Goal: Task Accomplishment & Management: Manage account settings

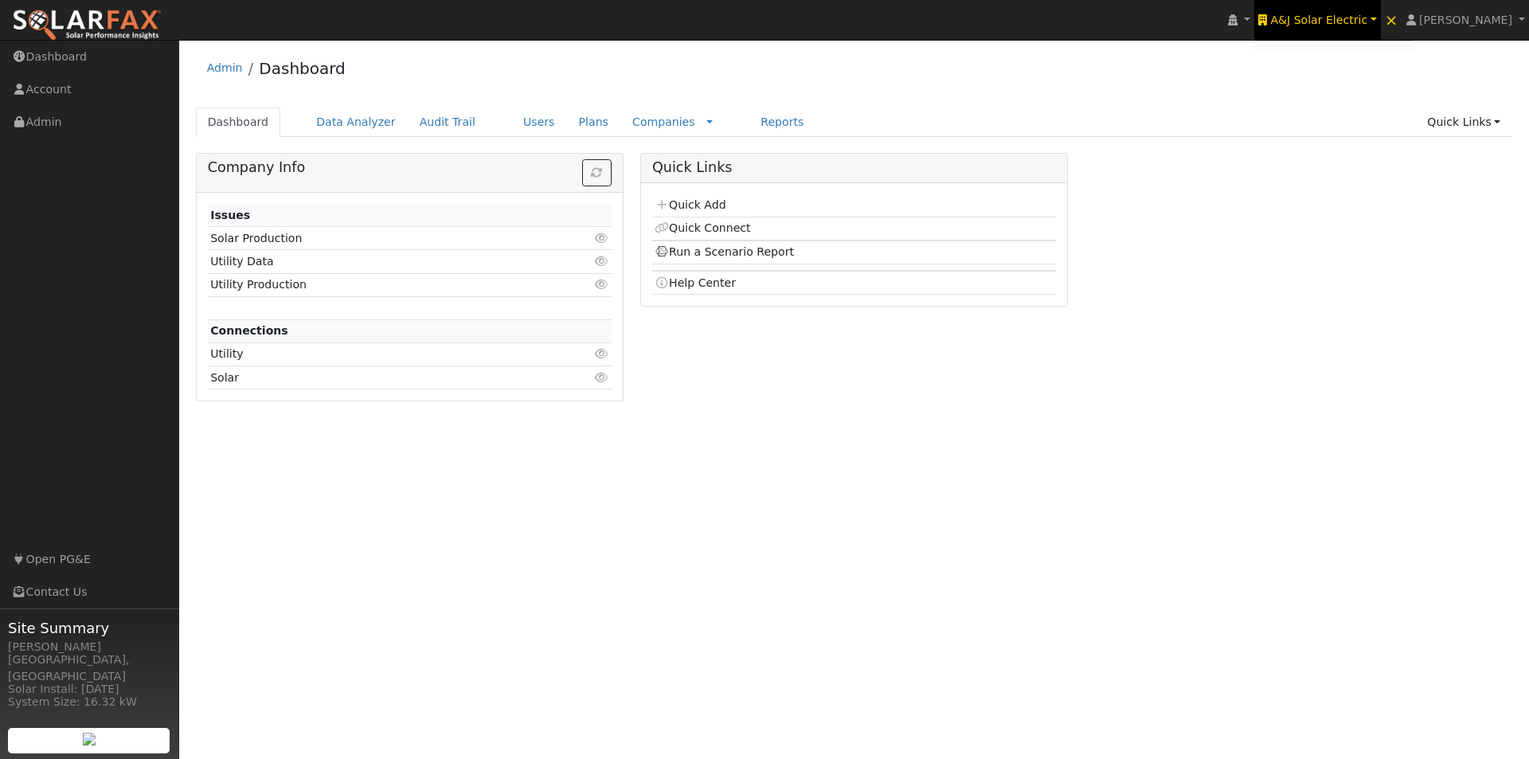
click at [1340, 14] on span "A&J Solar Electric" at bounding box center [1318, 20] width 97 height 13
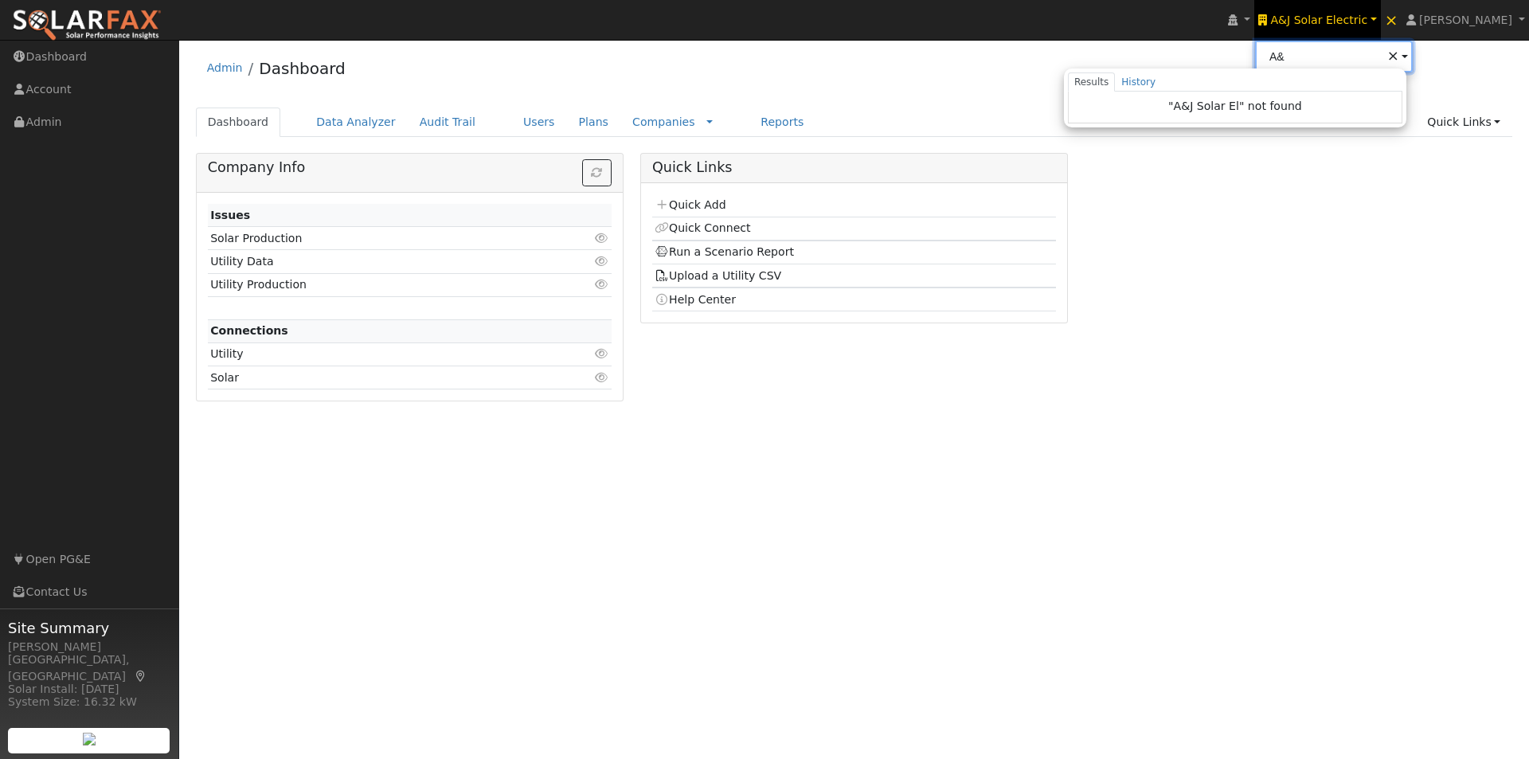
type input "A"
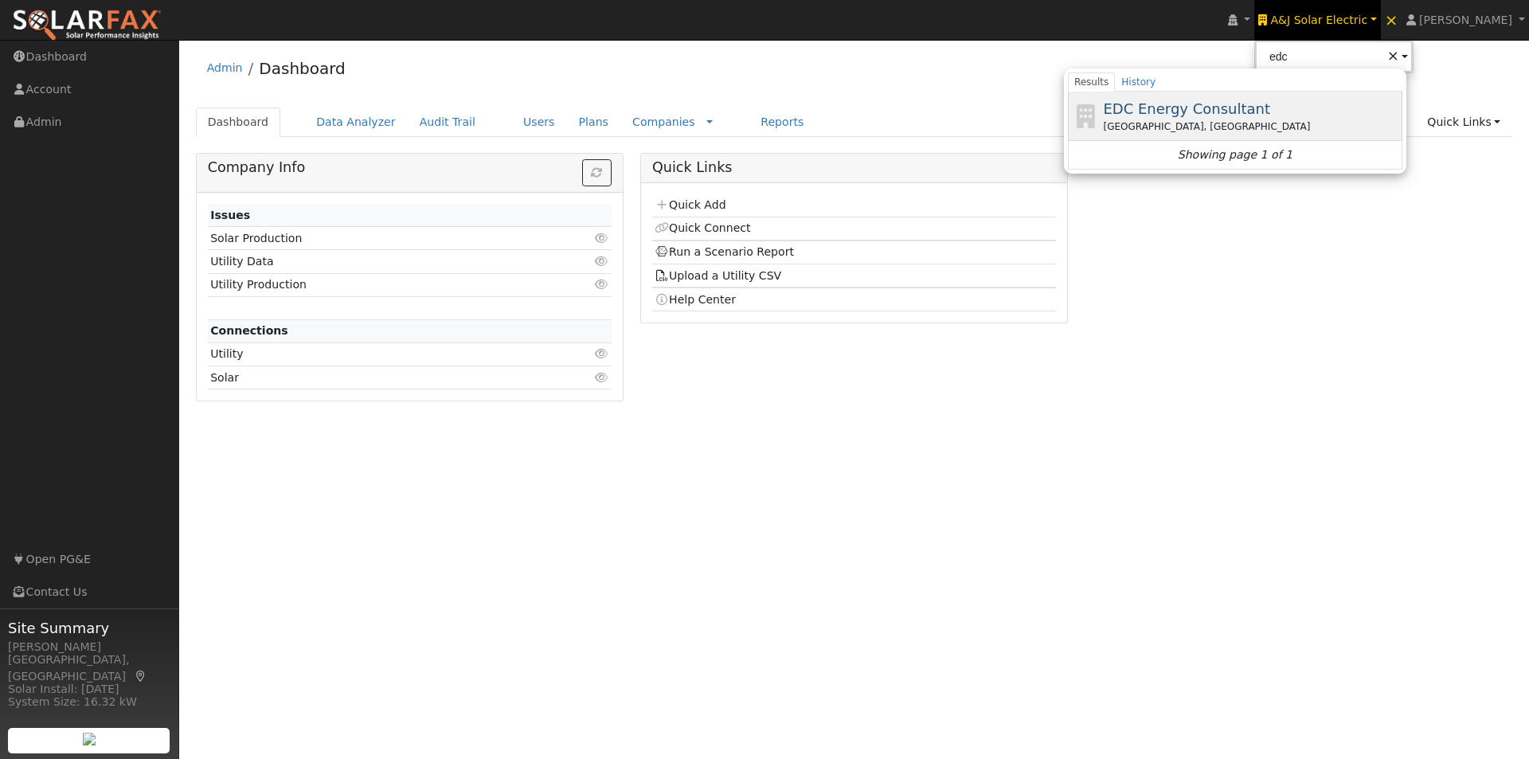
click at [1178, 107] on span "EDC Energy Consultant" at bounding box center [1186, 108] width 167 height 17
type input "EDC Energy Consultant"
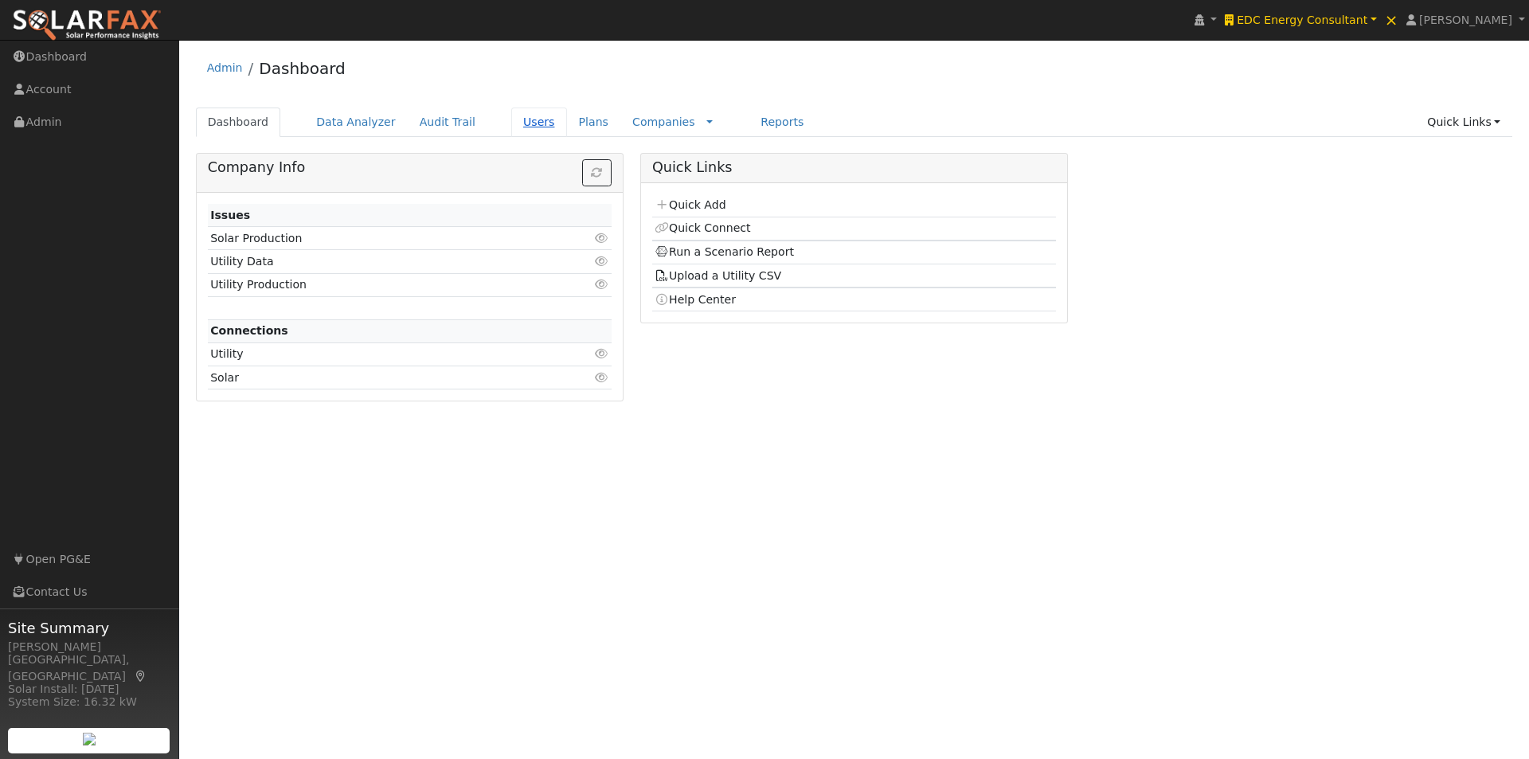
click at [511, 126] on link "Users" at bounding box center [539, 122] width 56 height 29
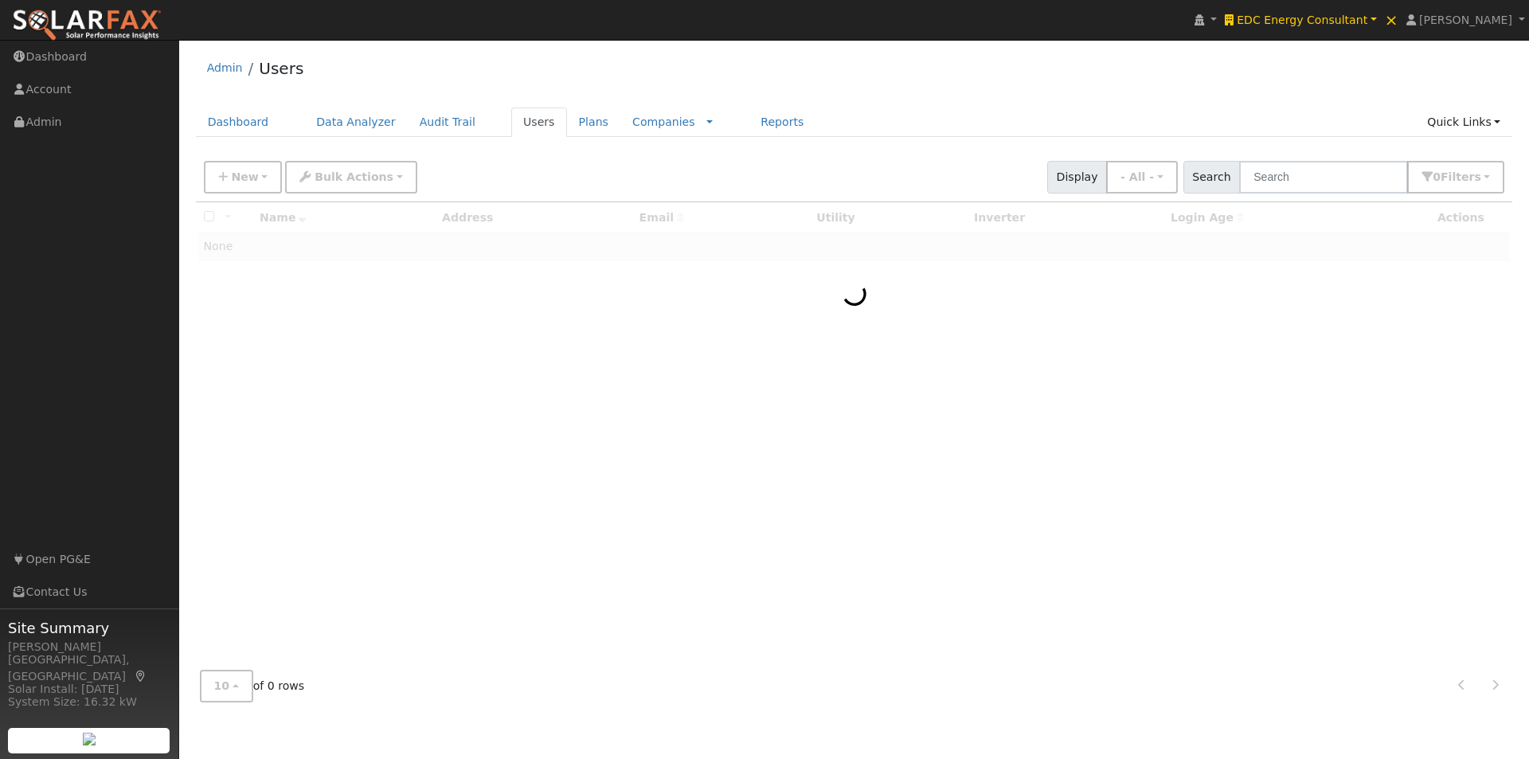
click at [1295, 160] on div "New Add User Quick Add Quick Connect Quick Convert Lead Bulk Actions Send Email…" at bounding box center [854, 174] width 1307 height 38
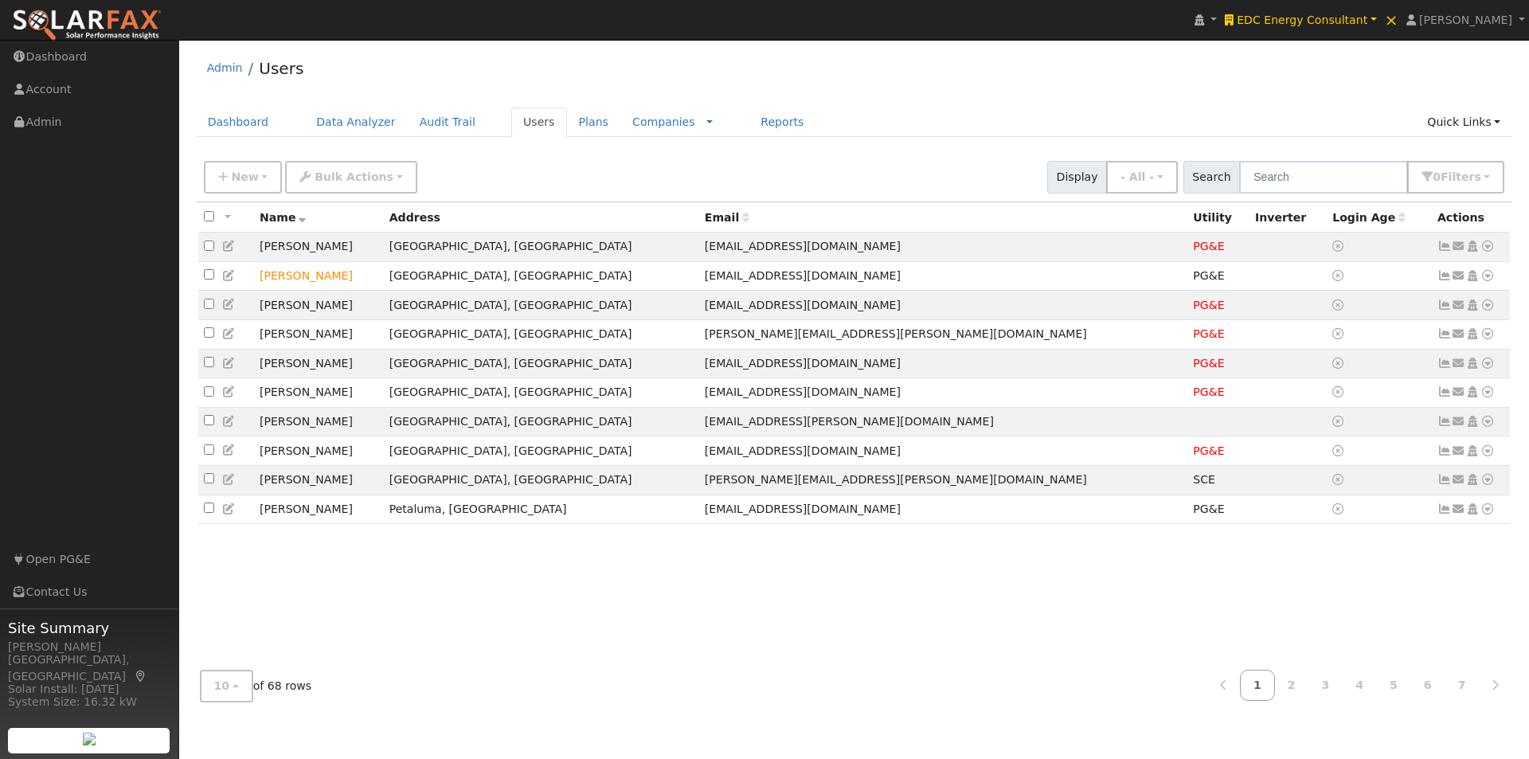
click at [1313, 196] on div "New Add User Quick Add Quick Connect Quick Convert Lead Bulk Actions Send Email…" at bounding box center [854, 177] width 1317 height 49
click at [1315, 186] on input "text" at bounding box center [1323, 177] width 169 height 33
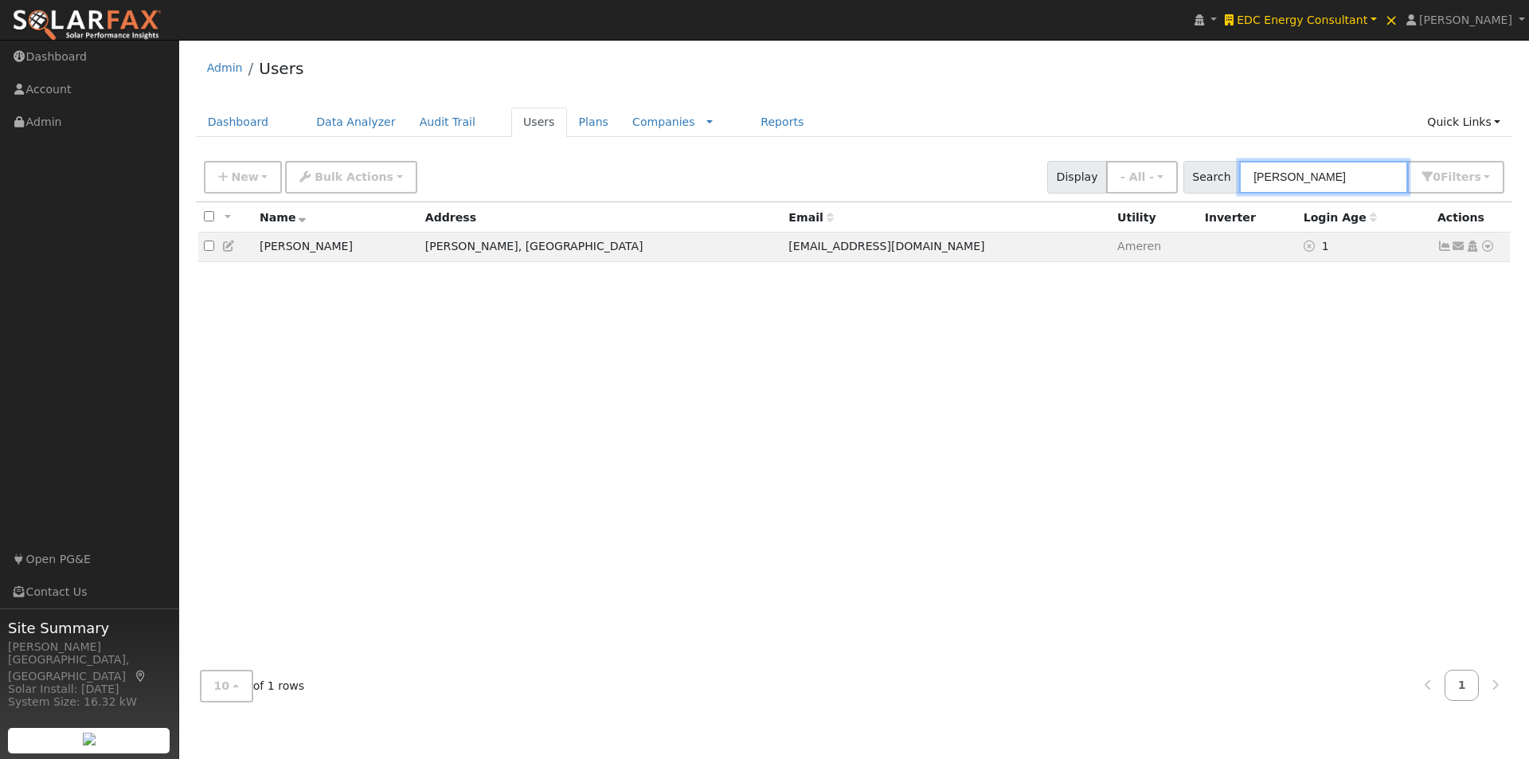
type input "roach"
click at [1488, 247] on icon at bounding box center [1487, 245] width 14 height 11
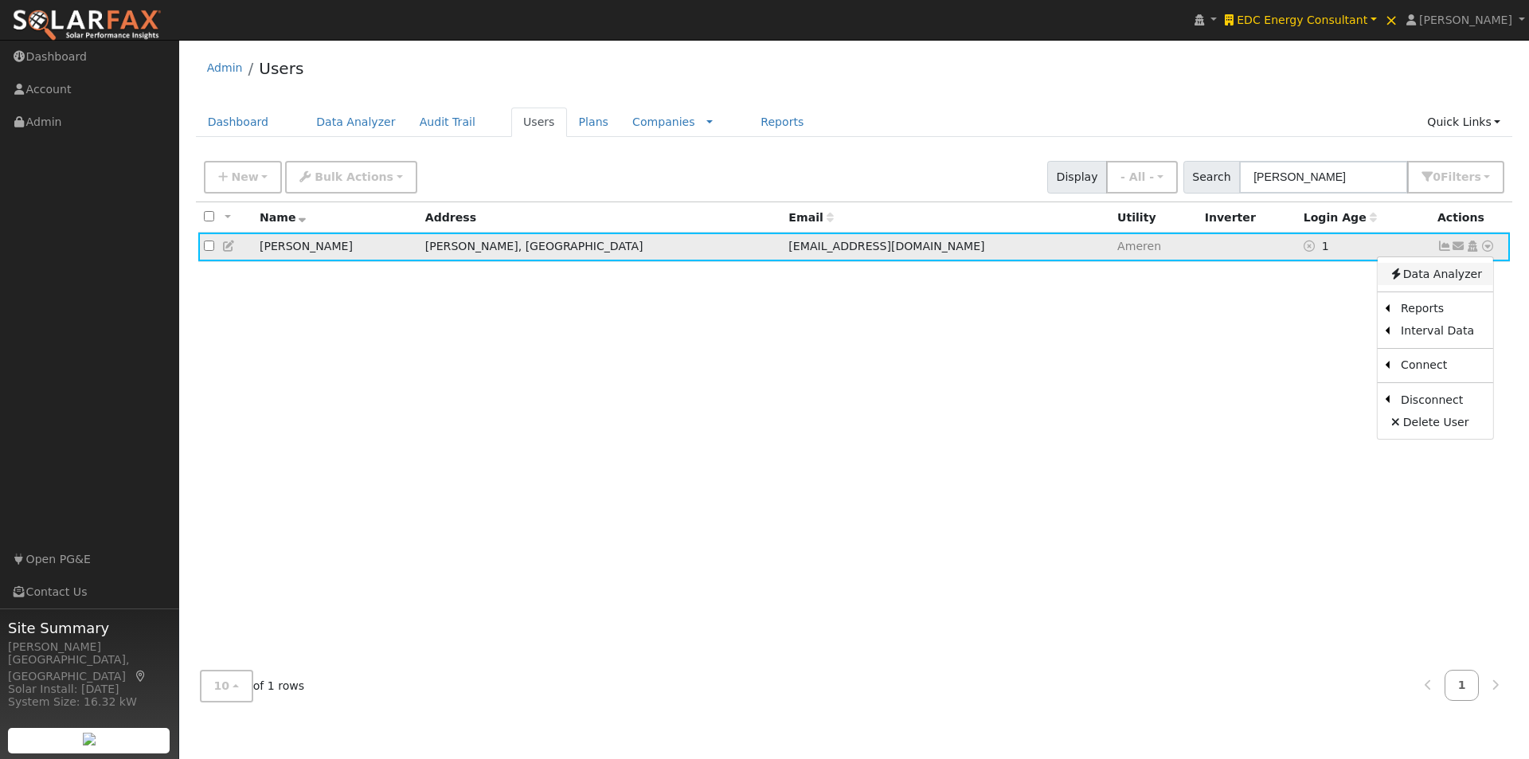
click at [1449, 277] on link "Data Analyzer" at bounding box center [1435, 274] width 115 height 22
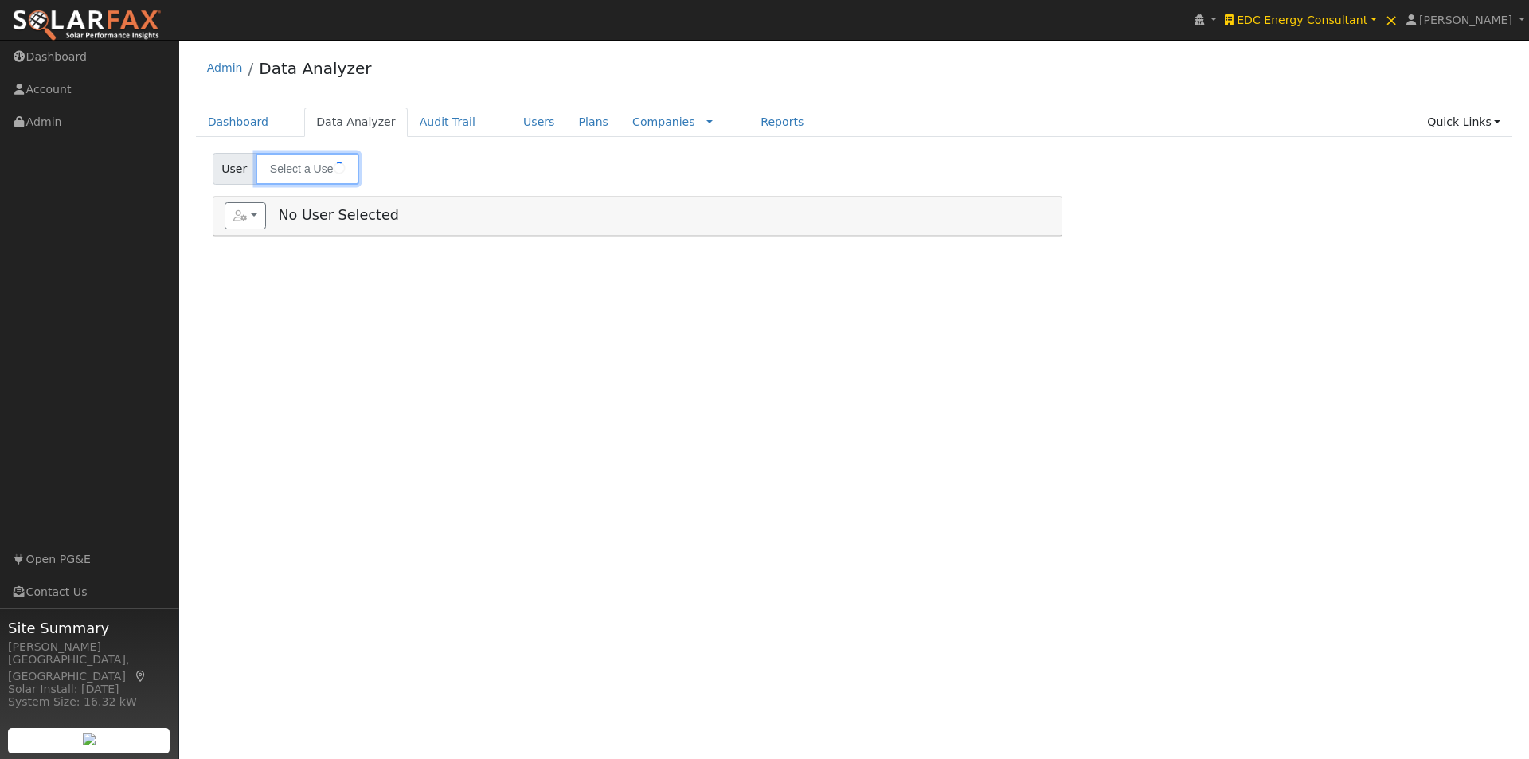
type input "[PERSON_NAME]"
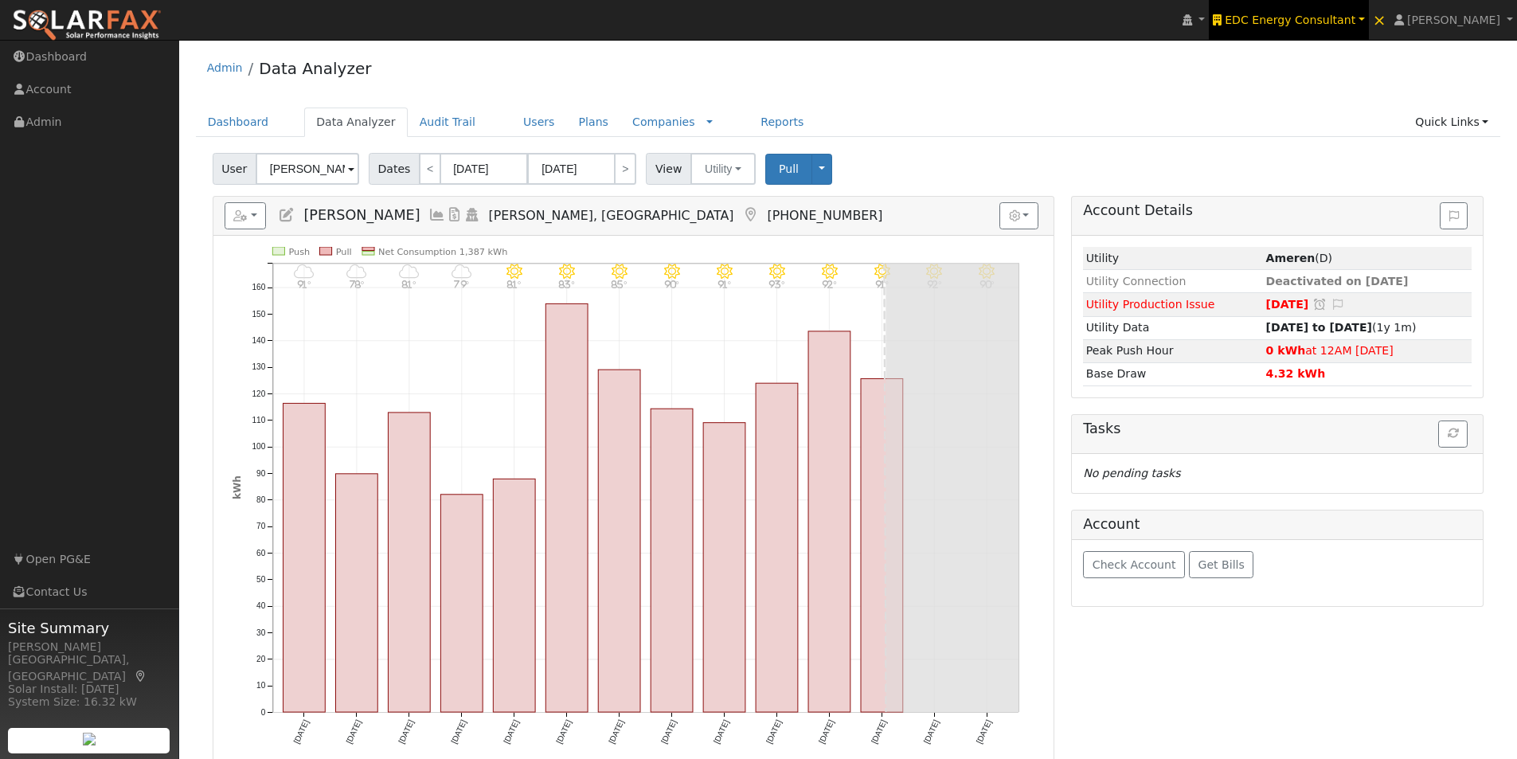
click at [1294, 18] on span "EDC Energy Consultant" at bounding box center [1290, 20] width 131 height 13
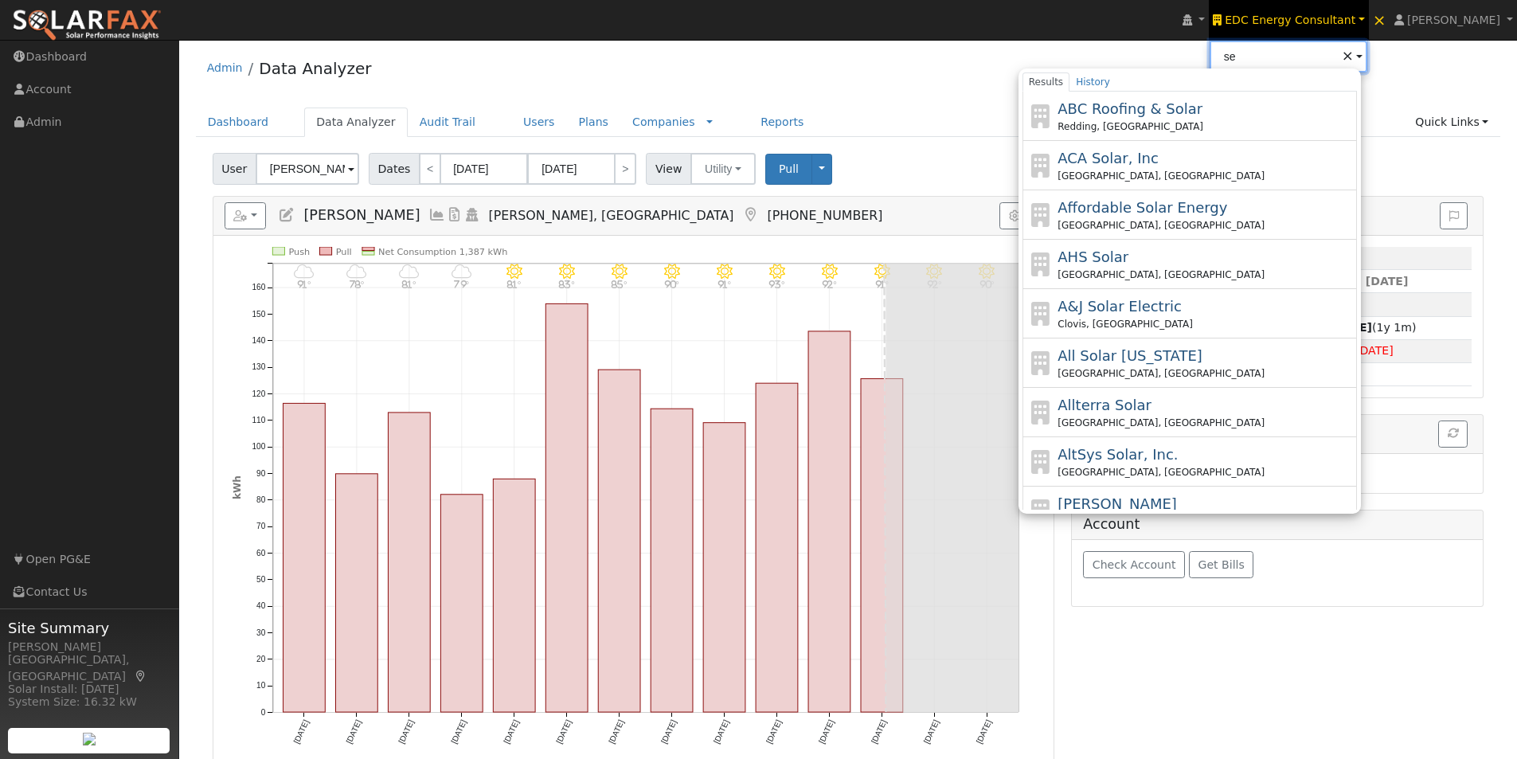
type input "s"
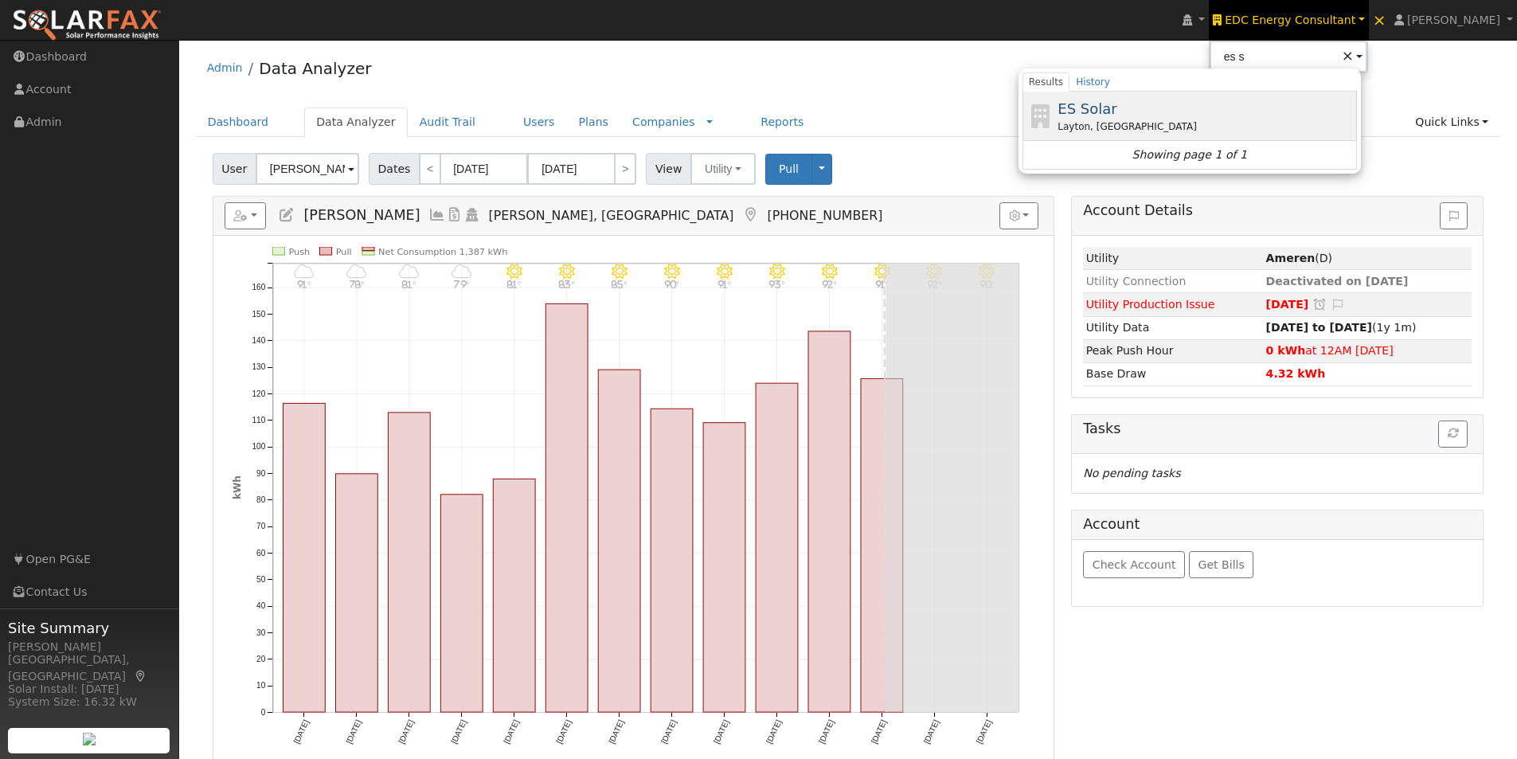
click at [1114, 111] on span "ES Solar" at bounding box center [1087, 108] width 59 height 17
type input "ES Solar"
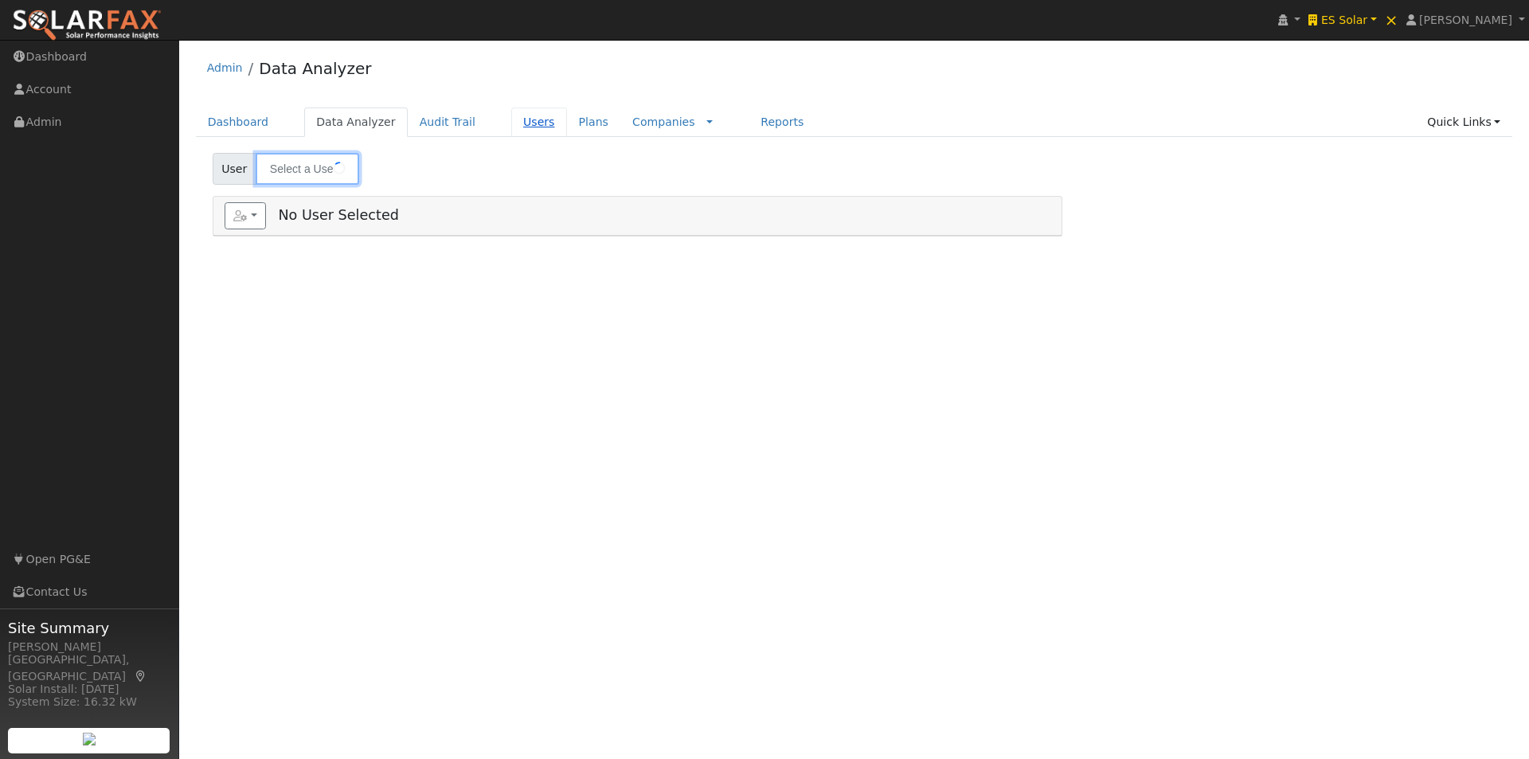
type input "Todd Roach"
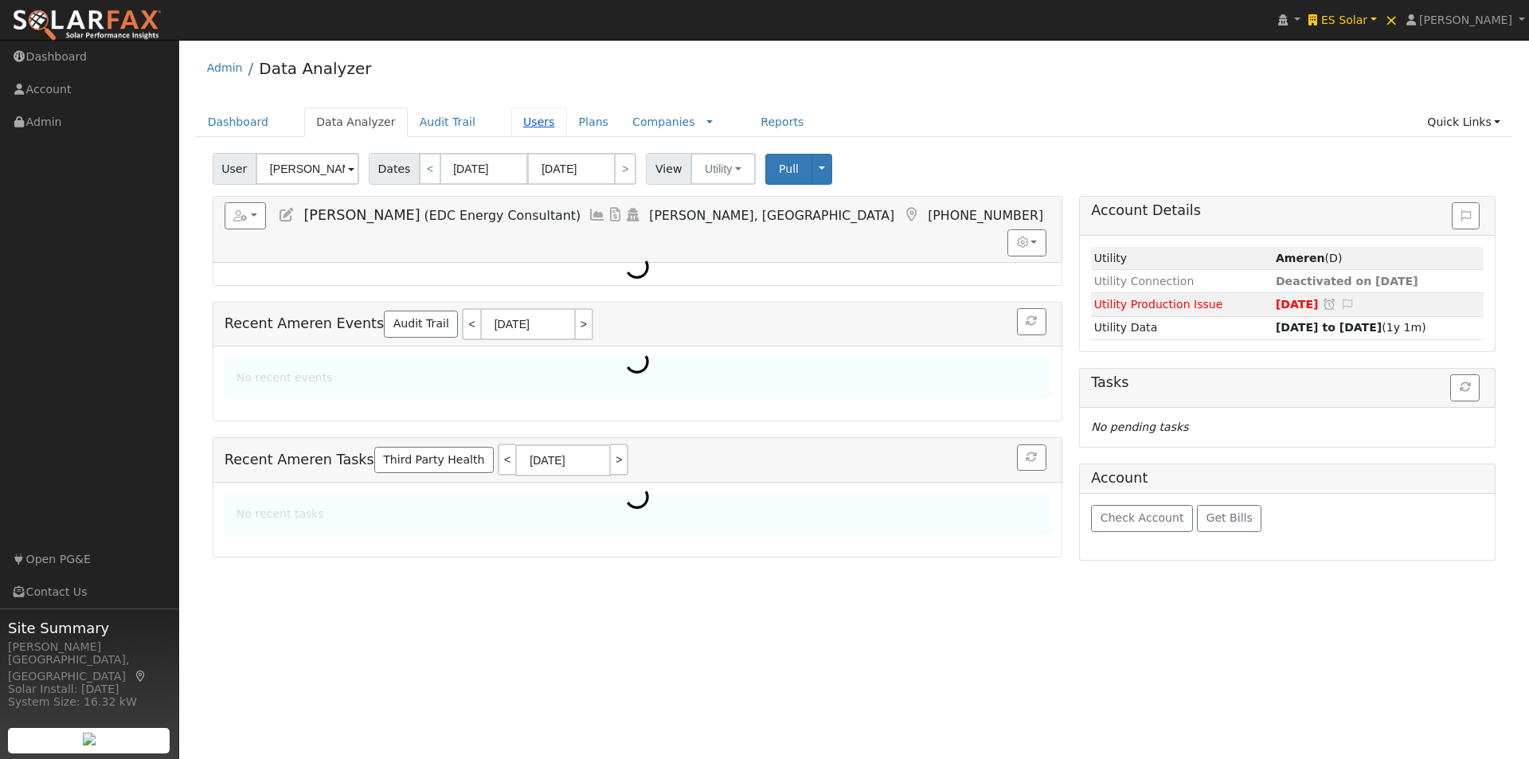
click at [511, 120] on link "Users" at bounding box center [539, 122] width 56 height 29
click at [511, 123] on link "Users" at bounding box center [539, 122] width 56 height 29
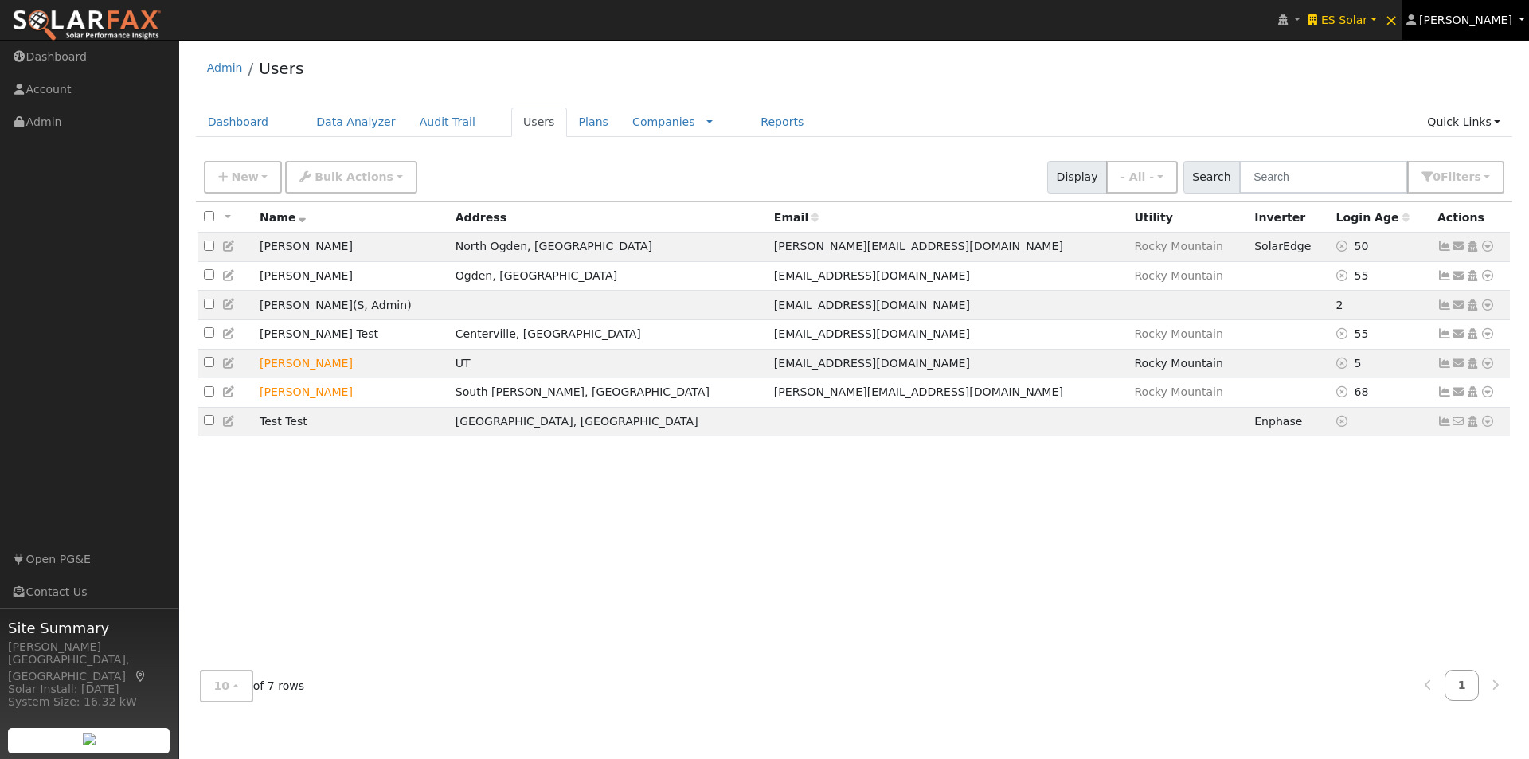
click at [1459, 17] on span "[PERSON_NAME]" at bounding box center [1465, 20] width 93 height 13
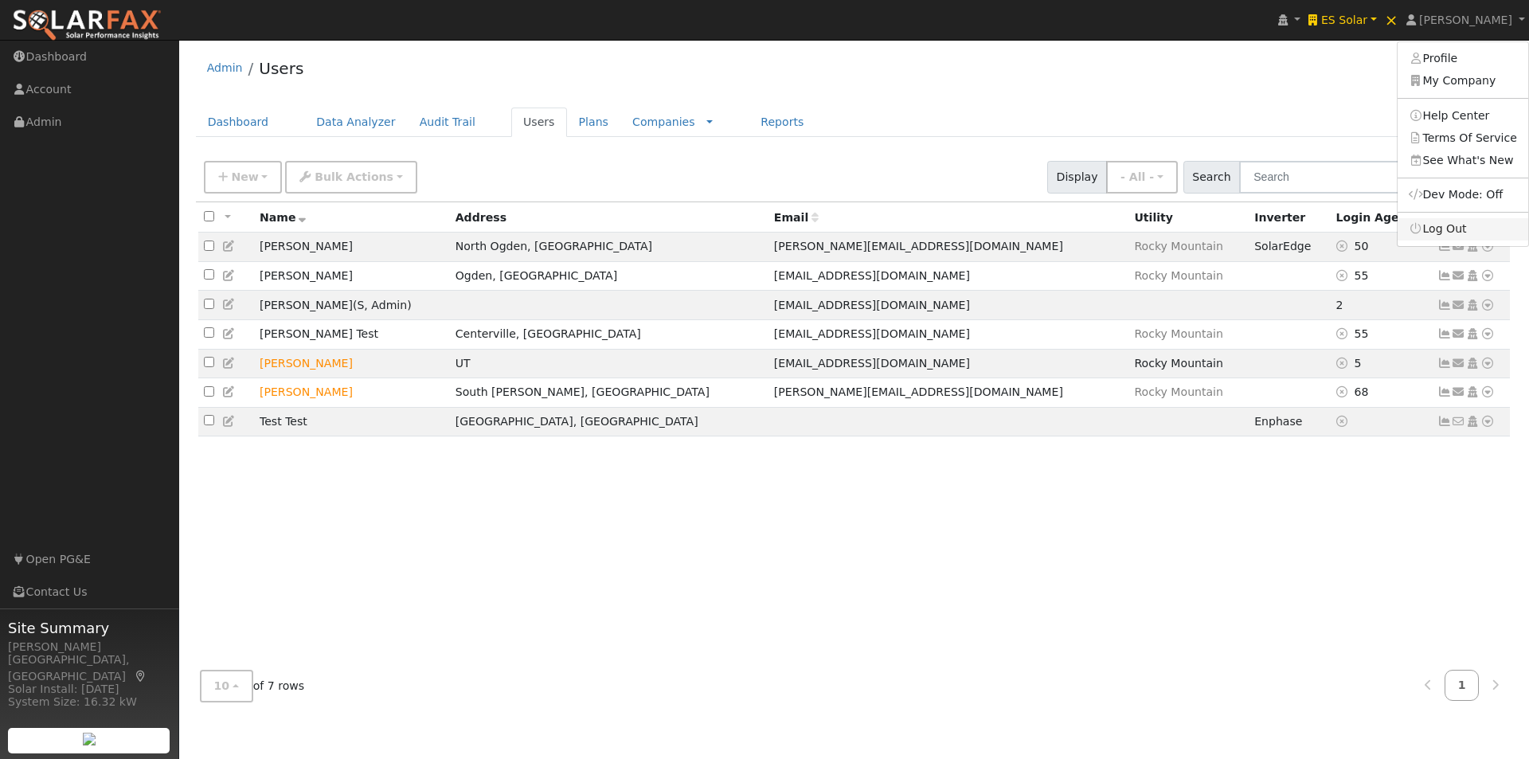
click at [1423, 226] on icon at bounding box center [1416, 228] width 14 height 11
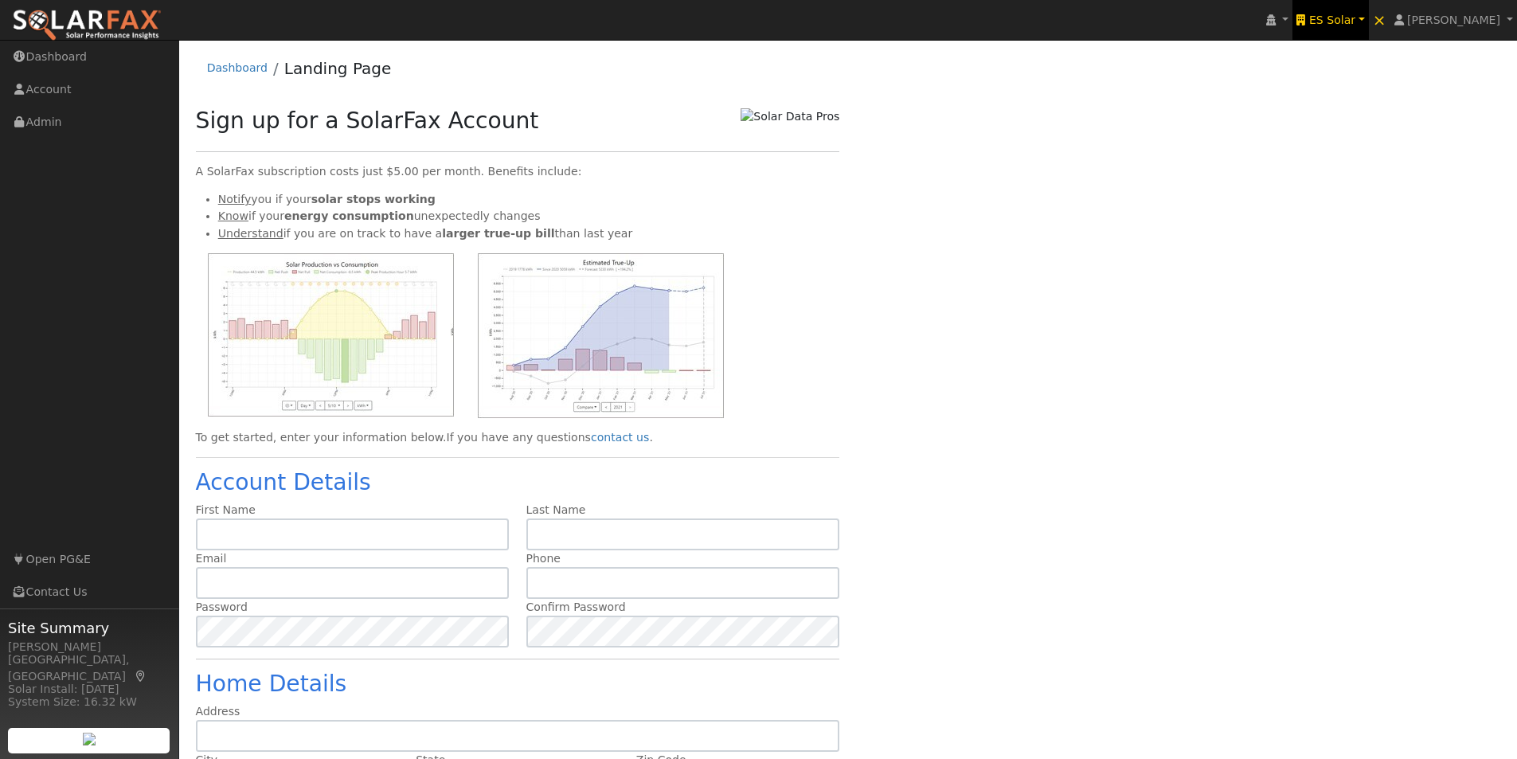
click at [1355, 21] on span "ES Solar" at bounding box center [1332, 20] width 46 height 13
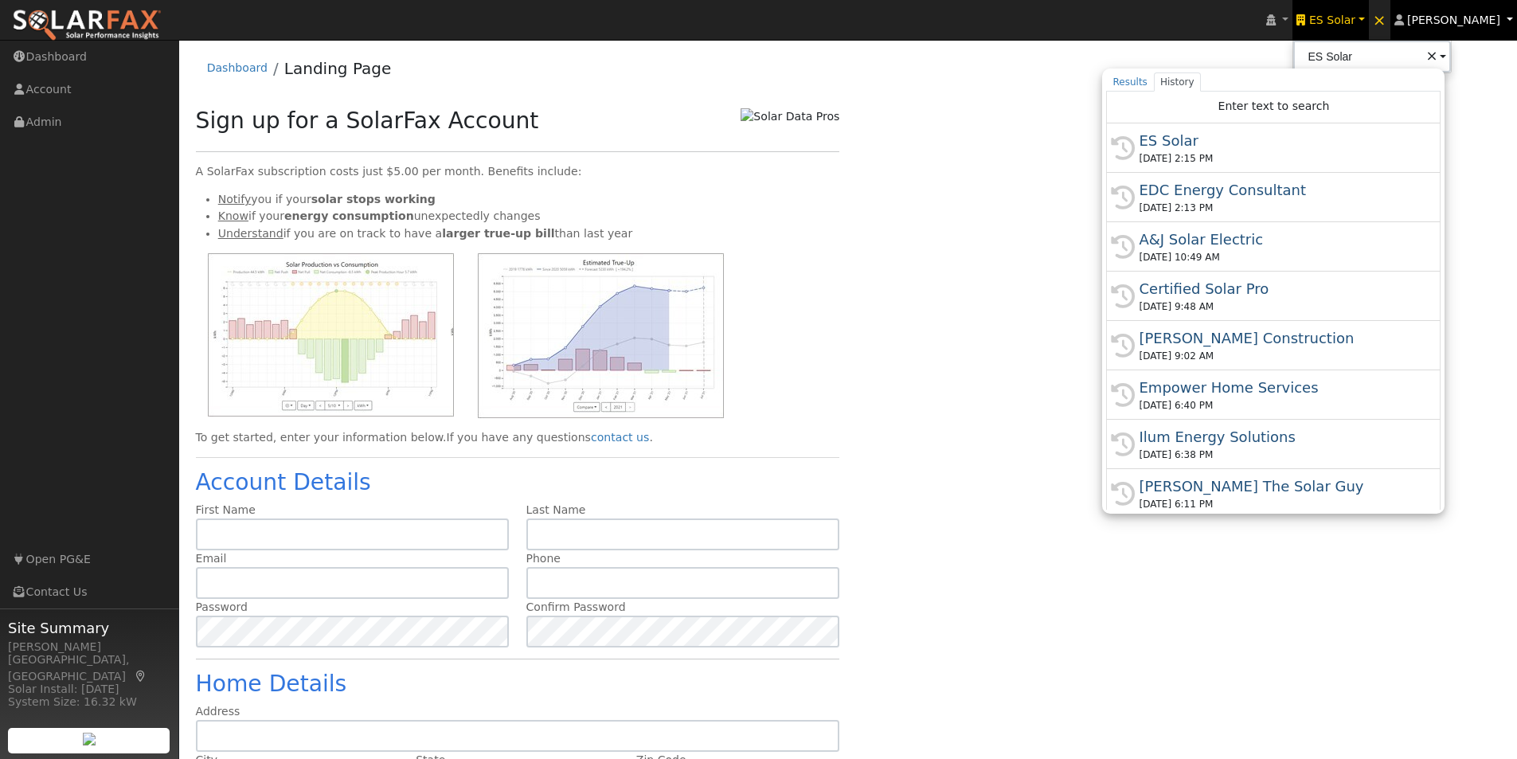
drag, startPoint x: 1483, startPoint y: 14, endPoint x: 1480, endPoint y: 45, distance: 31.2
click at [1483, 15] on span "[PERSON_NAME]" at bounding box center [1453, 20] width 93 height 13
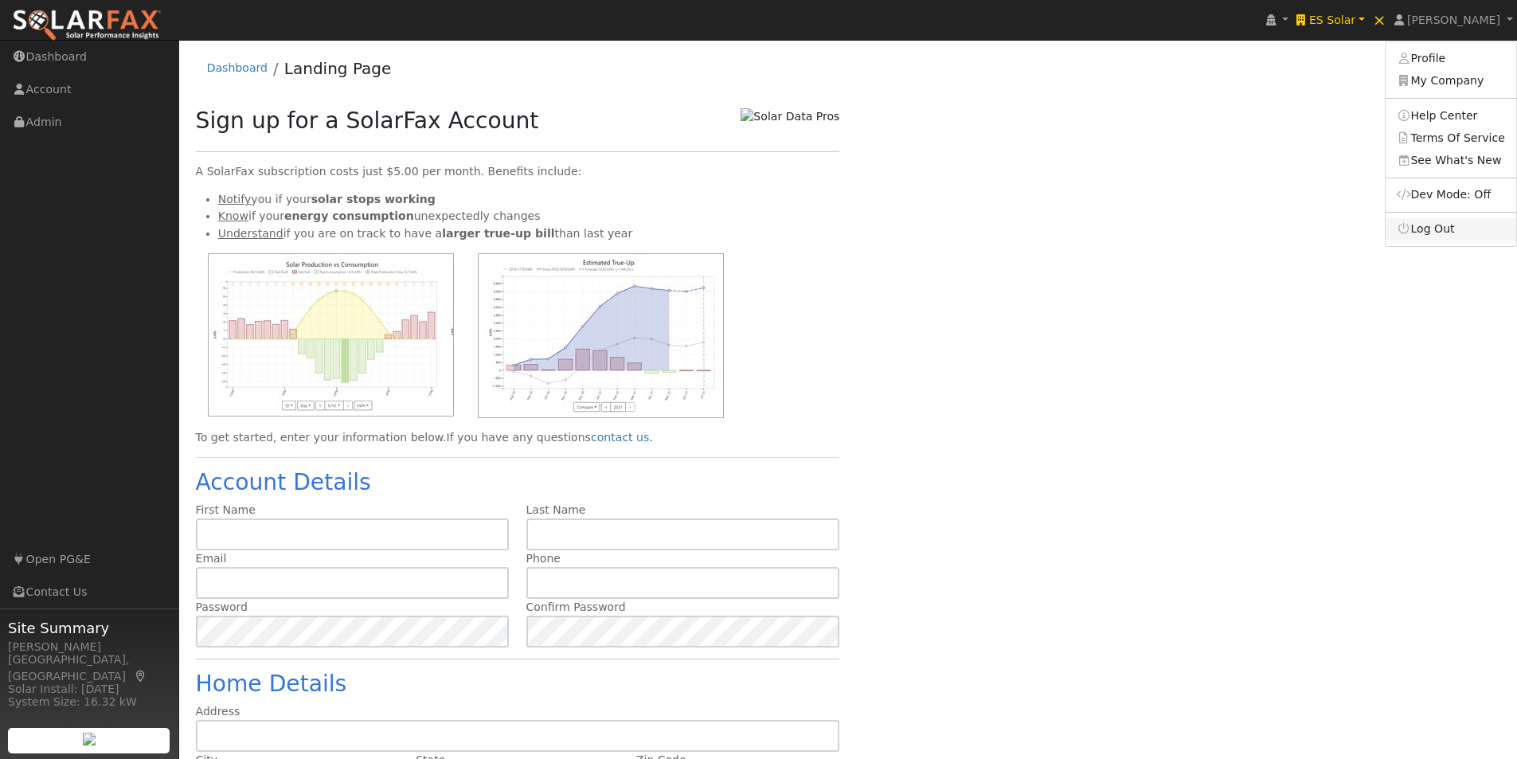
click at [1434, 226] on link "Log Out" at bounding box center [1451, 229] width 131 height 22
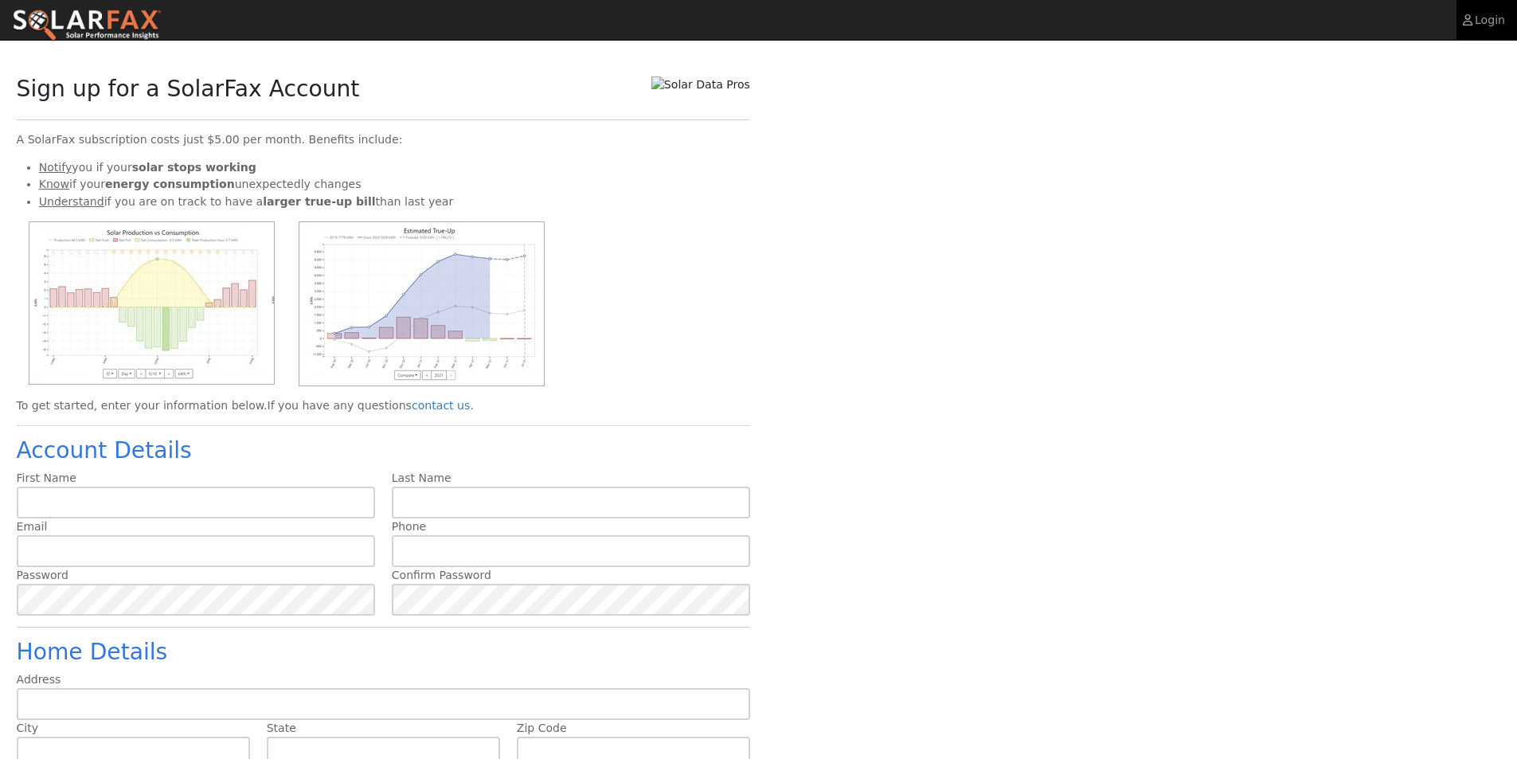
click at [1480, 15] on link "Login" at bounding box center [1486, 20] width 61 height 40
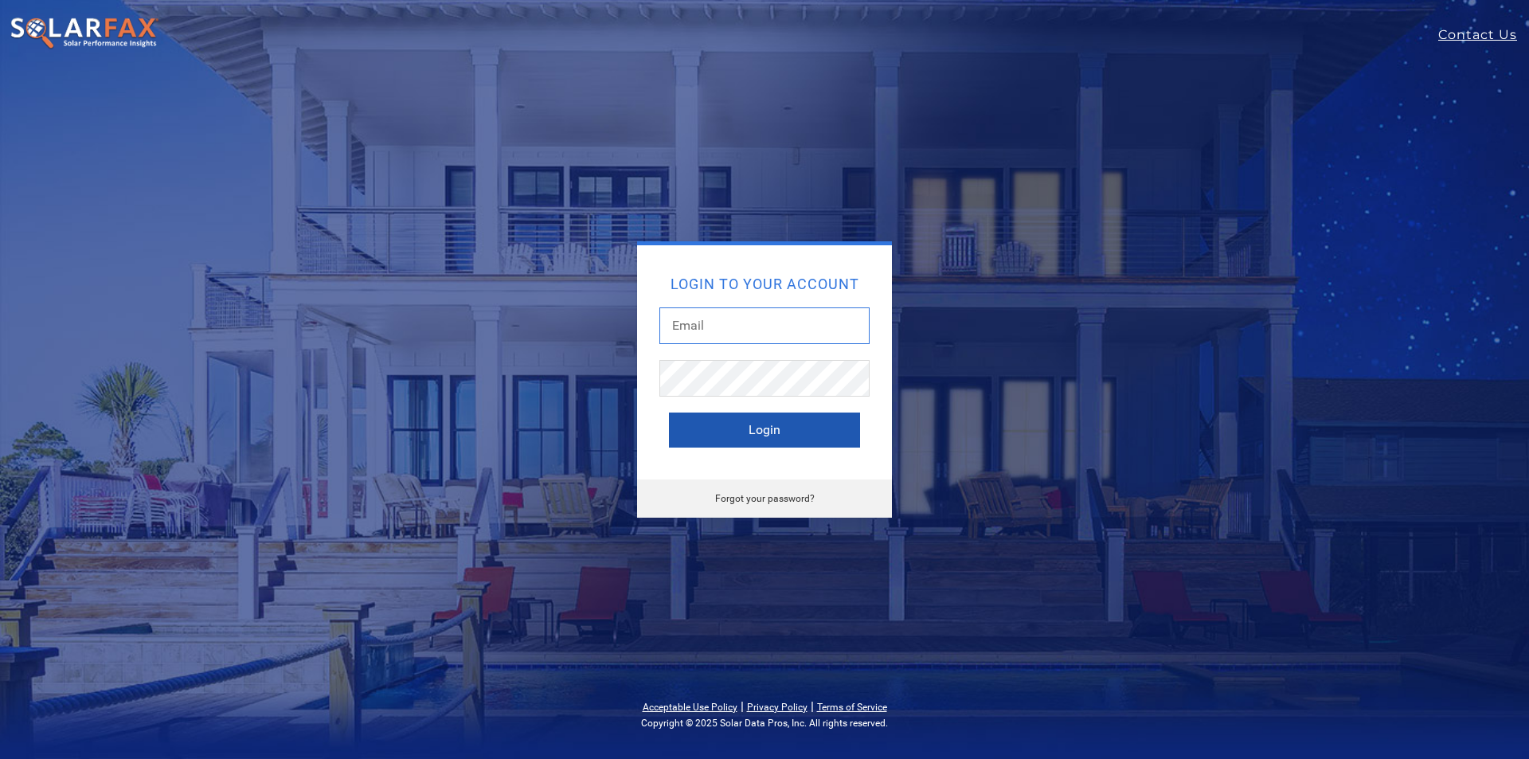
type input "[PERSON_NAME][EMAIL_ADDRESS][DOMAIN_NAME]"
drag, startPoint x: 740, startPoint y: 431, endPoint x: 778, endPoint y: 420, distance: 39.8
click at [742, 431] on button "Login" at bounding box center [764, 430] width 191 height 35
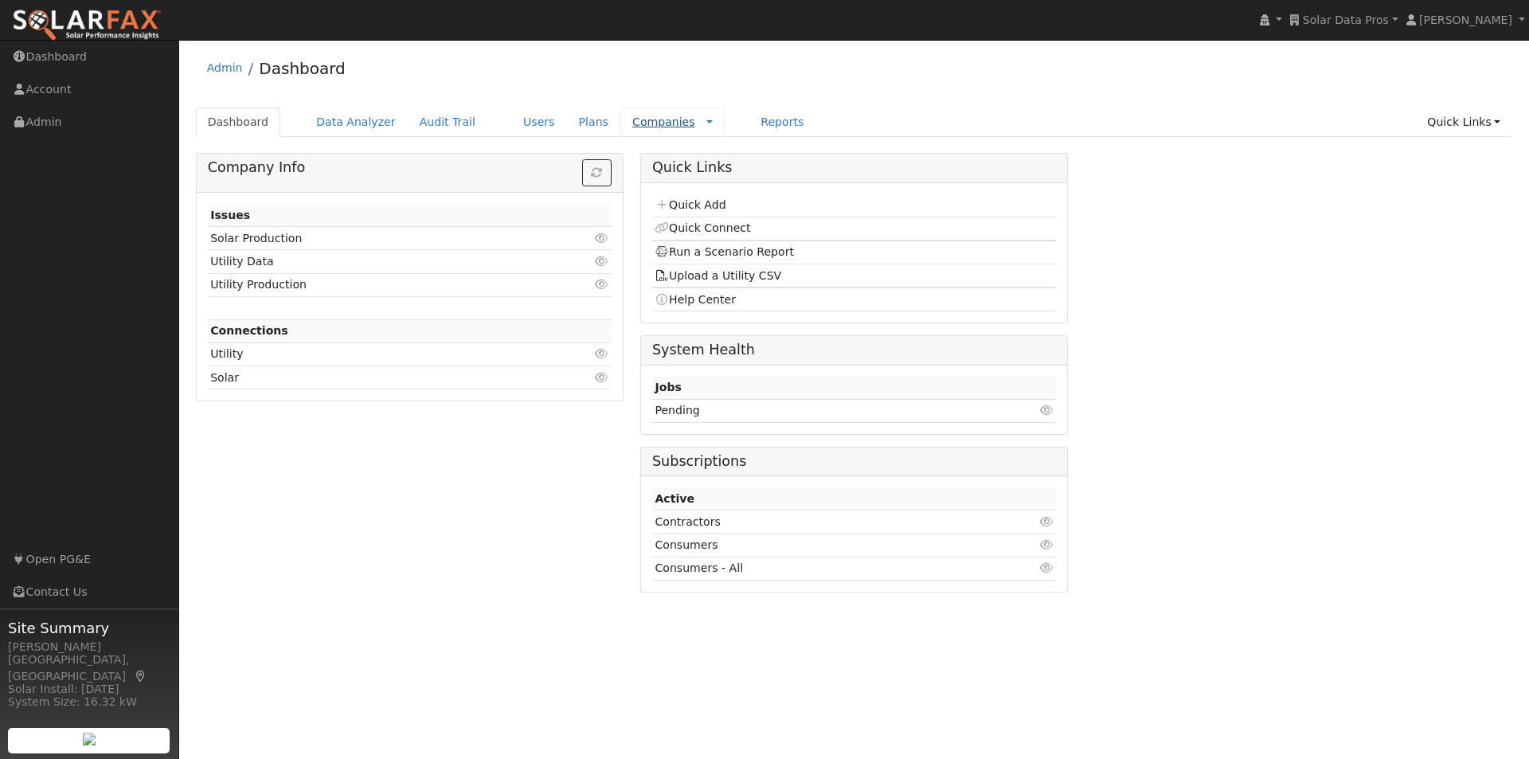
click at [632, 127] on link "Companies" at bounding box center [663, 121] width 63 height 13
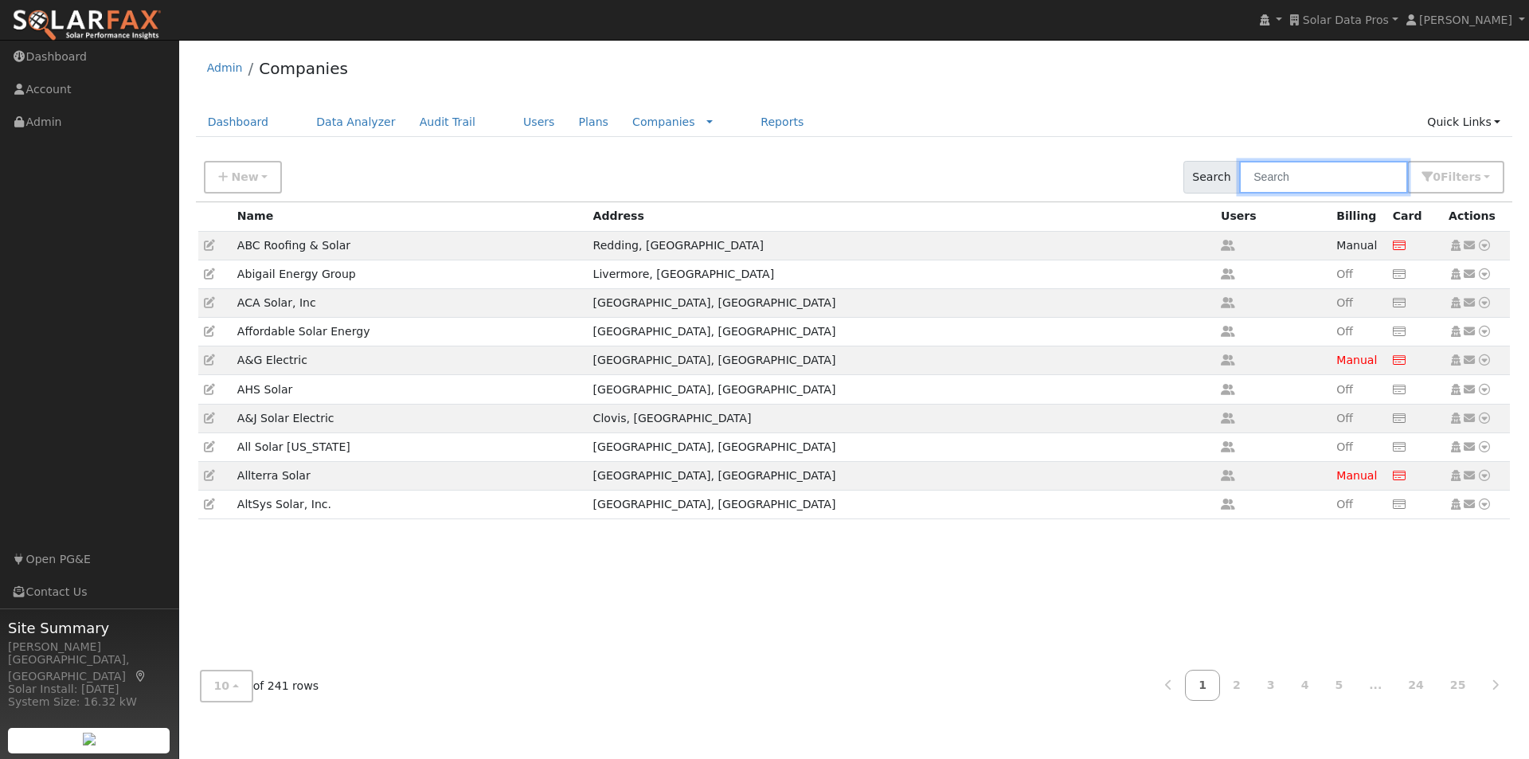
click at [1335, 168] on input "text" at bounding box center [1323, 177] width 169 height 33
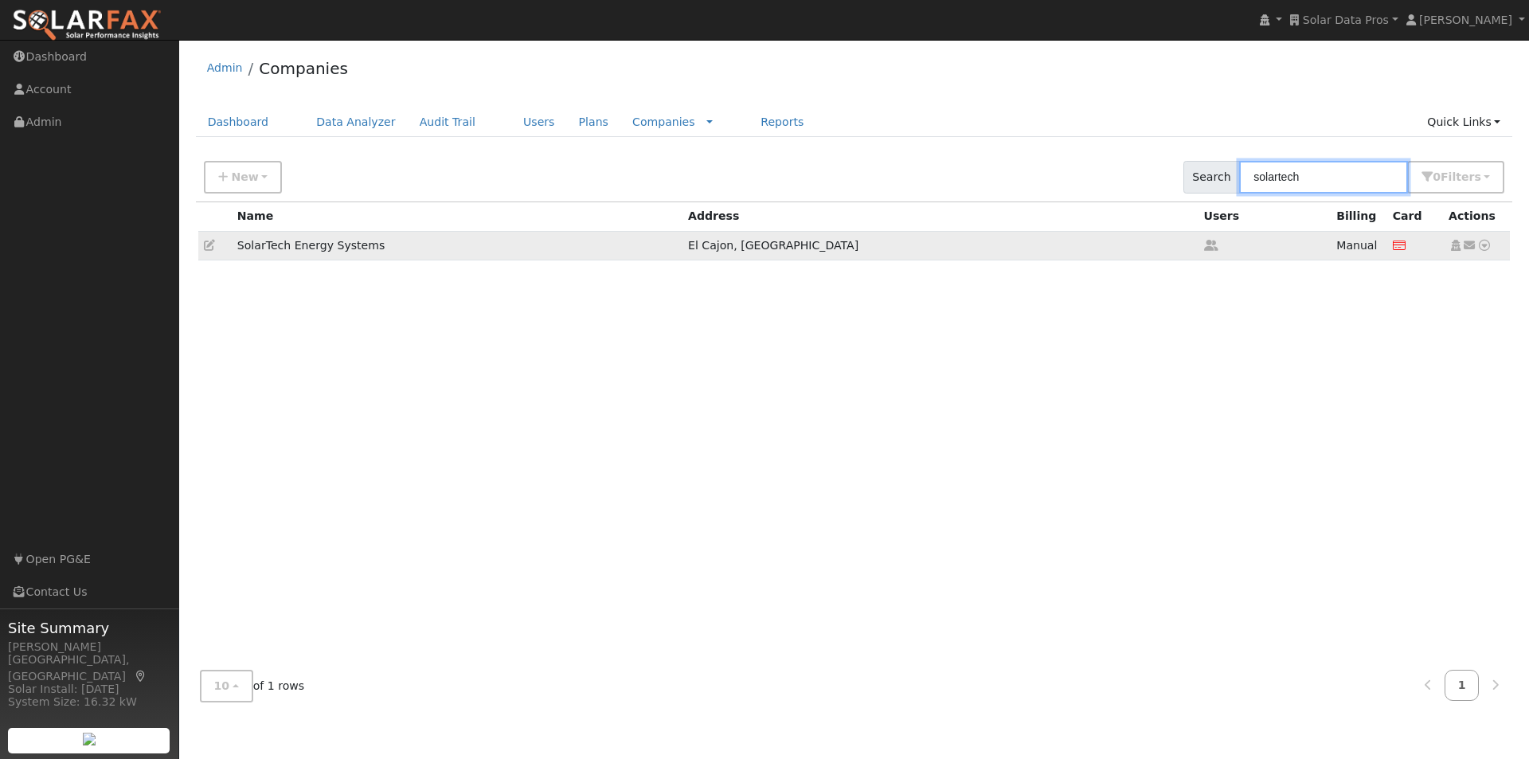
type input "solartech"
click at [1485, 245] on icon at bounding box center [1484, 245] width 14 height 11
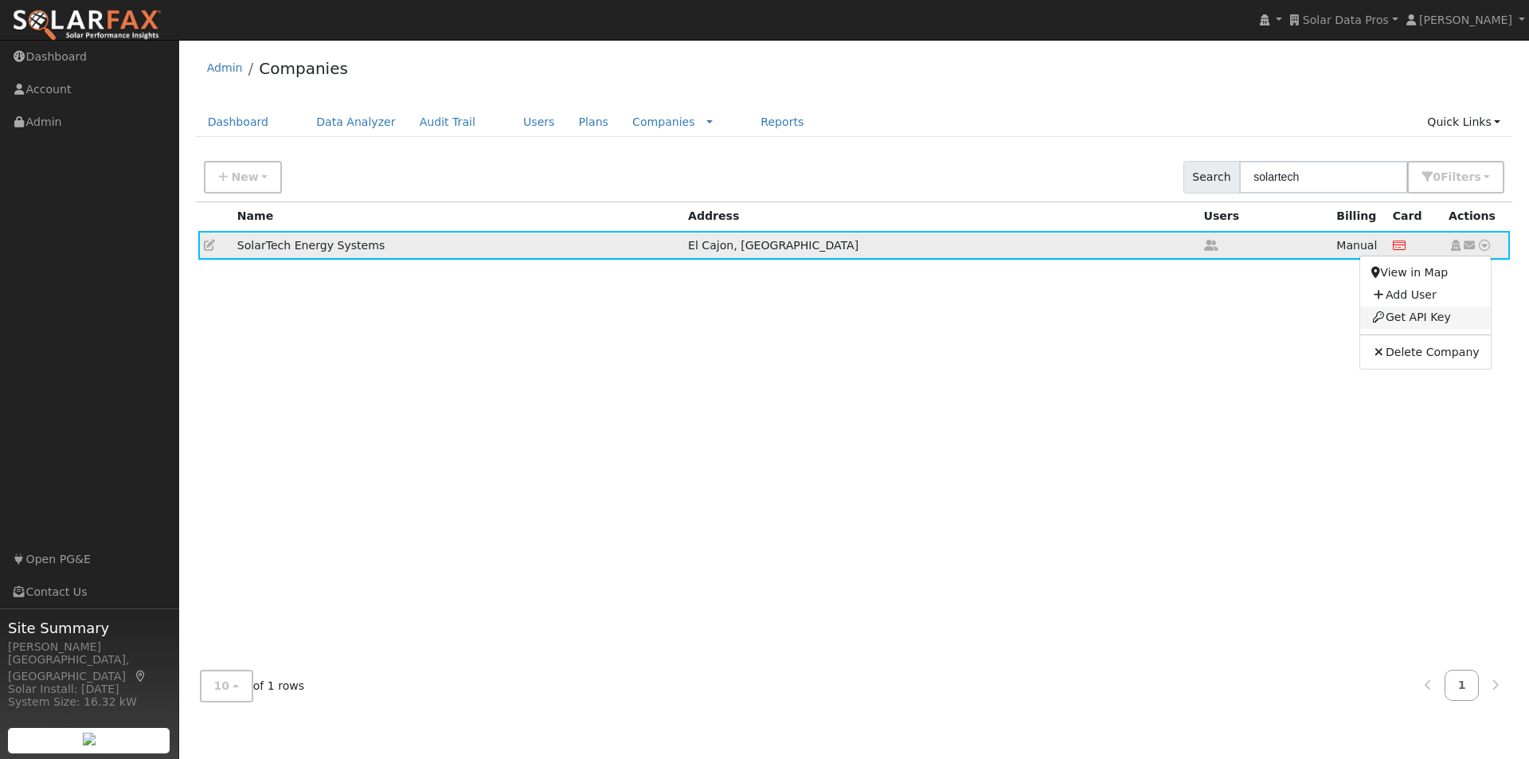
click at [1417, 313] on link "Get API Key" at bounding box center [1425, 318] width 130 height 22
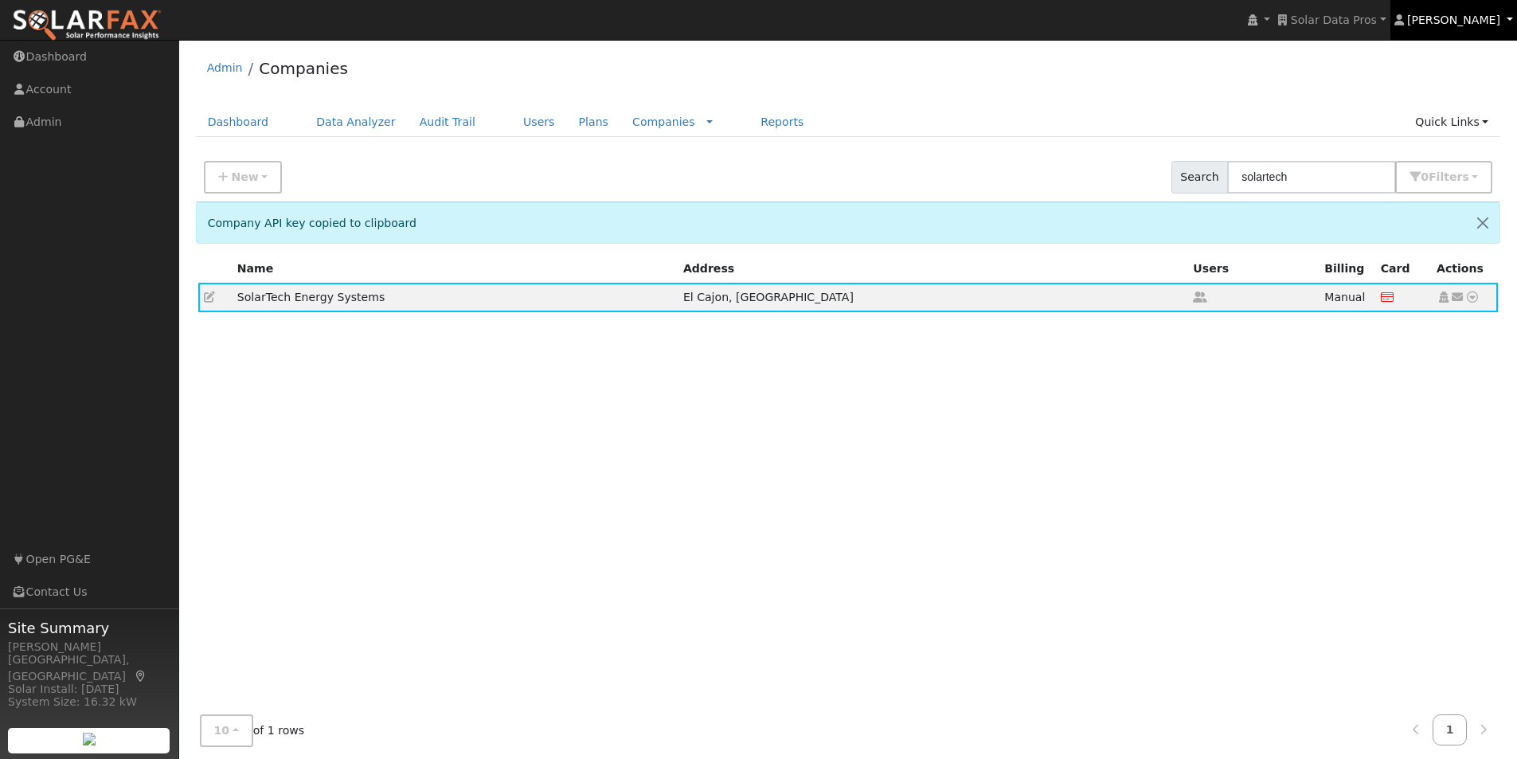
click at [1450, 18] on span "[PERSON_NAME]" at bounding box center [1453, 20] width 93 height 13
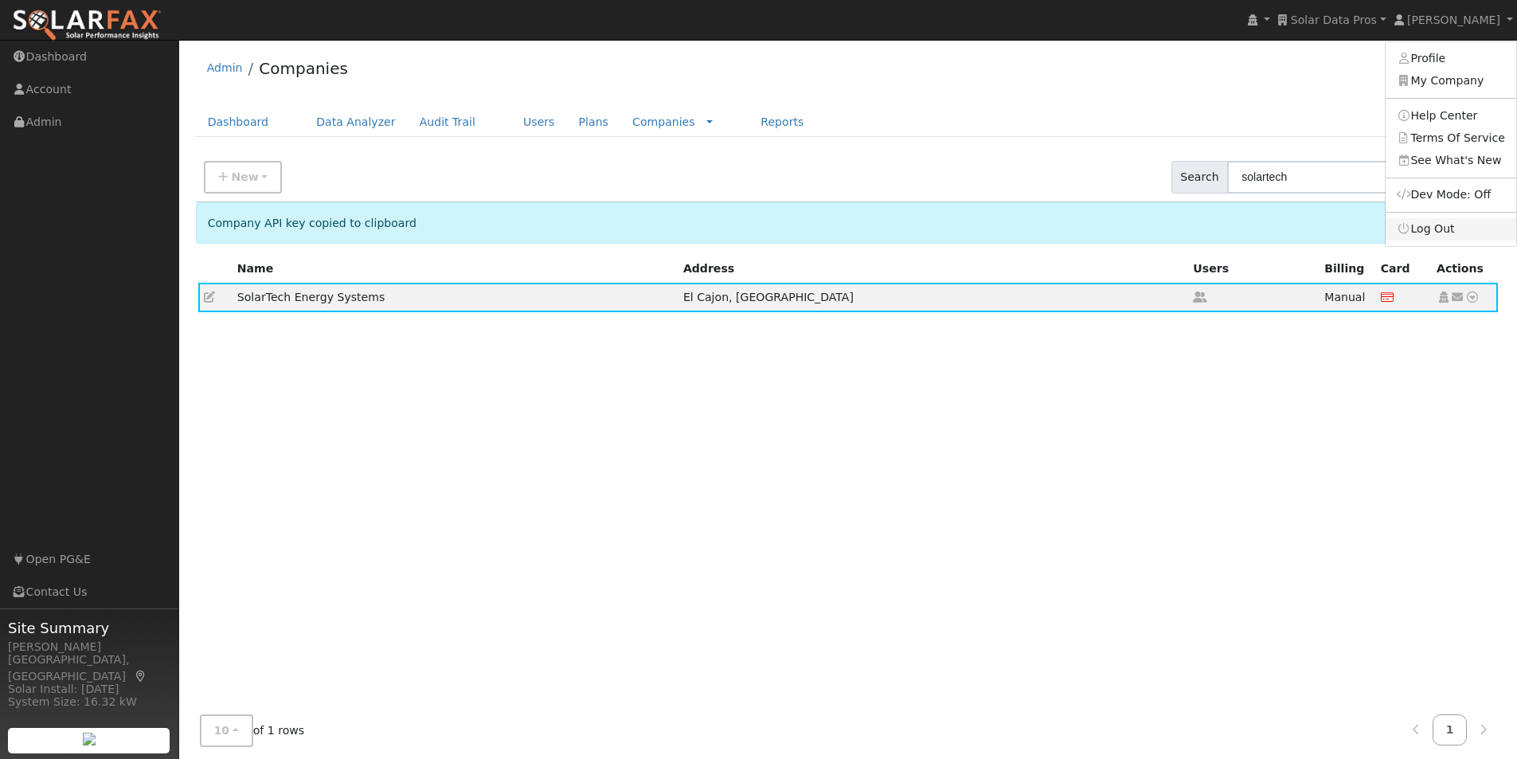
click at [1428, 231] on link "Log Out" at bounding box center [1451, 229] width 131 height 22
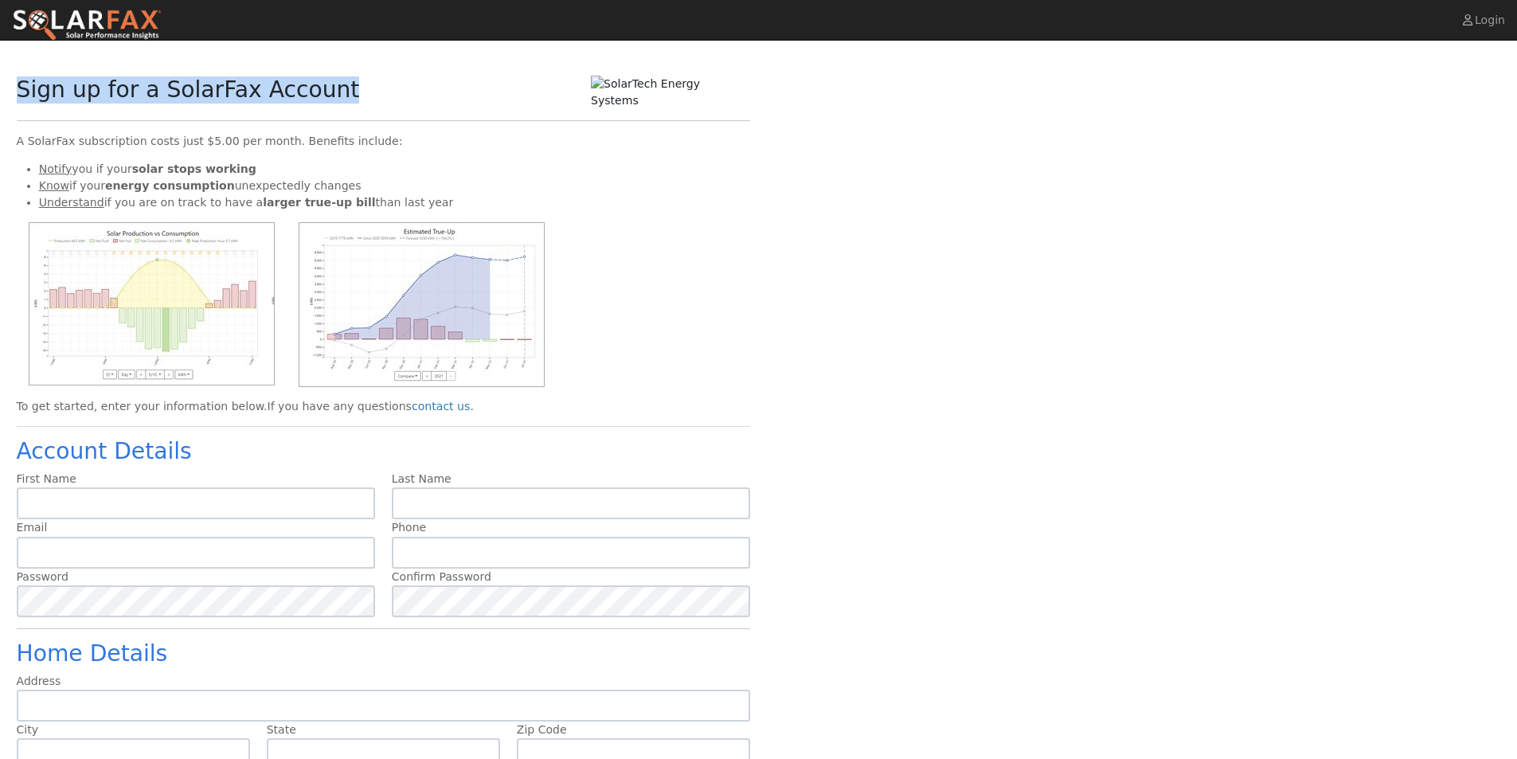
drag, startPoint x: 343, startPoint y: 102, endPoint x: 56, endPoint y: 108, distance: 287.5
click at [14, 108] on div "Sign up for a SolarFax Account A SolarFax subscription costs just $5.00 per mon…" at bounding box center [383, 486] width 751 height 821
copy h2 "Sign up for a SolarFax Account"
click at [772, 288] on div "Sign up for a SolarFax Account A SolarFax subscription costs just $5.00 per mon…" at bounding box center [758, 486] width 1501 height 821
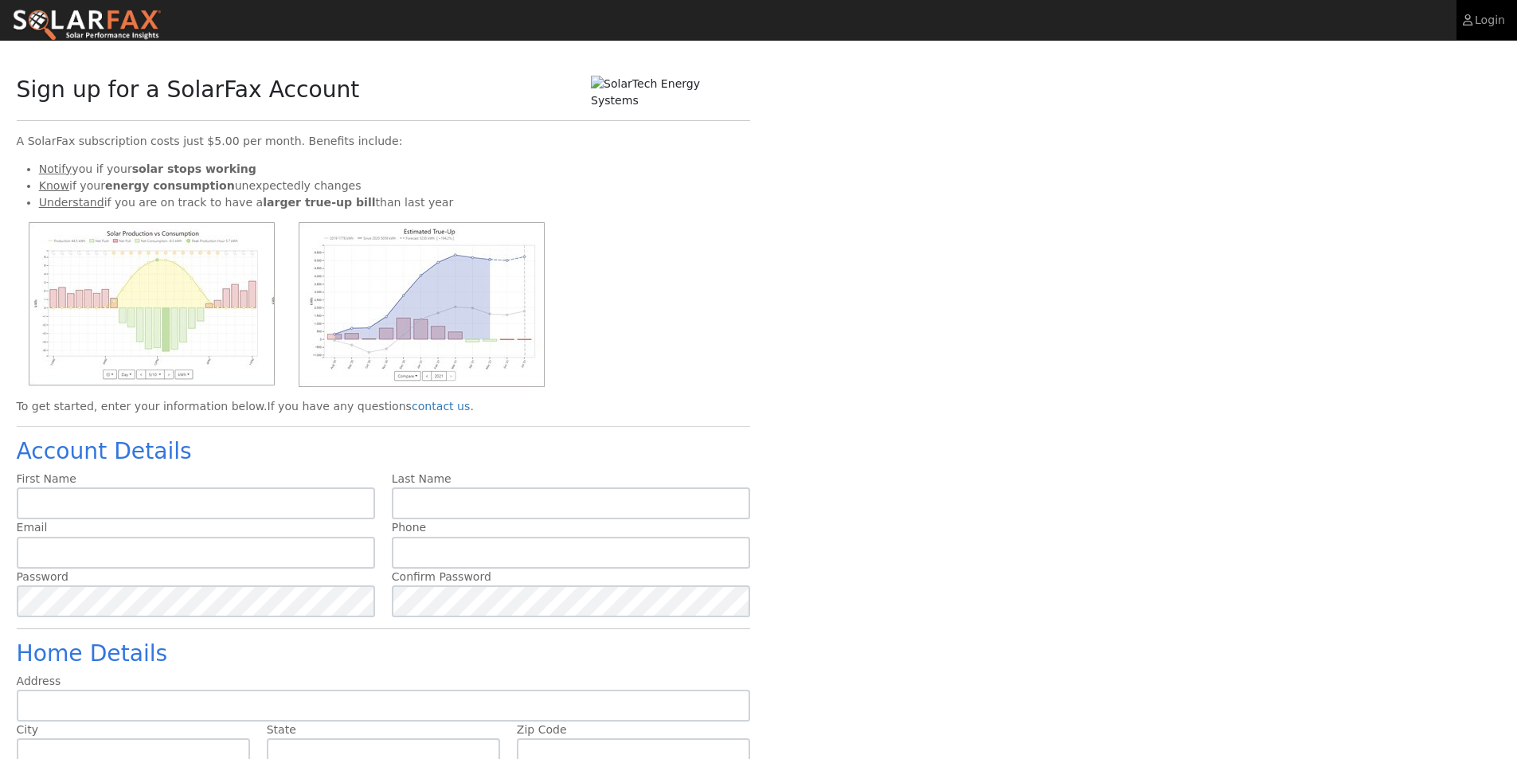
click at [1484, 31] on link "Login" at bounding box center [1486, 20] width 61 height 40
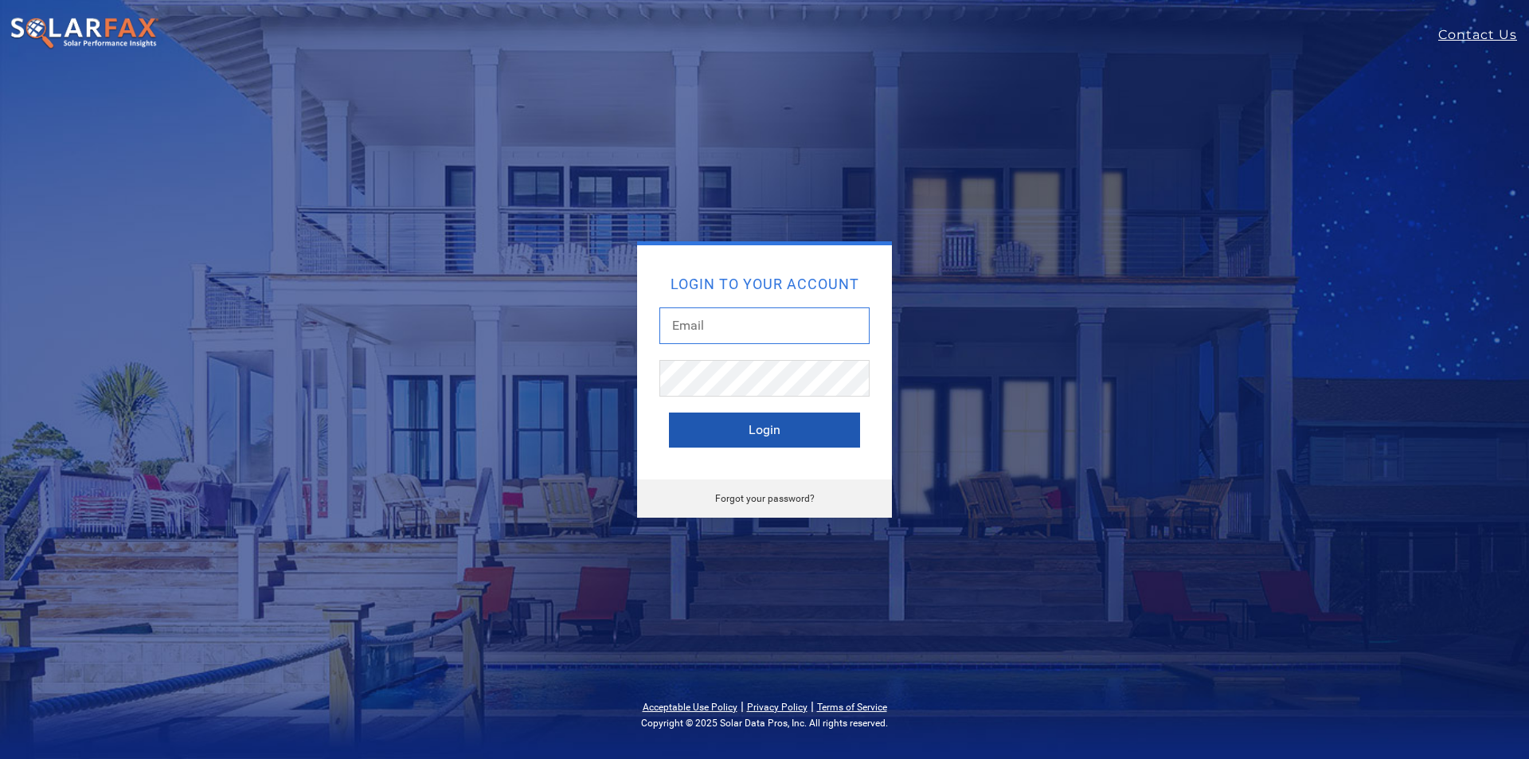
type input "[PERSON_NAME][EMAIL_ADDRESS][DOMAIN_NAME]"
drag, startPoint x: 698, startPoint y: 424, endPoint x: 907, endPoint y: 223, distance: 289.5
click at [701, 418] on button "Login" at bounding box center [764, 430] width 191 height 35
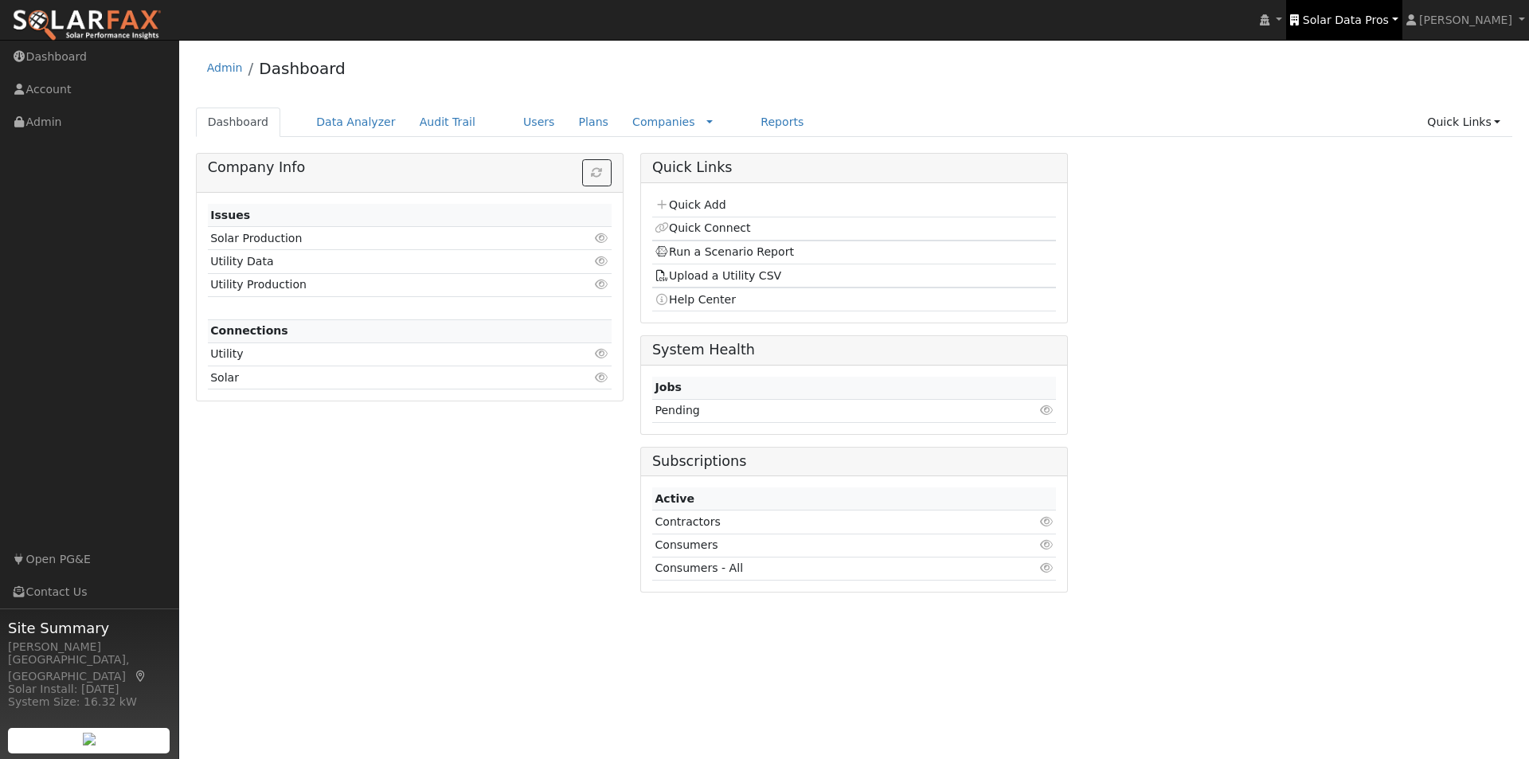
click at [1346, 18] on span "Solar Data Pros" at bounding box center [1346, 20] width 86 height 13
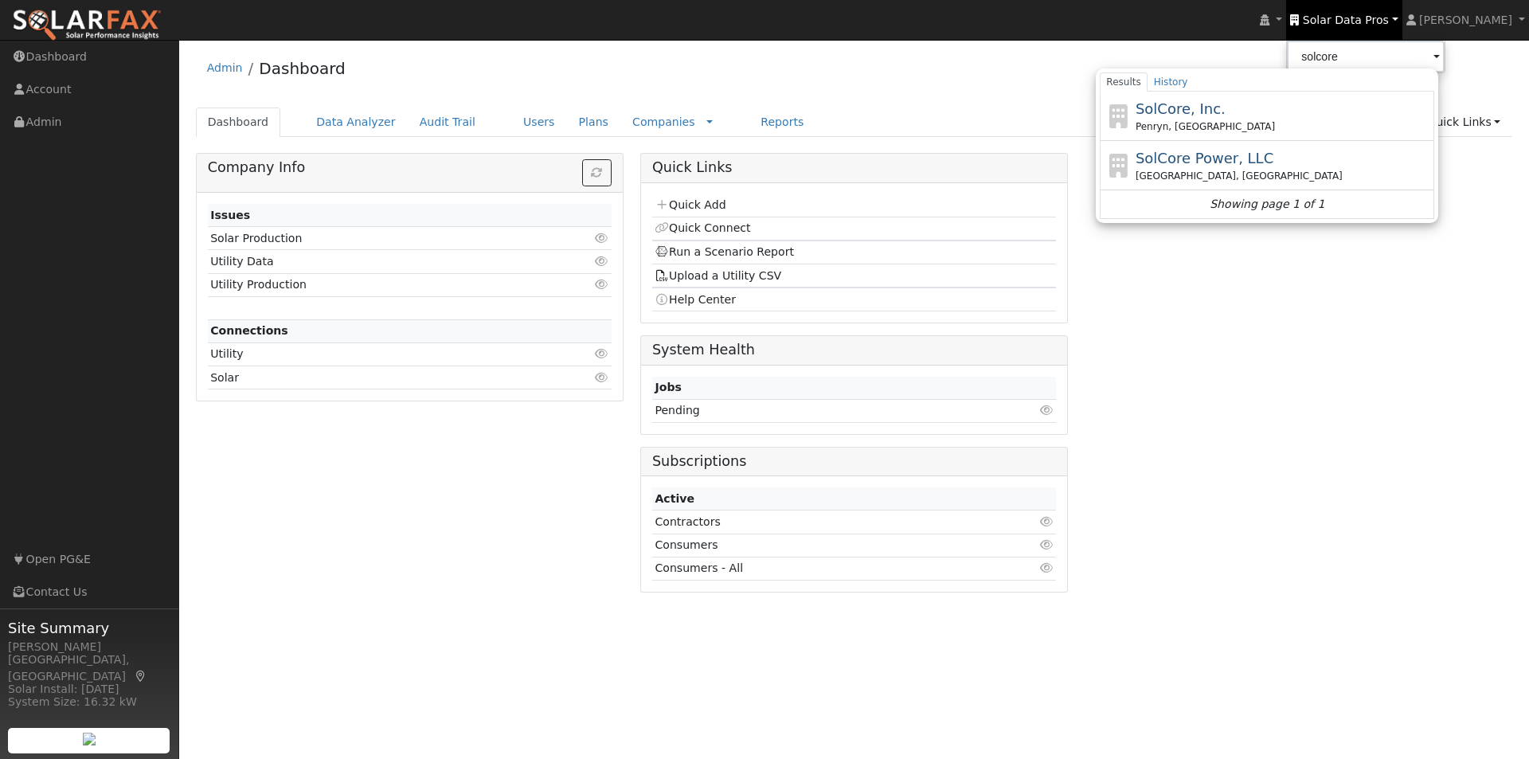
click at [1198, 102] on span "SolCore, Inc." at bounding box center [1181, 108] width 90 height 17
type input "SolCore, Inc."
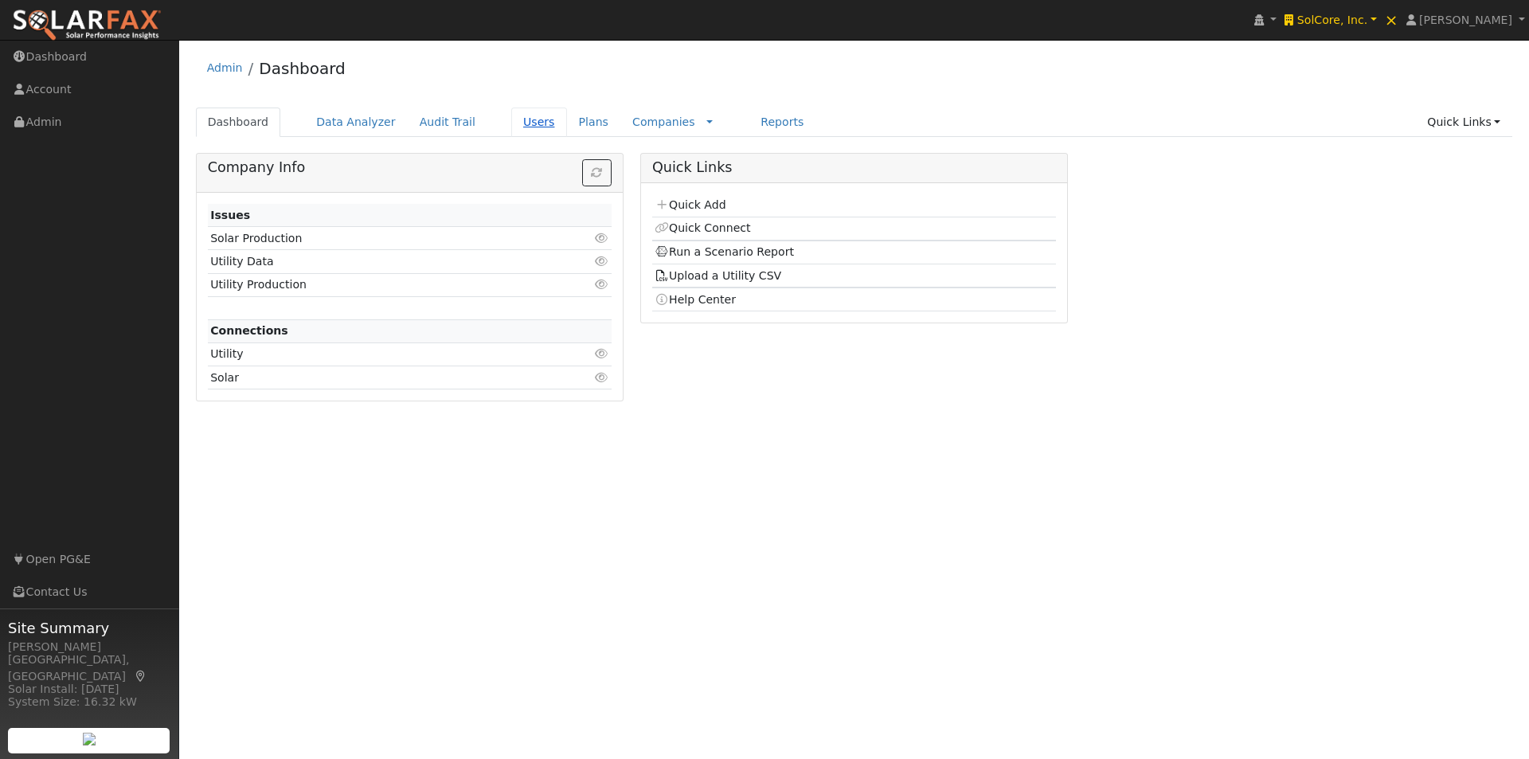
drag, startPoint x: 501, startPoint y: 124, endPoint x: 506, endPoint y: 133, distance: 10.4
click at [511, 123] on link "Users" at bounding box center [539, 122] width 56 height 29
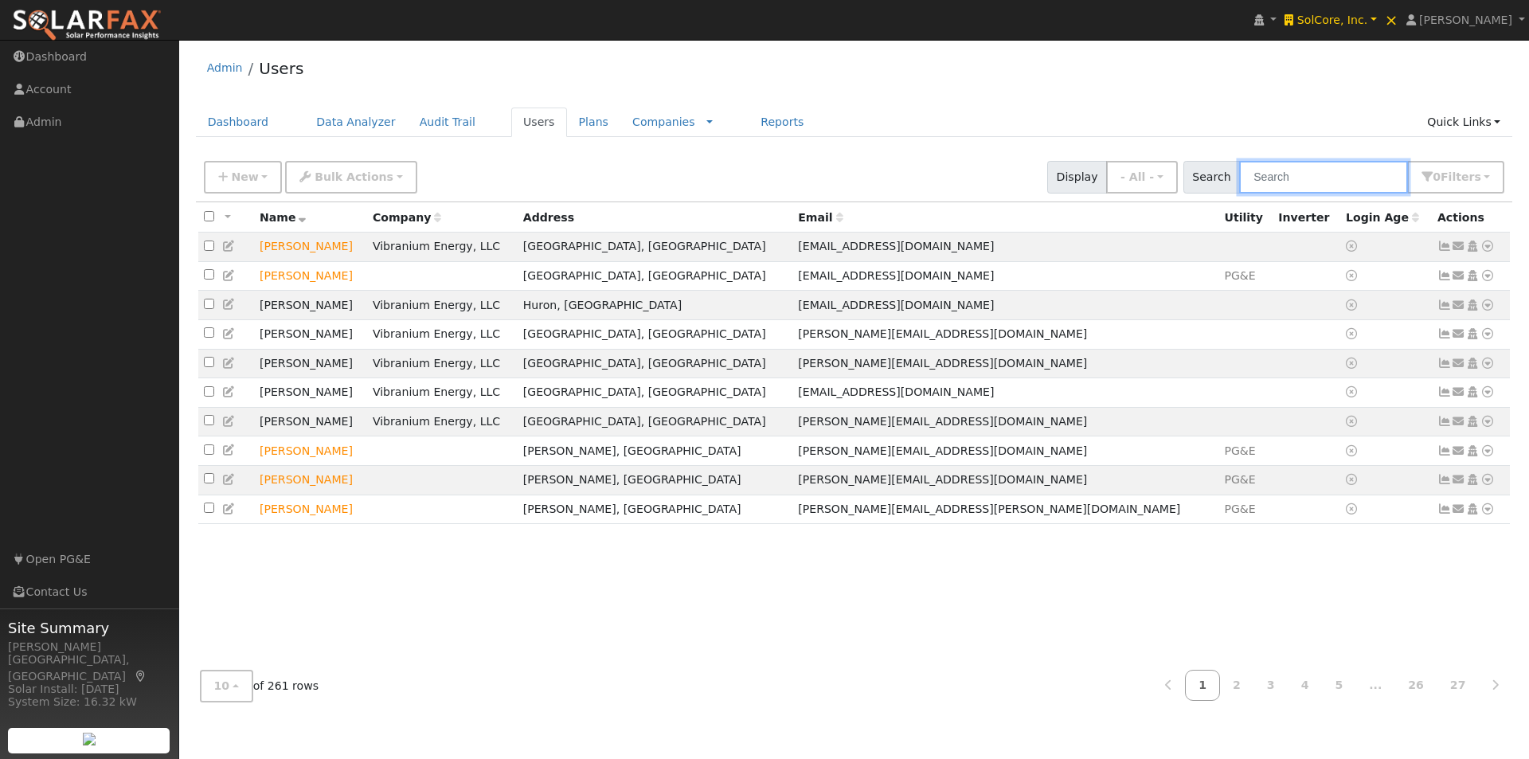
click at [1315, 182] on input "text" at bounding box center [1323, 177] width 169 height 33
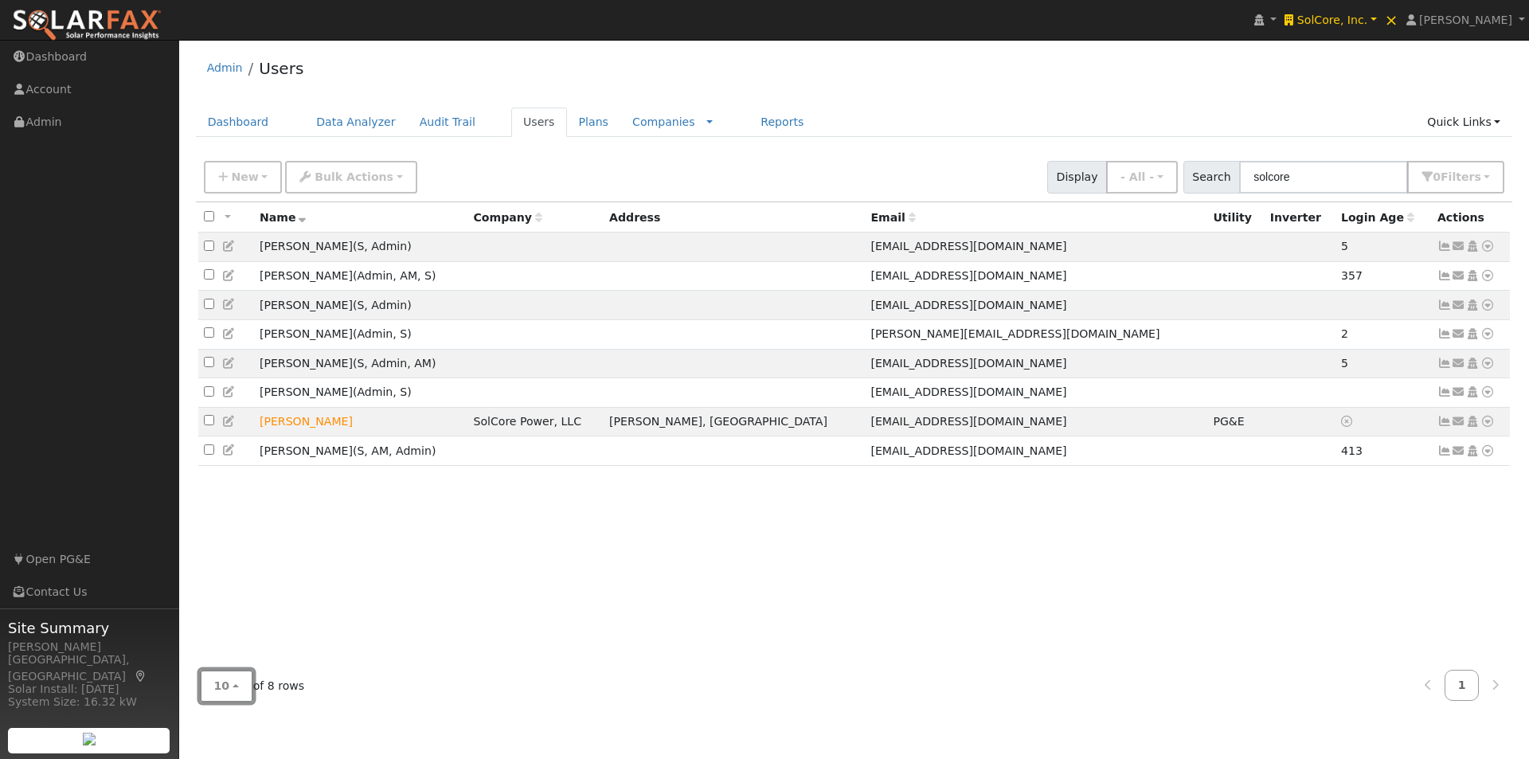
click at [218, 684] on span "10" at bounding box center [222, 685] width 16 height 13
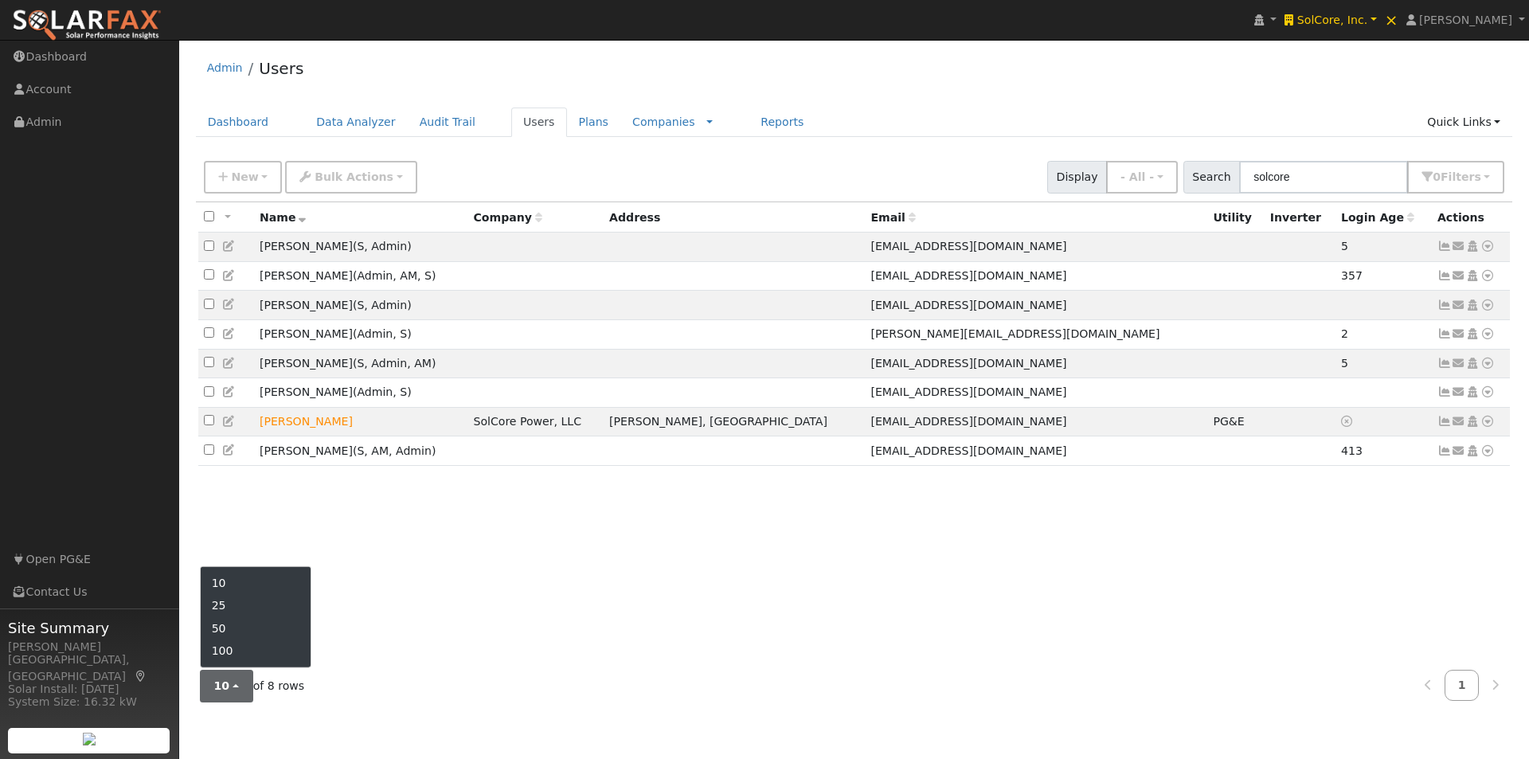
click at [225, 581] on link "10" at bounding box center [256, 583] width 111 height 22
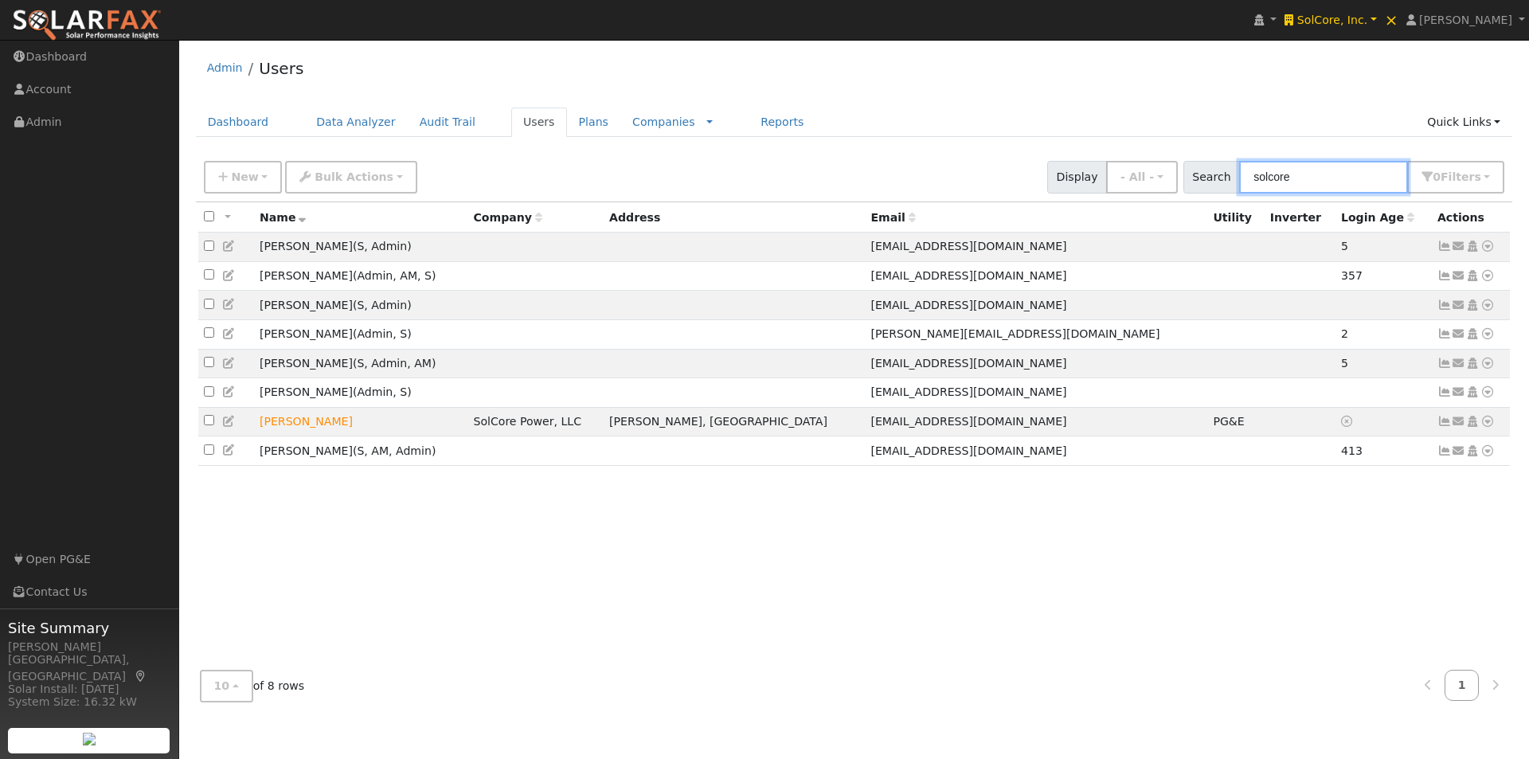
drag, startPoint x: 1341, startPoint y: 177, endPoint x: 1049, endPoint y: 177, distance: 292.3
click at [1049, 177] on div "New Add User Quick Add Quick Connect Quick Convert Lead Bulk Actions Send Email…" at bounding box center [854, 174] width 1307 height 38
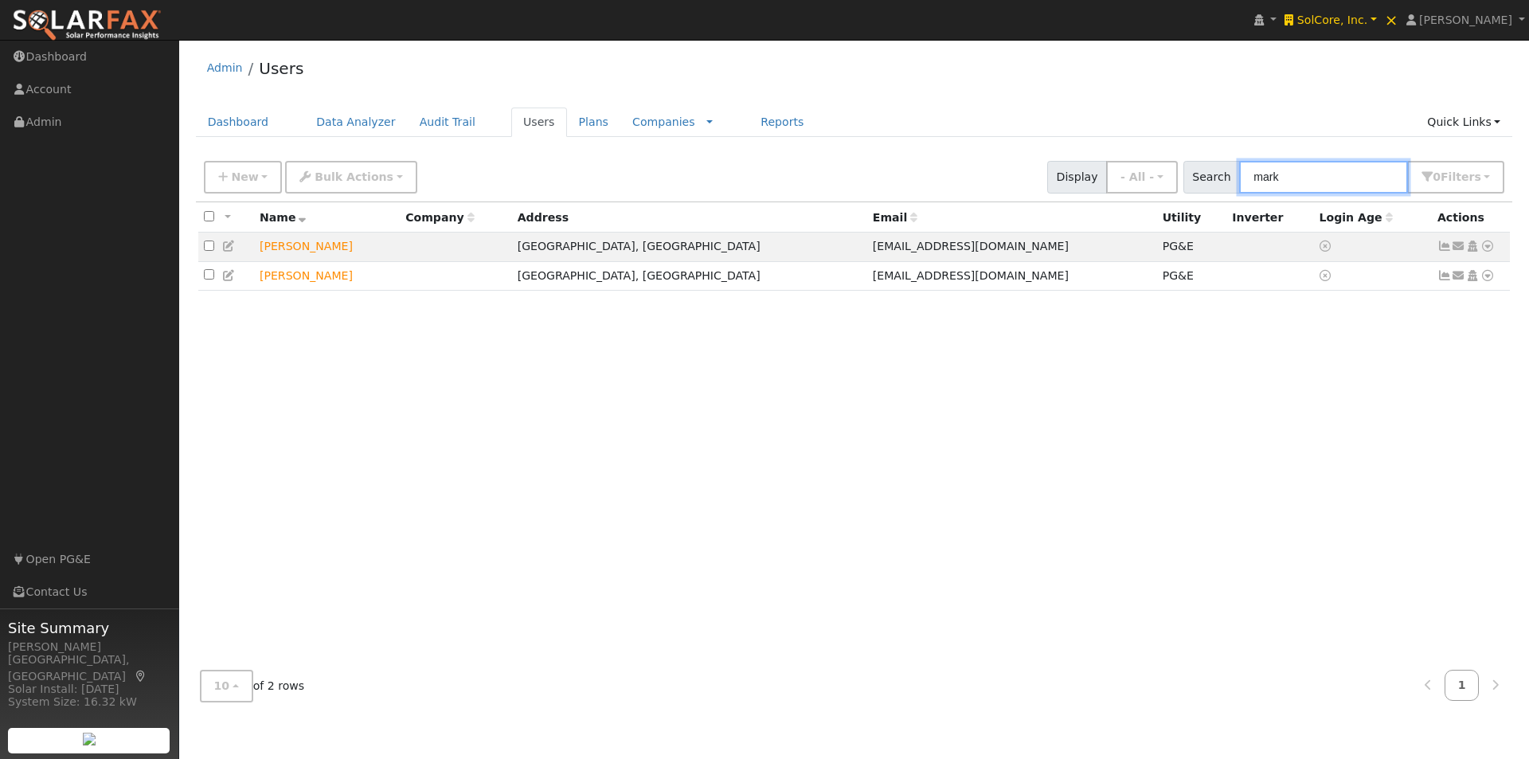
type input "mark"
drag, startPoint x: 1340, startPoint y: 174, endPoint x: 1144, endPoint y: 134, distance: 199.9
click at [1148, 148] on div "Admin Users Dashboard Data Analyzer Audit Trail Users Plans Companies Rate Sche…" at bounding box center [854, 381] width 1334 height 667
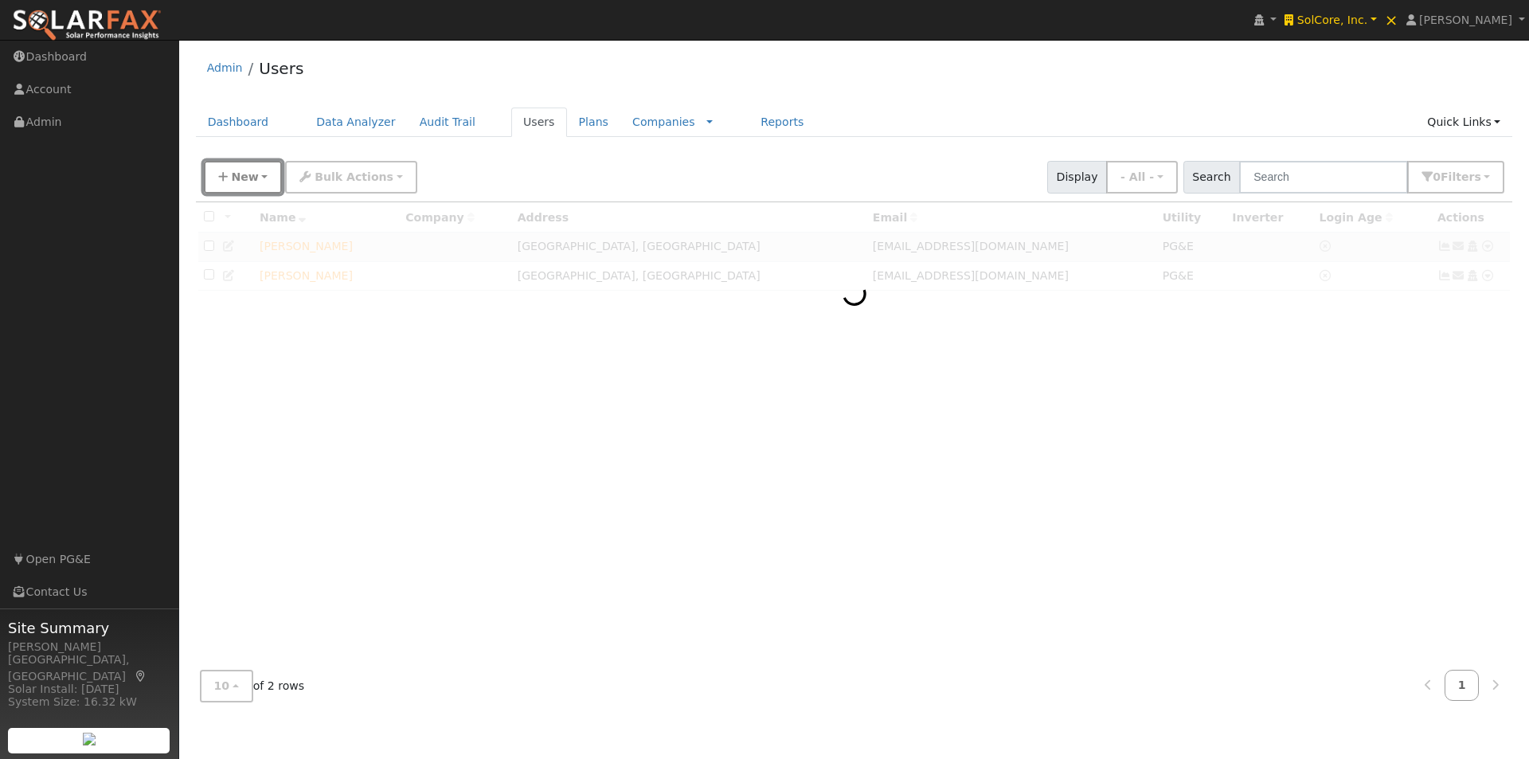
click at [226, 174] on icon "button" at bounding box center [223, 176] width 10 height 11
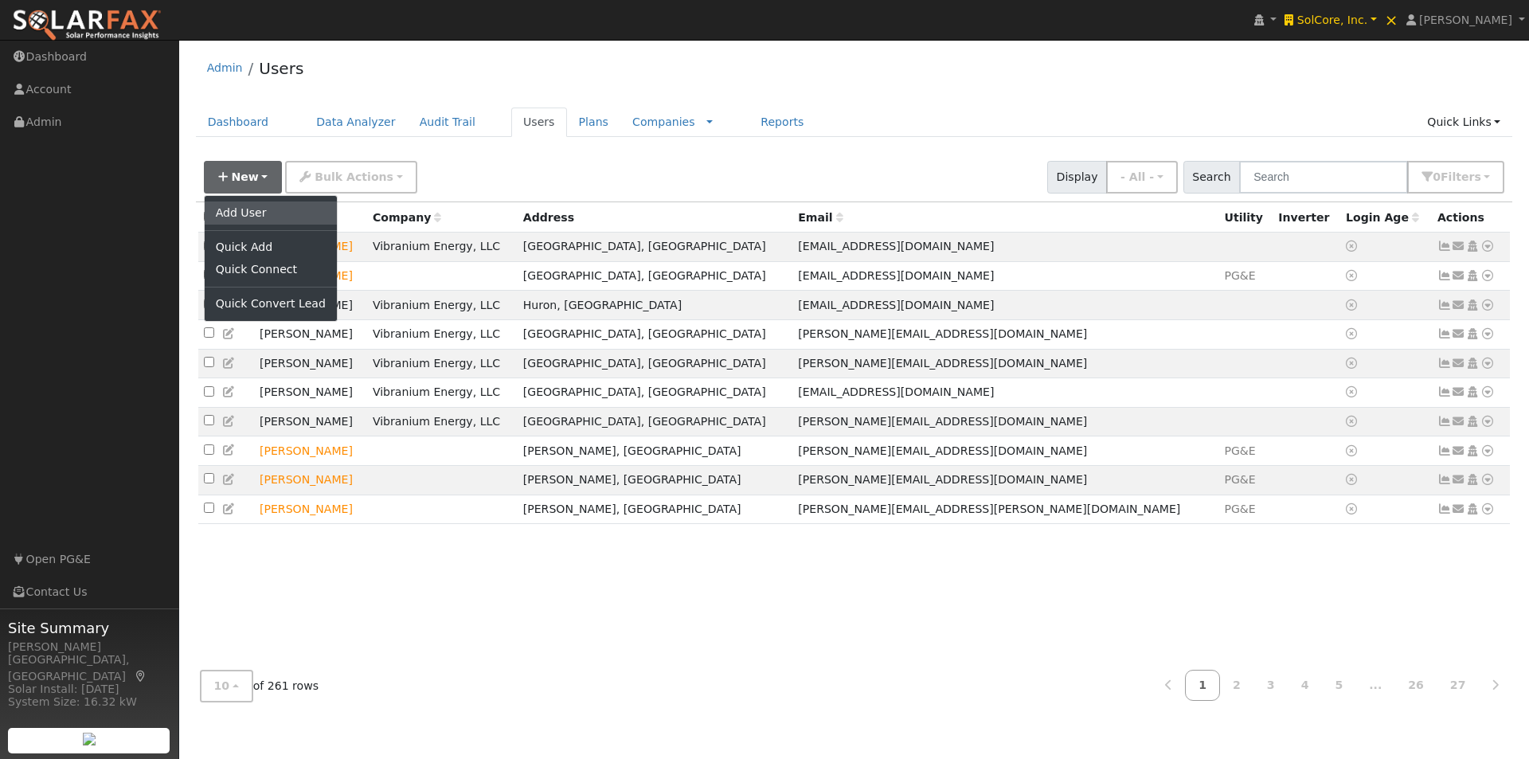
click at [225, 212] on link "Add User" at bounding box center [271, 212] width 132 height 22
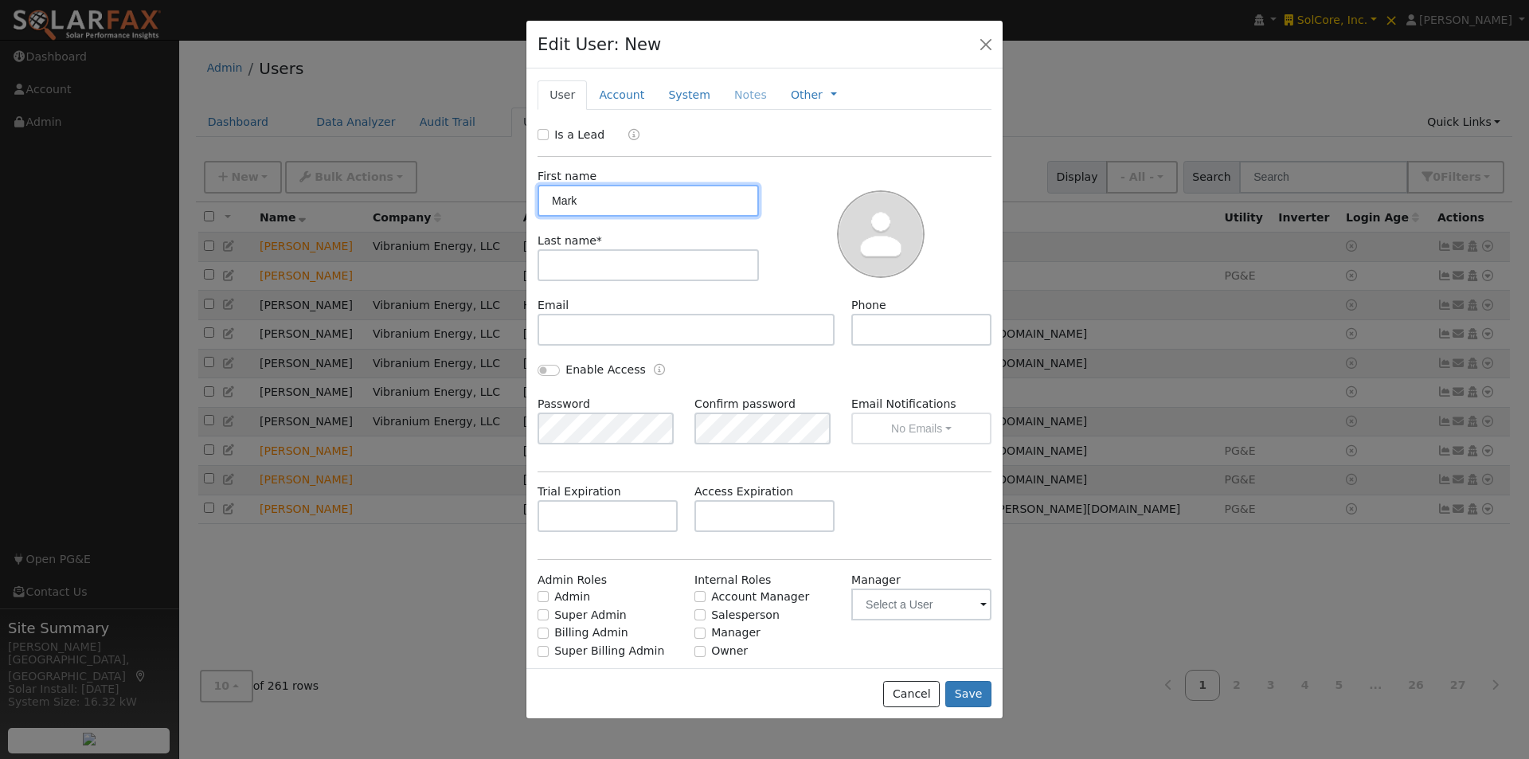
type input "Mark"
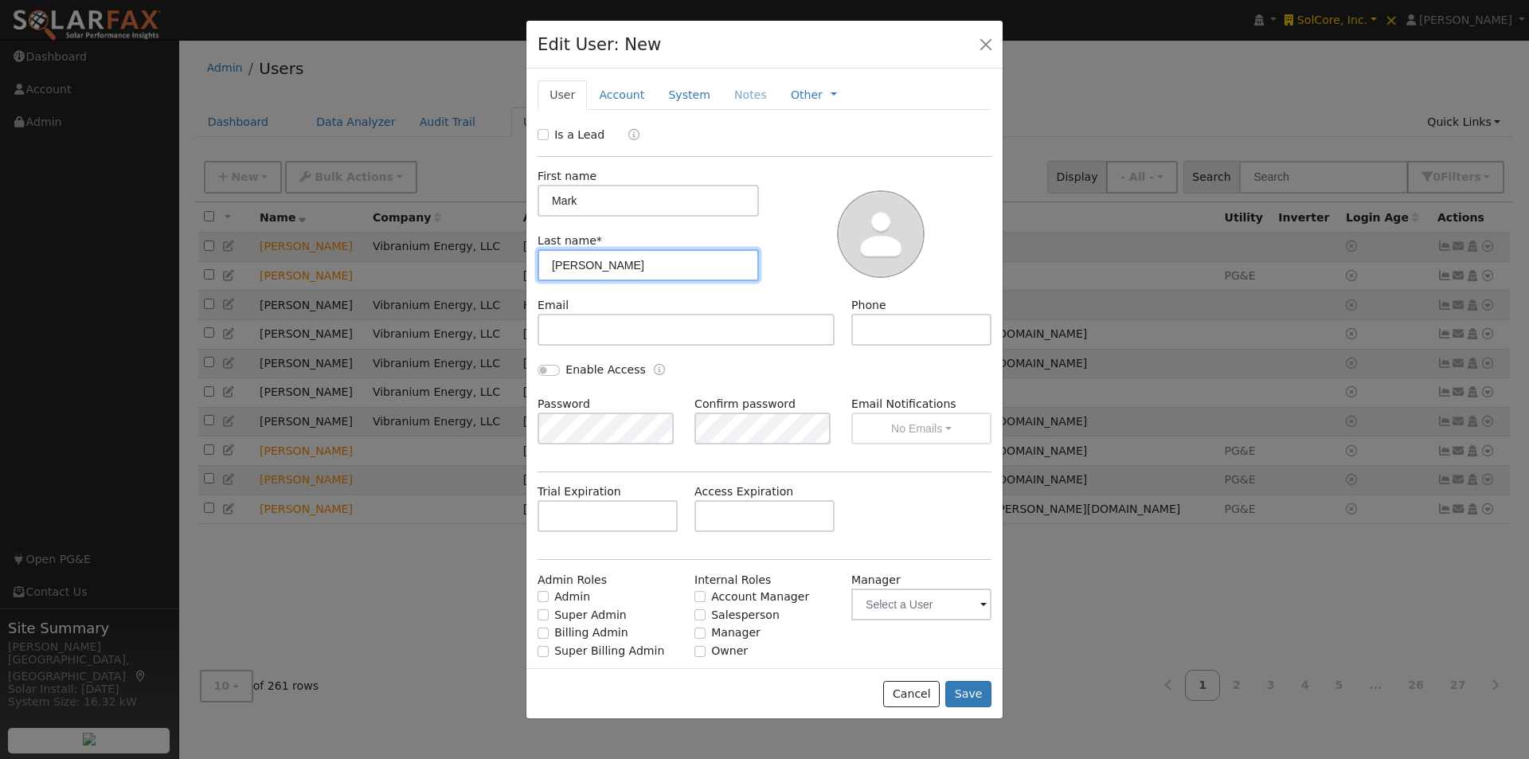
type input "Crockett"
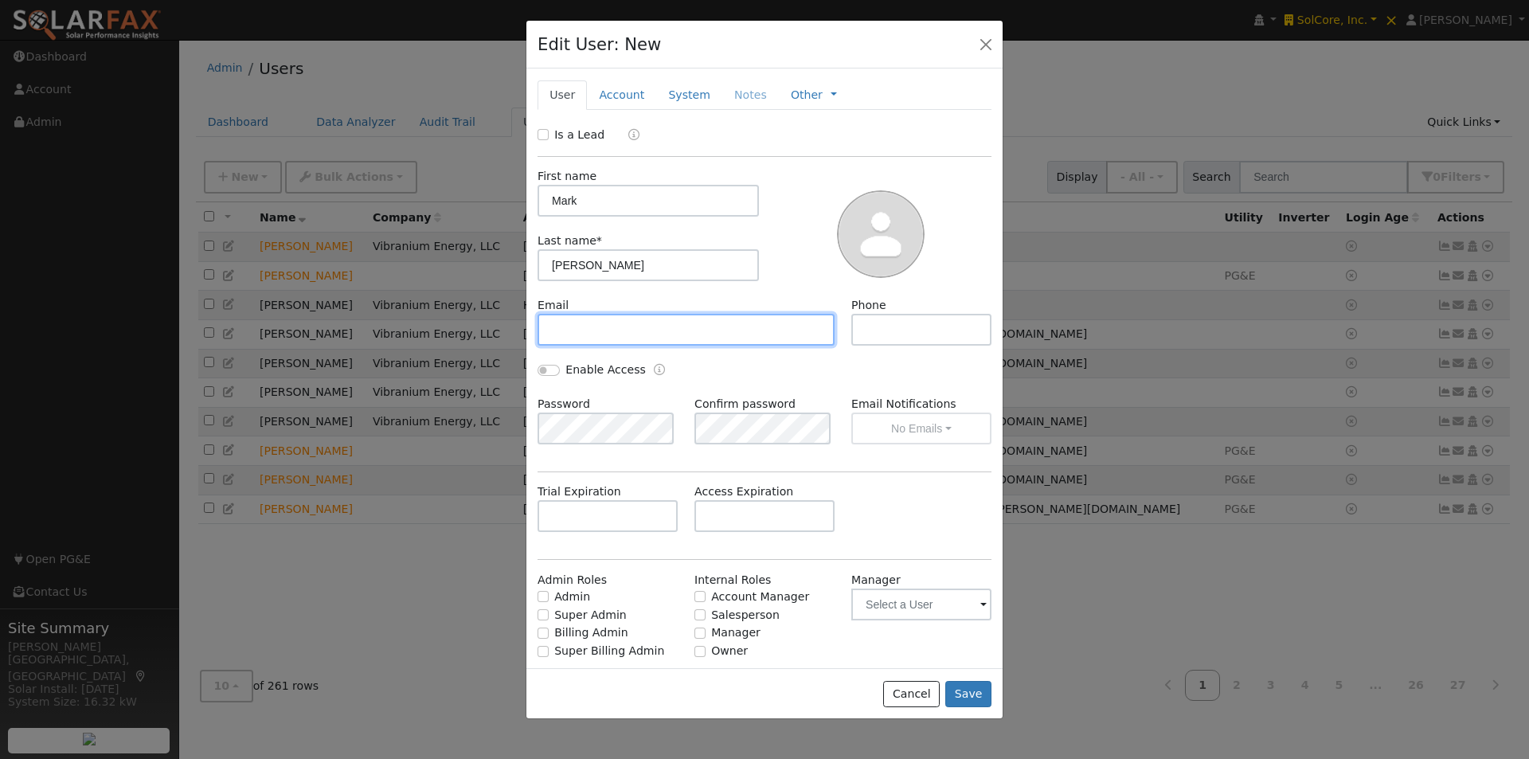
click at [674, 328] on input "text" at bounding box center [686, 330] width 297 height 32
type input "markcrockett@solcoreinc.com"
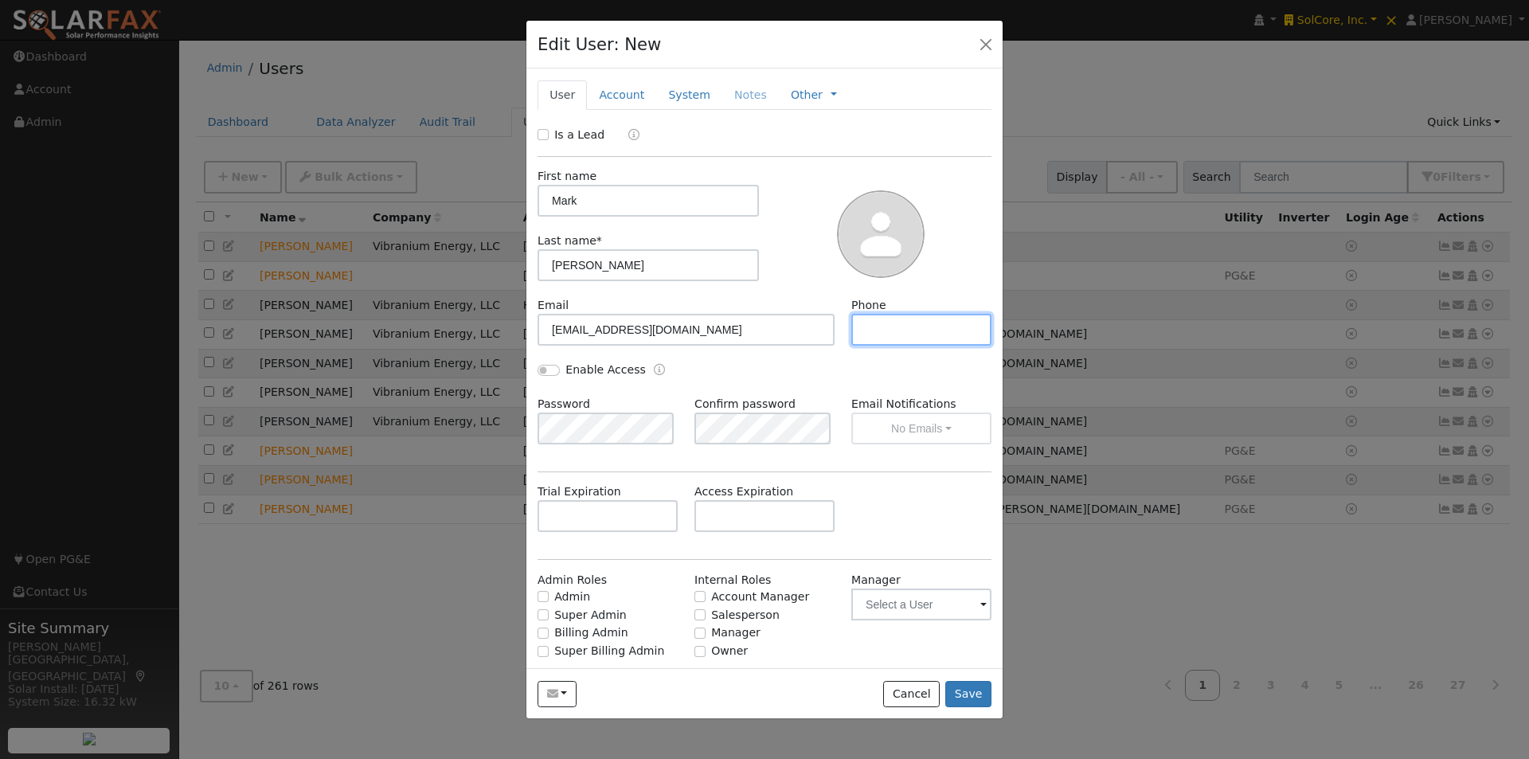
click at [892, 321] on input "text" at bounding box center [921, 330] width 140 height 32
type input "949-874-8663"
click at [544, 372] on input "Enable Access" at bounding box center [549, 370] width 22 height 11
checkbox input "true"
click at [542, 595] on input "Admin" at bounding box center [543, 596] width 11 height 11
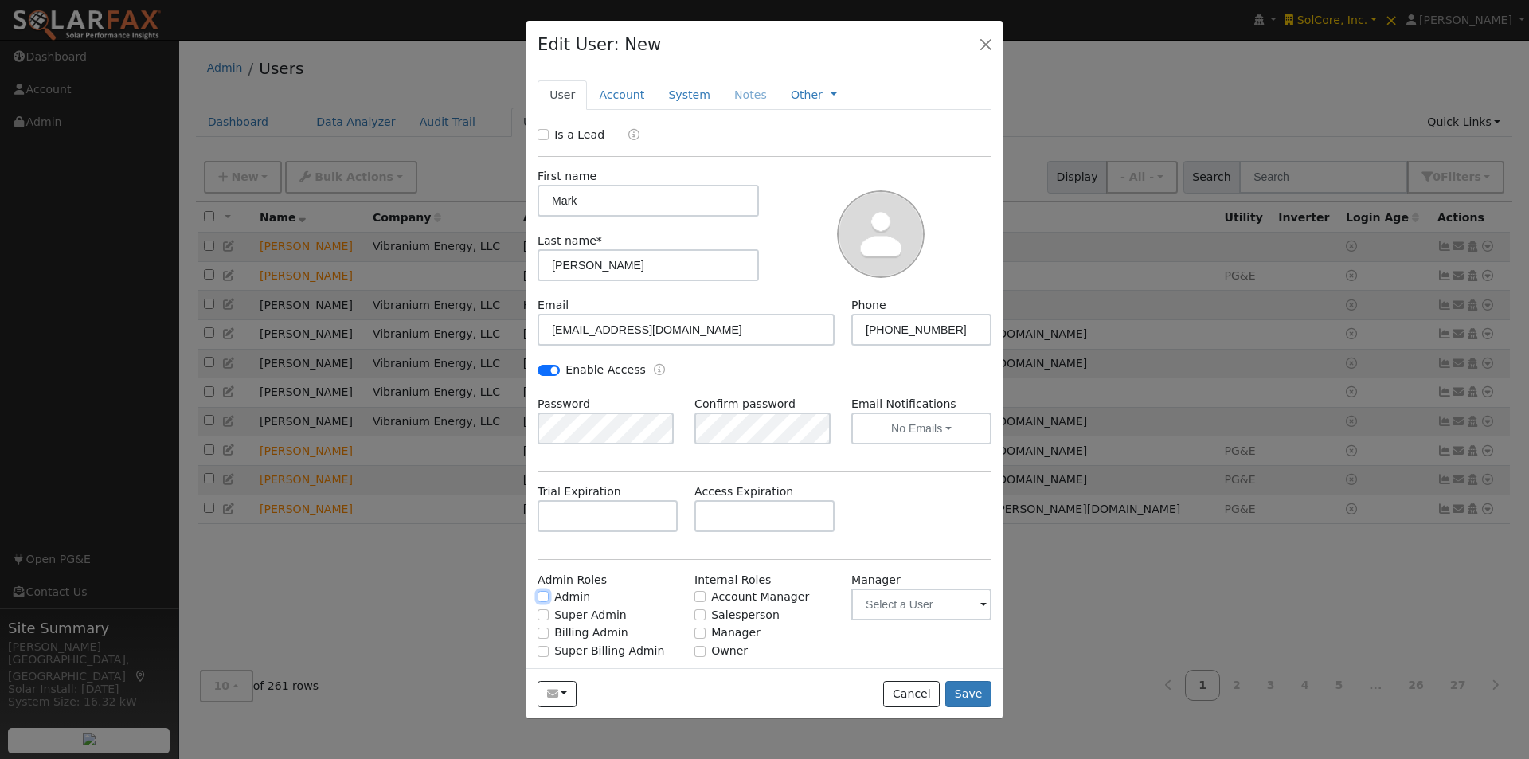
checkbox input "true"
drag, startPoint x: 692, startPoint y: 613, endPoint x: 757, endPoint y: 628, distance: 66.3
click at [694, 613] on input "Salesperson" at bounding box center [699, 614] width 11 height 11
checkbox input "true"
click at [968, 697] on button "Save" at bounding box center [968, 694] width 46 height 27
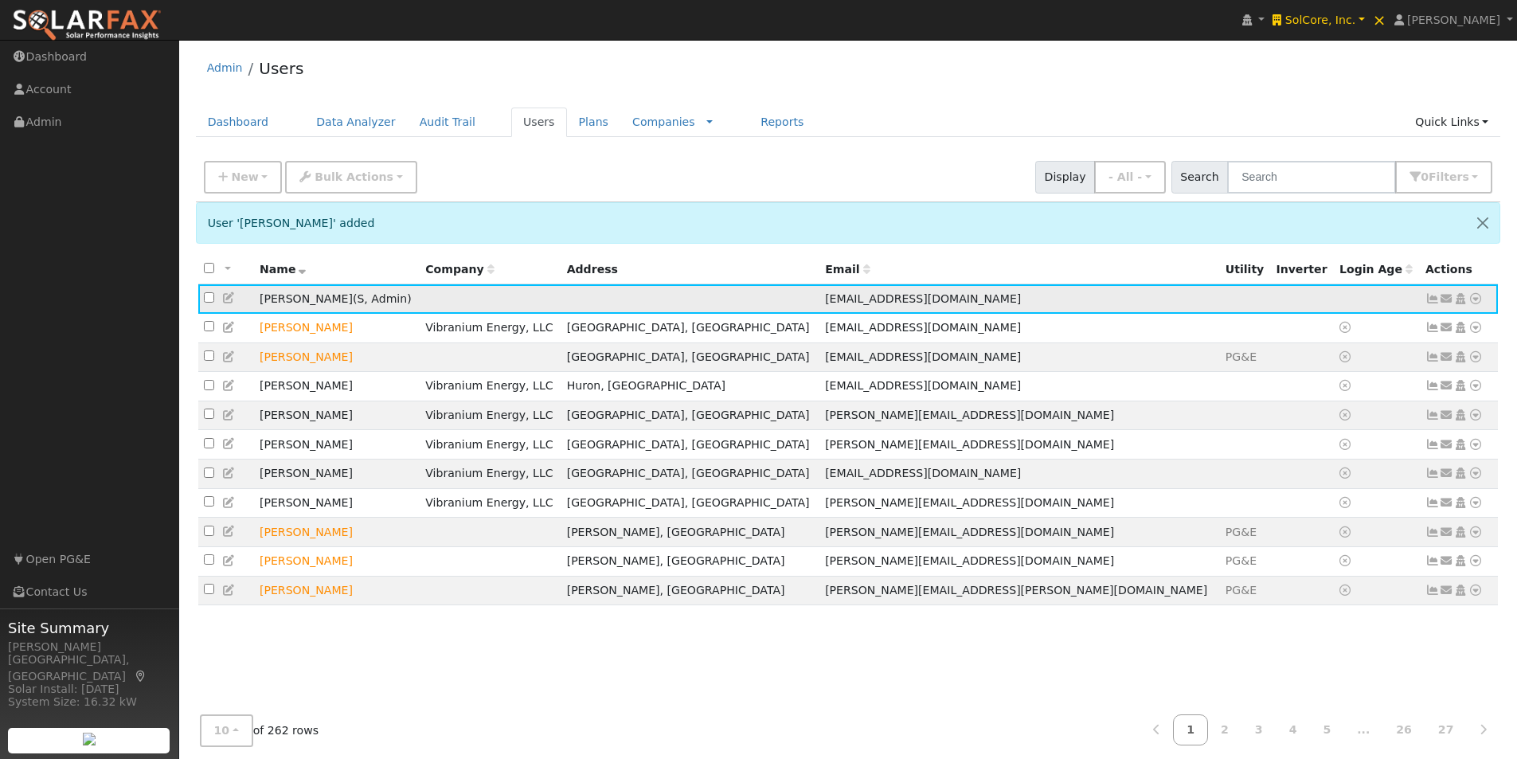
click at [210, 301] on input "checkbox" at bounding box center [209, 297] width 10 height 10
checkbox input "true"
click at [327, 170] on span "Bulk Actions" at bounding box center [354, 176] width 79 height 13
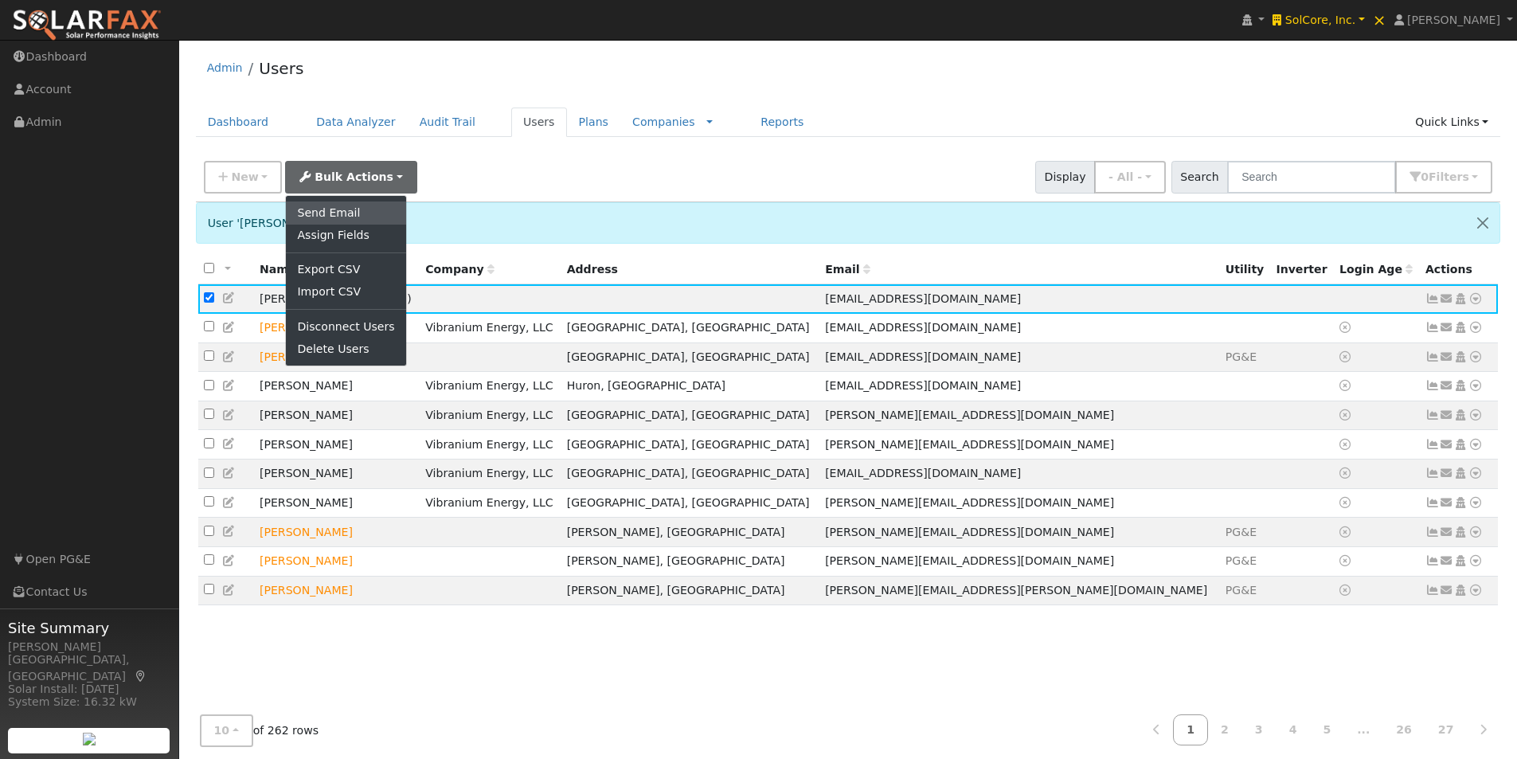
click at [328, 205] on link "Send Email" at bounding box center [345, 212] width 119 height 22
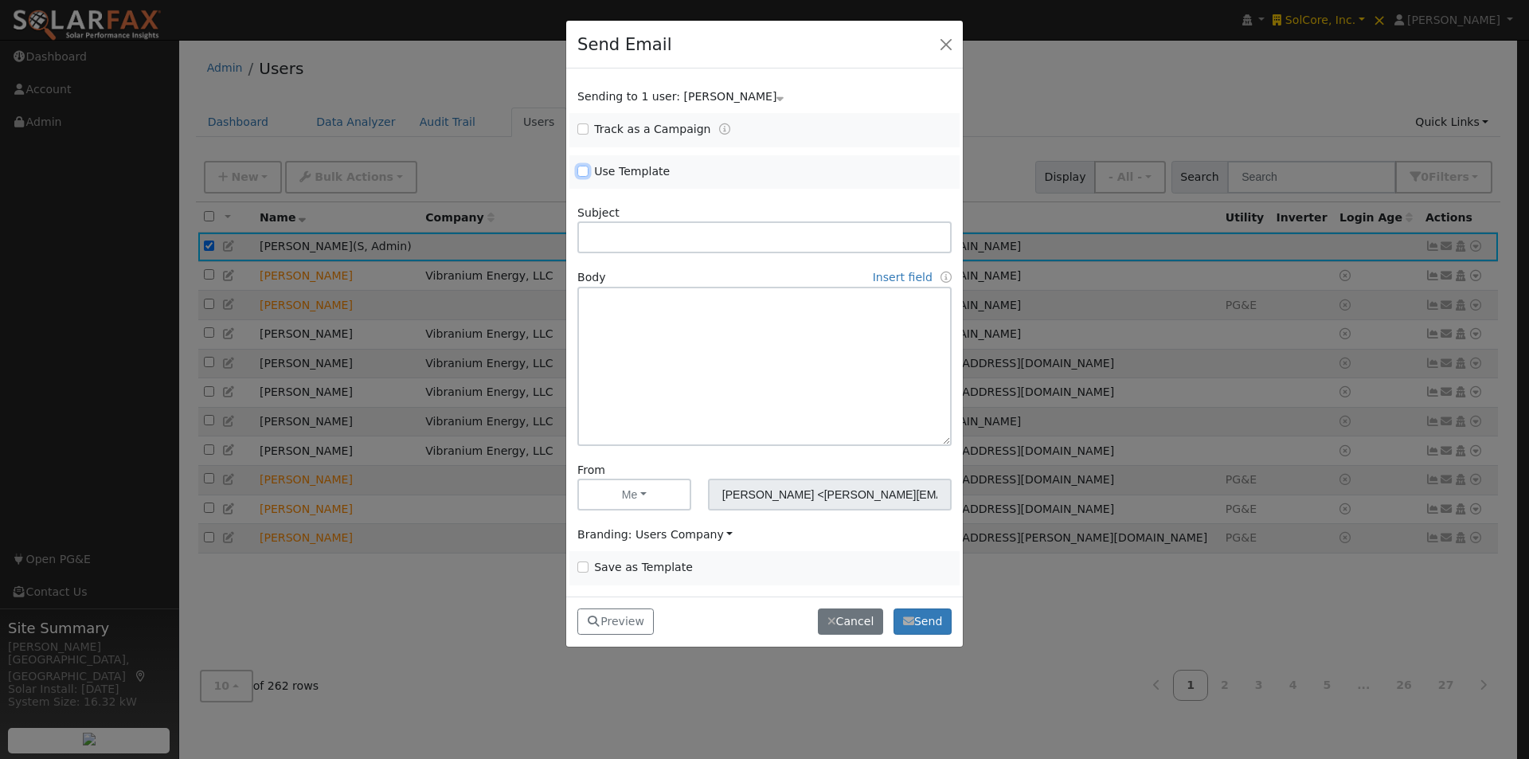
click at [578, 171] on input "Use Template" at bounding box center [582, 171] width 11 height 11
checkbox input "true"
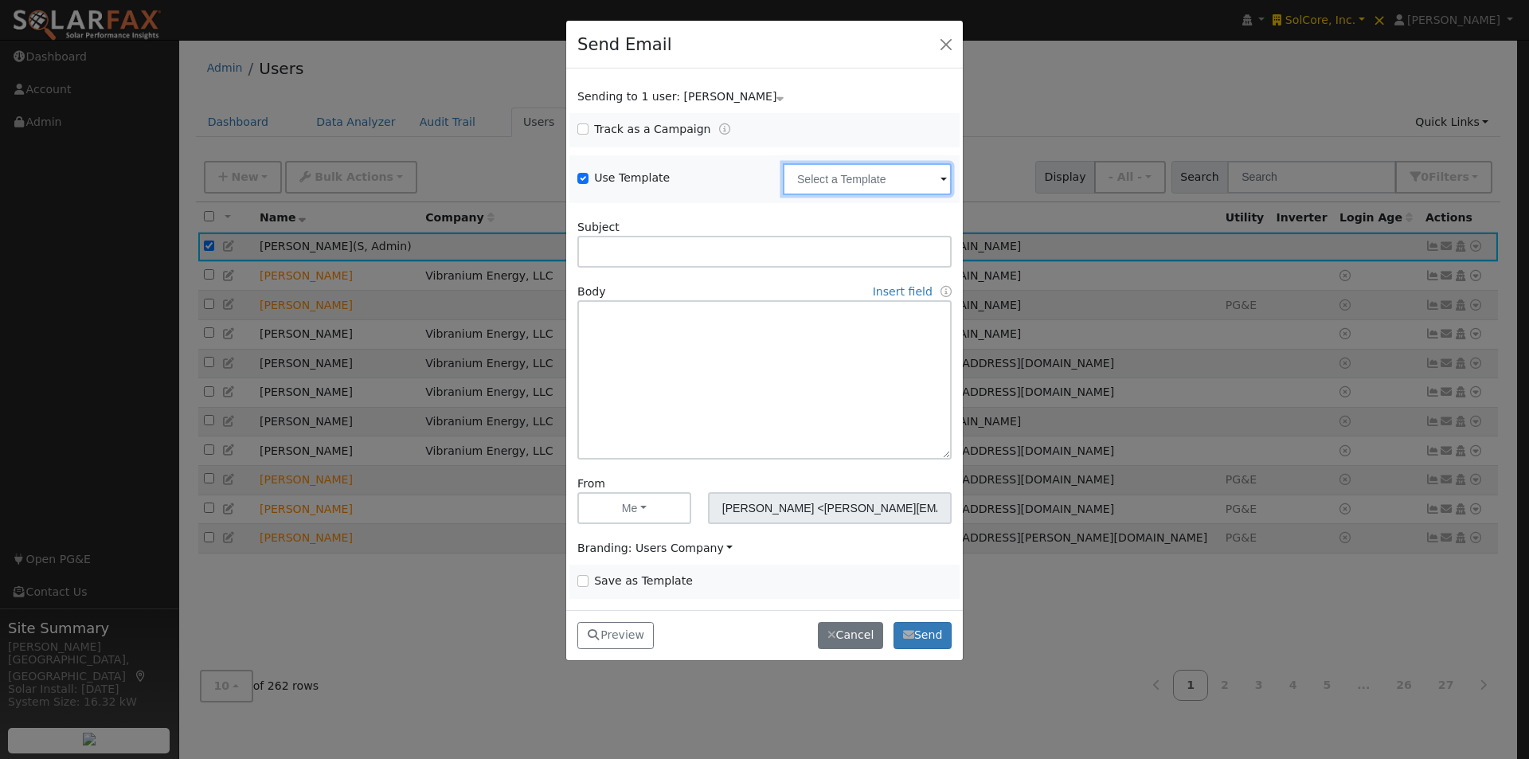
click at [856, 169] on input "text" at bounding box center [867, 179] width 169 height 32
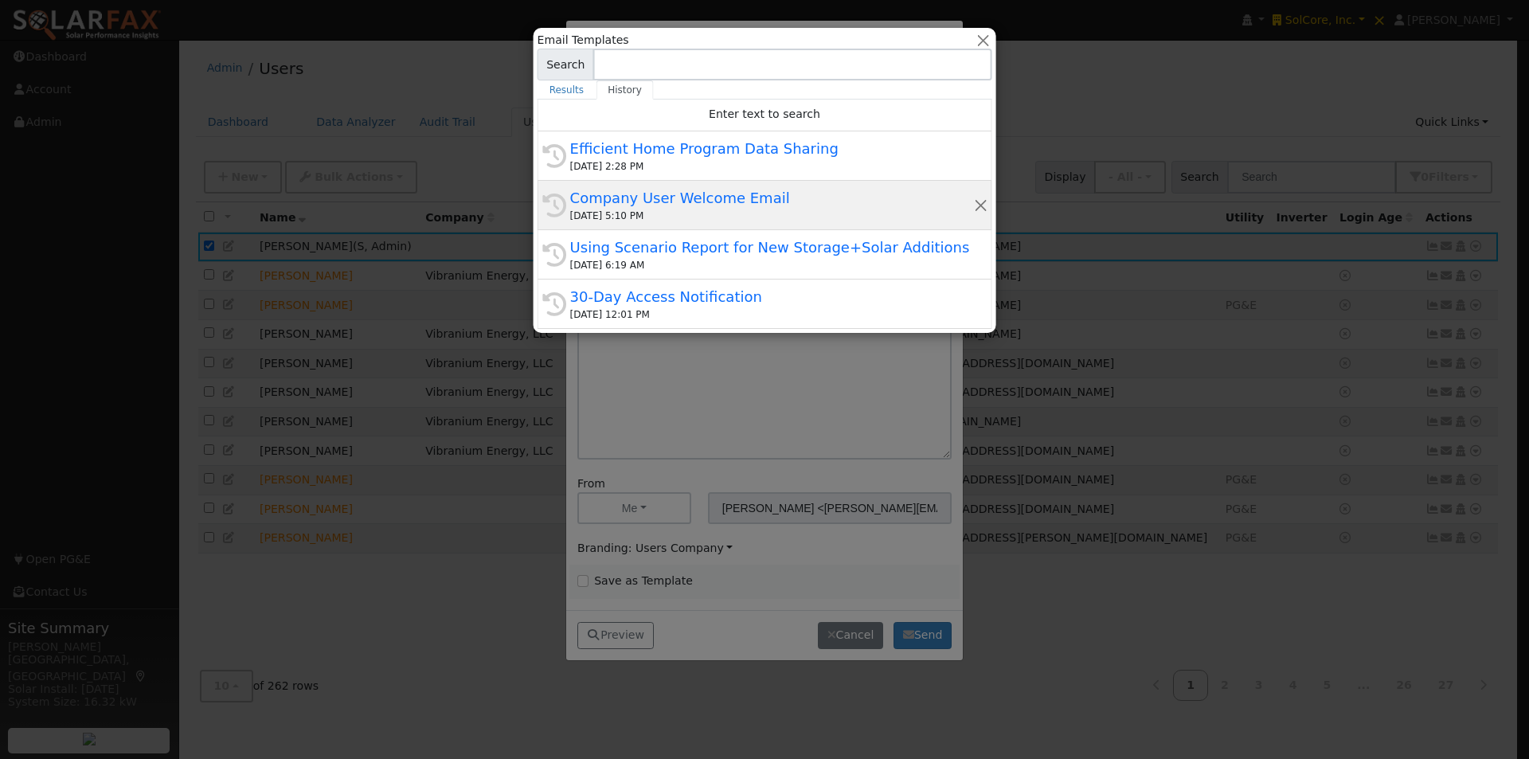
click at [631, 193] on div "Company User Welcome Email" at bounding box center [771, 198] width 403 height 22
type input "Company User Welcome Email"
type input "SolarFax Program Access"
type textarea "Hi {user_fname}, You now have access to SolarFax®. This tool helps you better u…"
type input "SolarFax <[EMAIL_ADDRESS][DOMAIN_NAME]>"
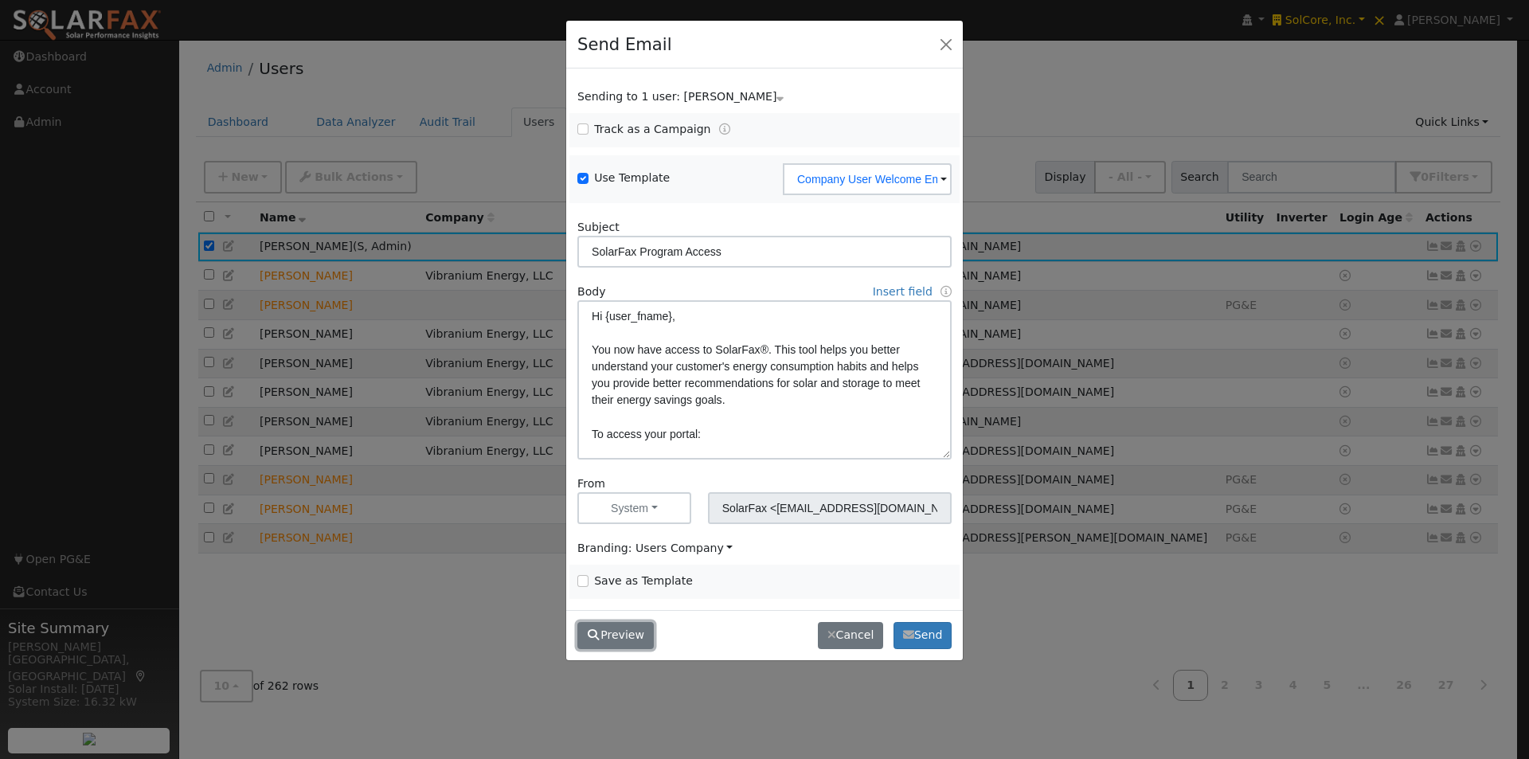
click at [609, 634] on button "Preview" at bounding box center [615, 635] width 76 height 27
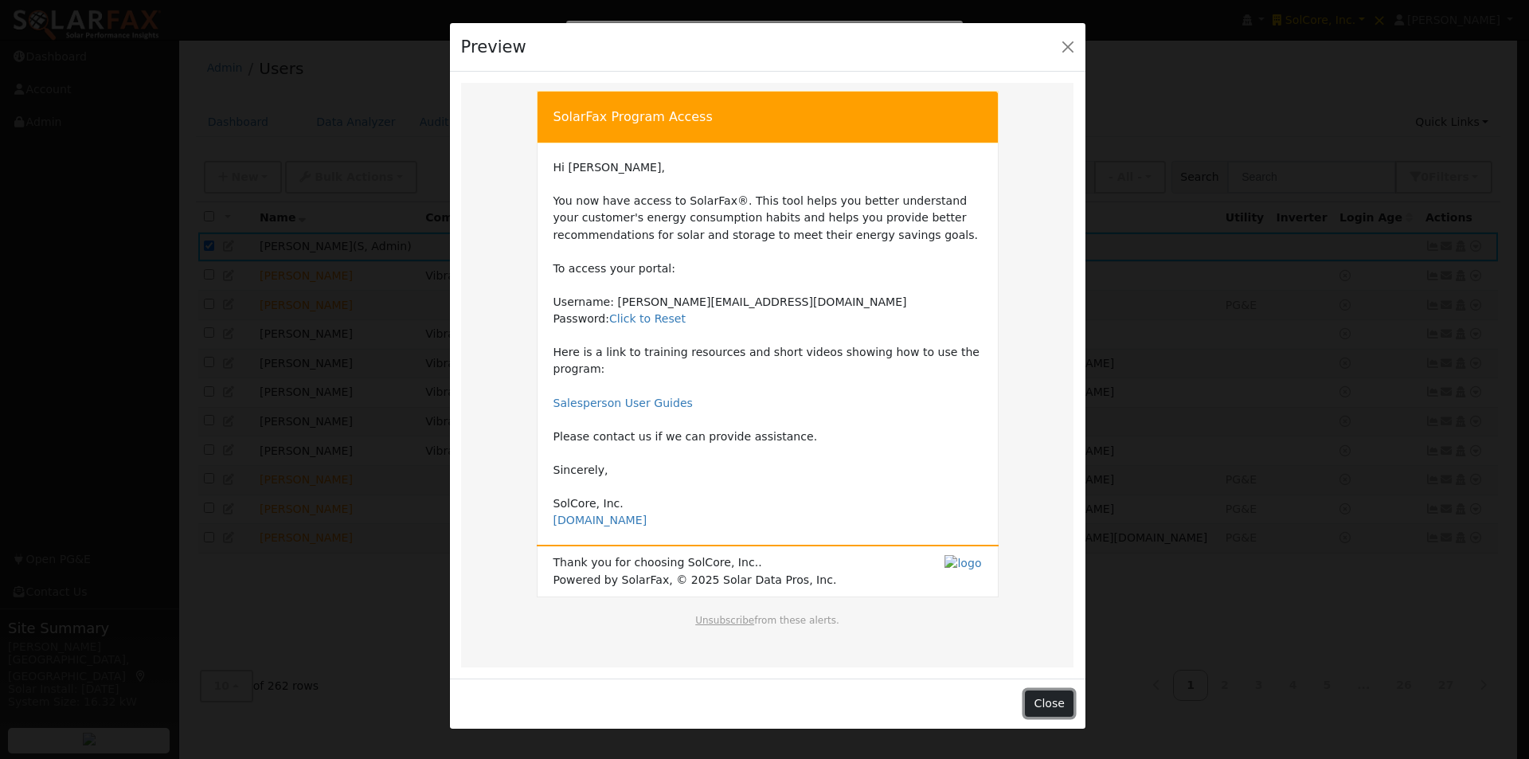
click at [1047, 690] on button "Close" at bounding box center [1049, 703] width 49 height 27
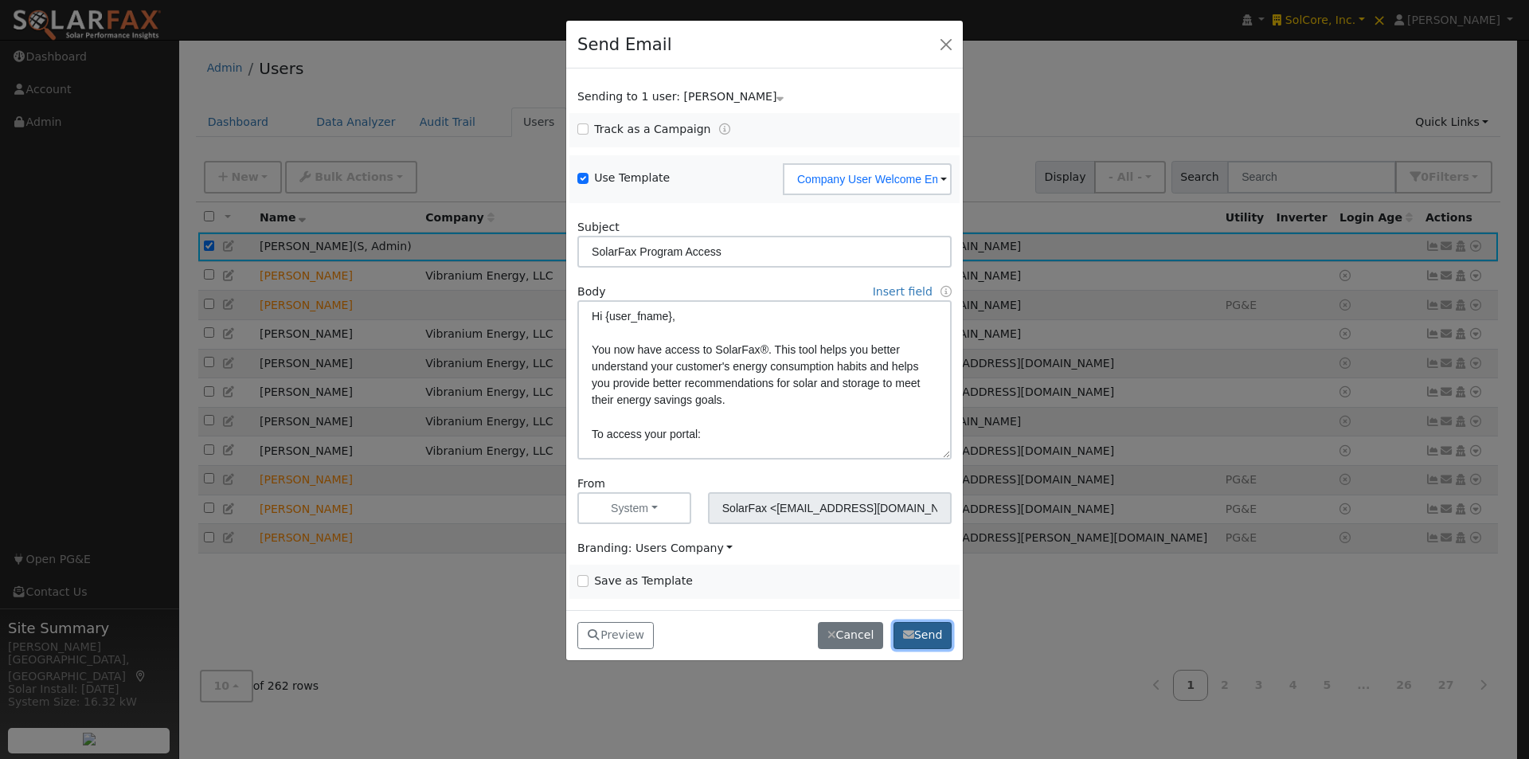
click at [923, 629] on button "Send" at bounding box center [922, 635] width 58 height 27
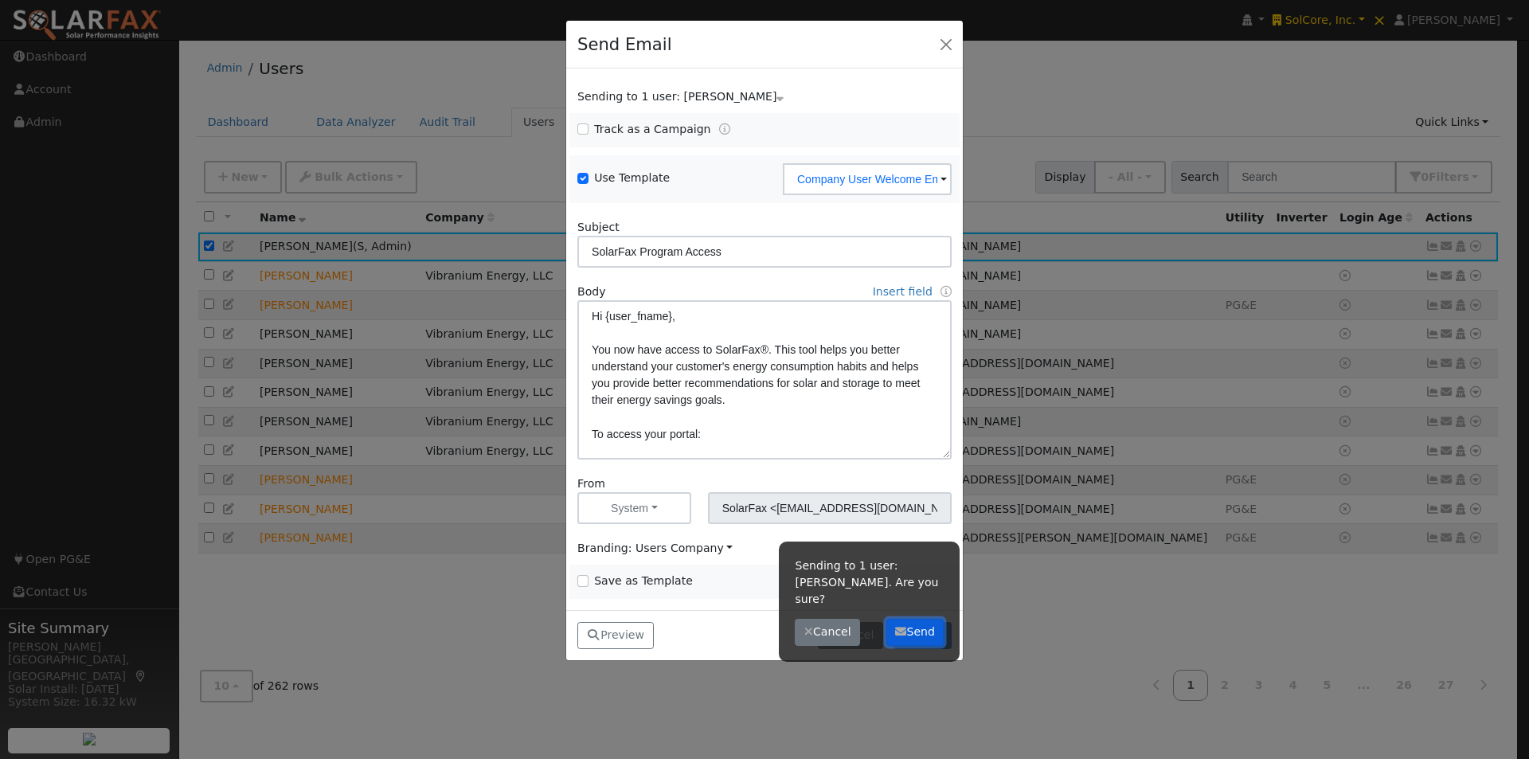
drag, startPoint x: 913, startPoint y: 610, endPoint x: 919, endPoint y: 604, distance: 8.5
click at [915, 619] on button "Send" at bounding box center [915, 632] width 58 height 27
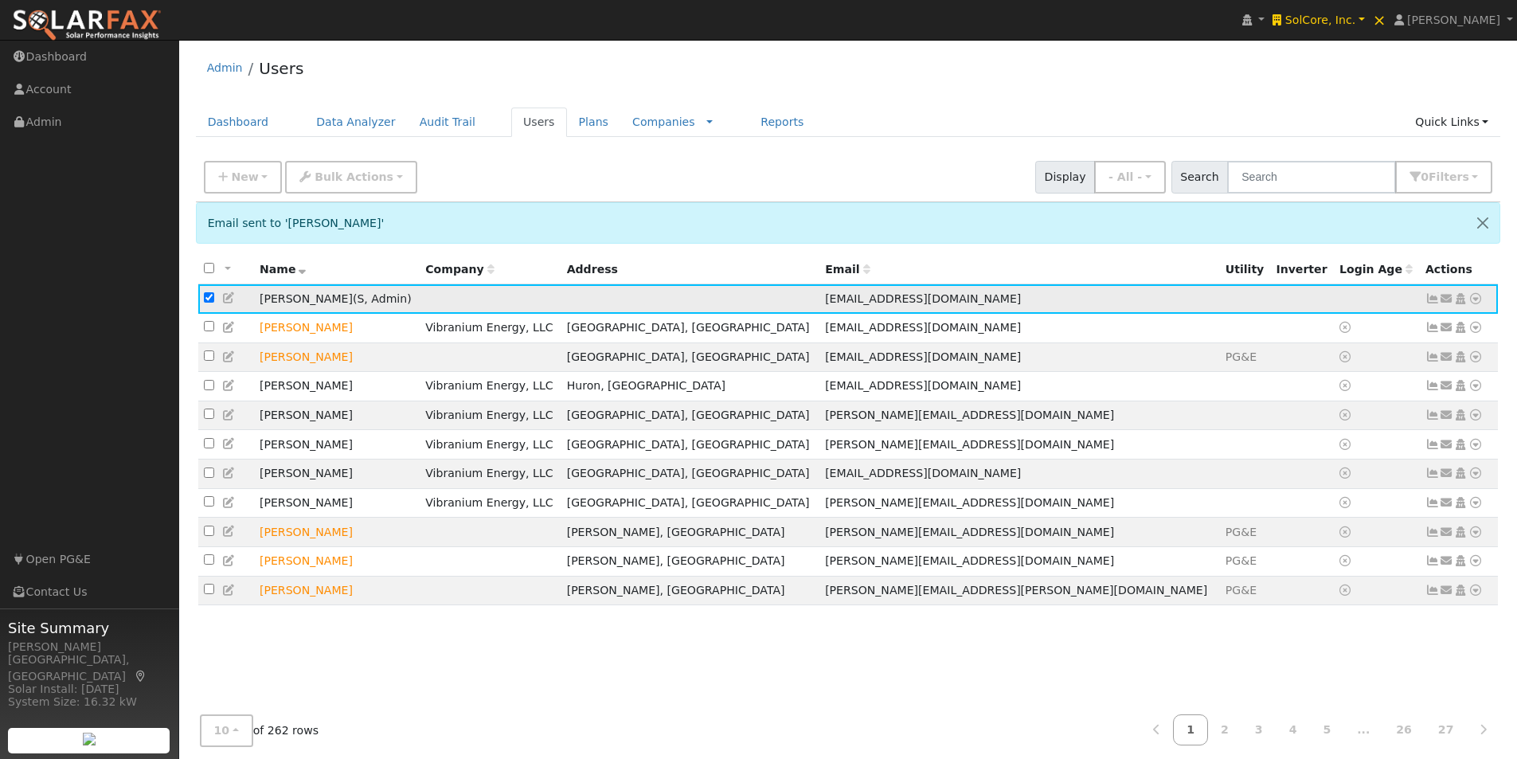
click at [208, 299] on input "checkbox" at bounding box center [209, 297] width 10 height 10
checkbox input "false"
click at [632, 122] on link "Companies" at bounding box center [663, 121] width 63 height 13
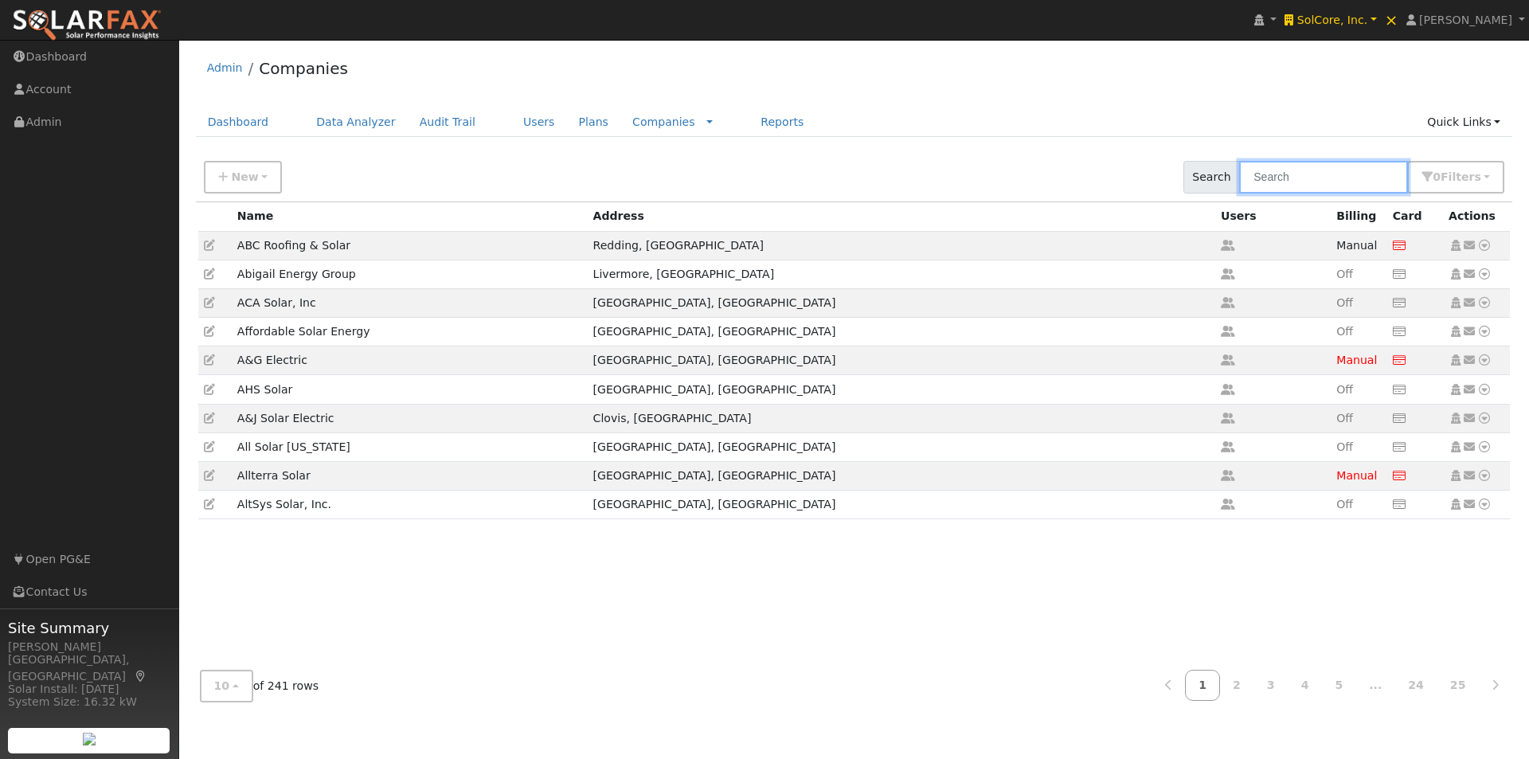
click at [1337, 185] on input "text" at bounding box center [1323, 177] width 169 height 33
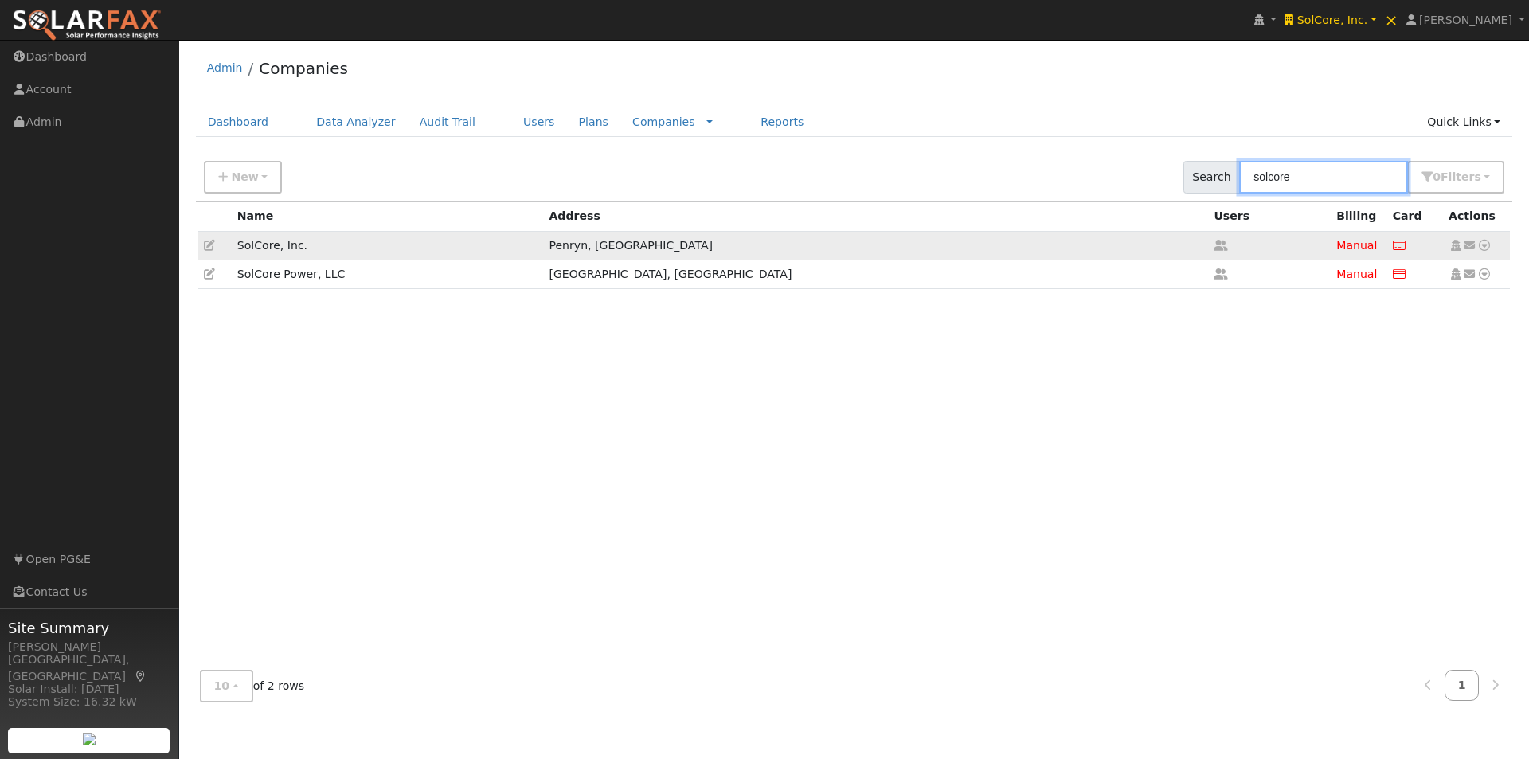
type input "solcore"
click at [208, 246] on icon at bounding box center [209, 245] width 11 height 11
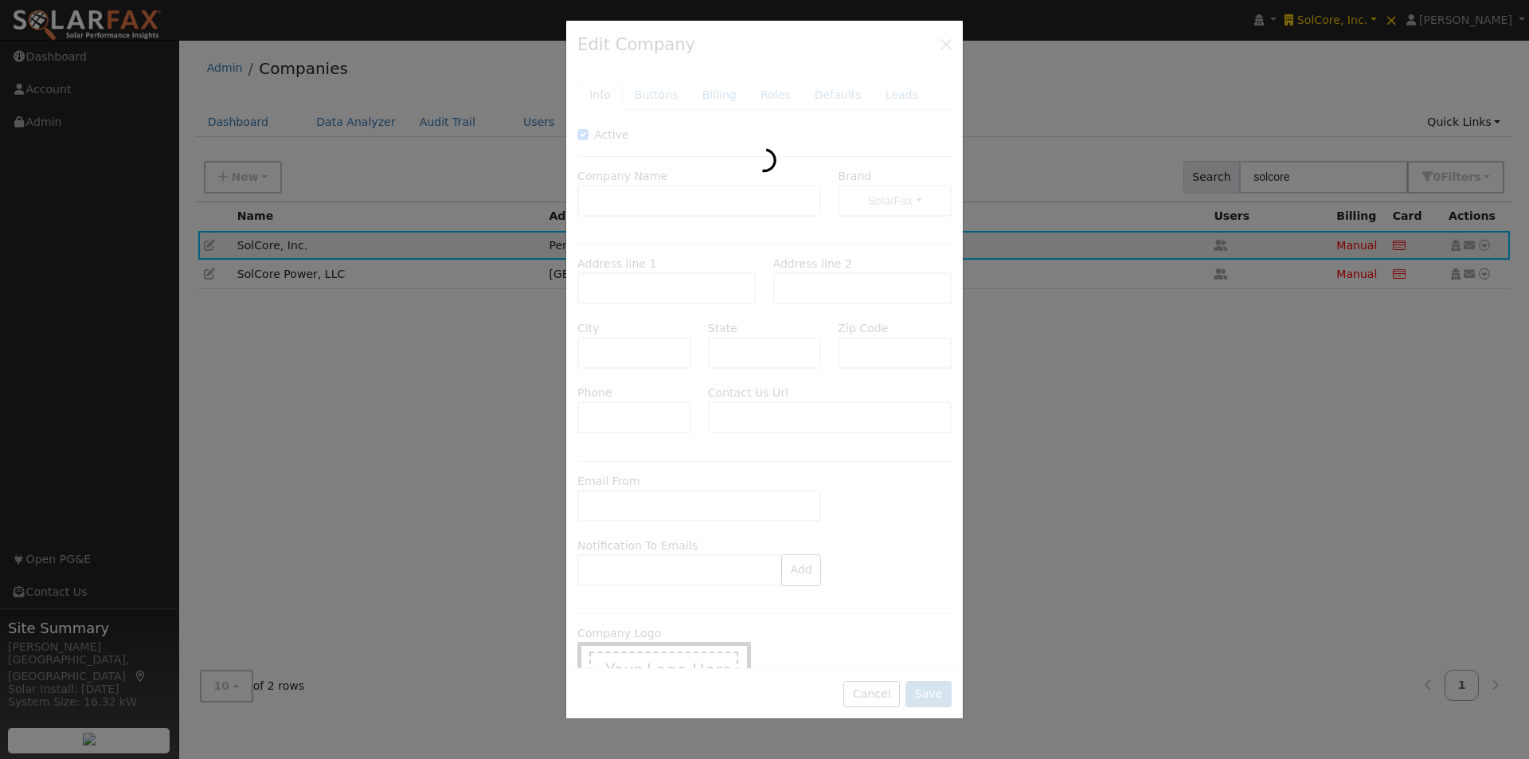
type input "SolCore, Inc."
type input "2860 Eagle Rock Road"
type input "Penryn"
type input "CA"
type input "95663"
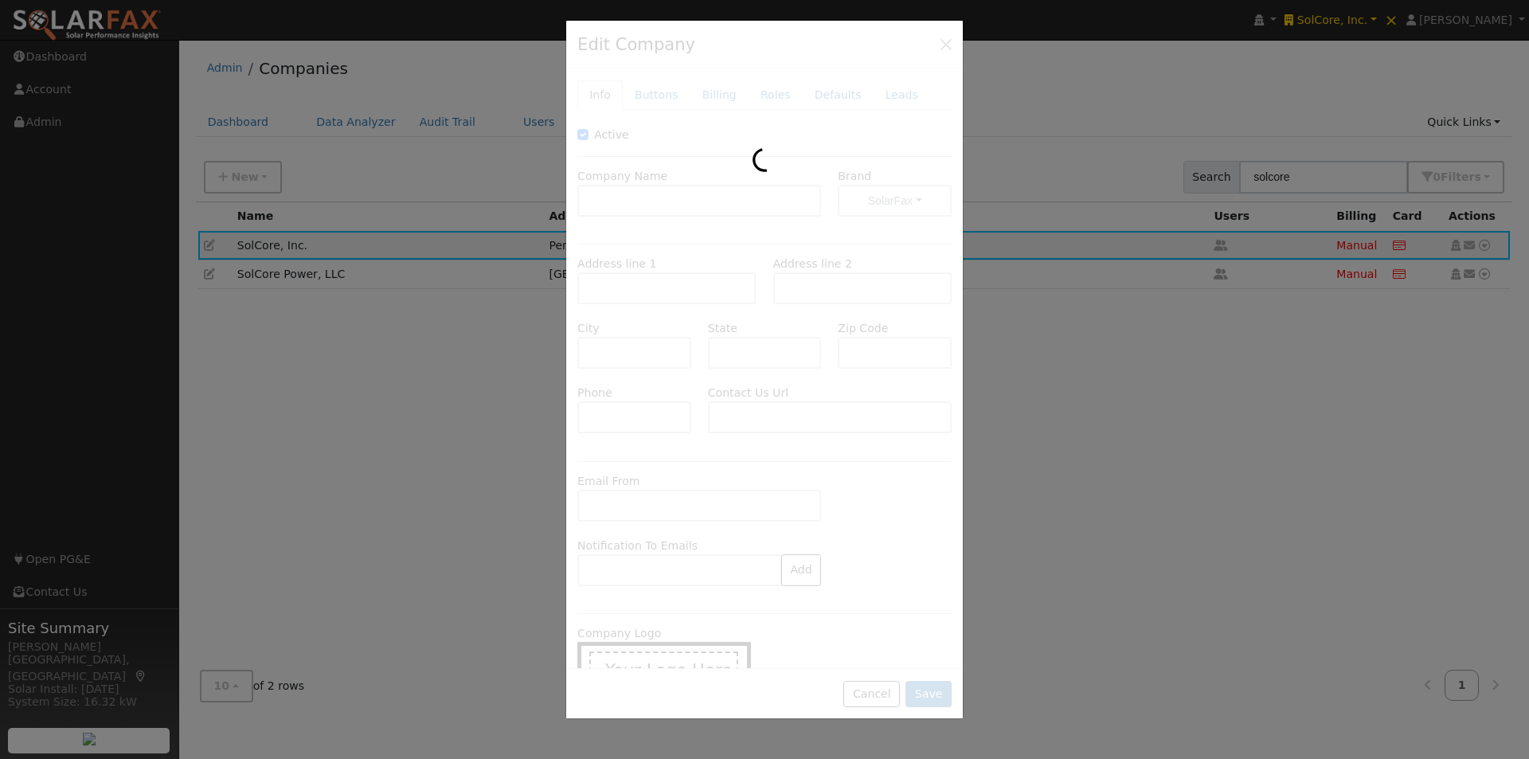
type input "https://solcoreinc.com/get-quote/"
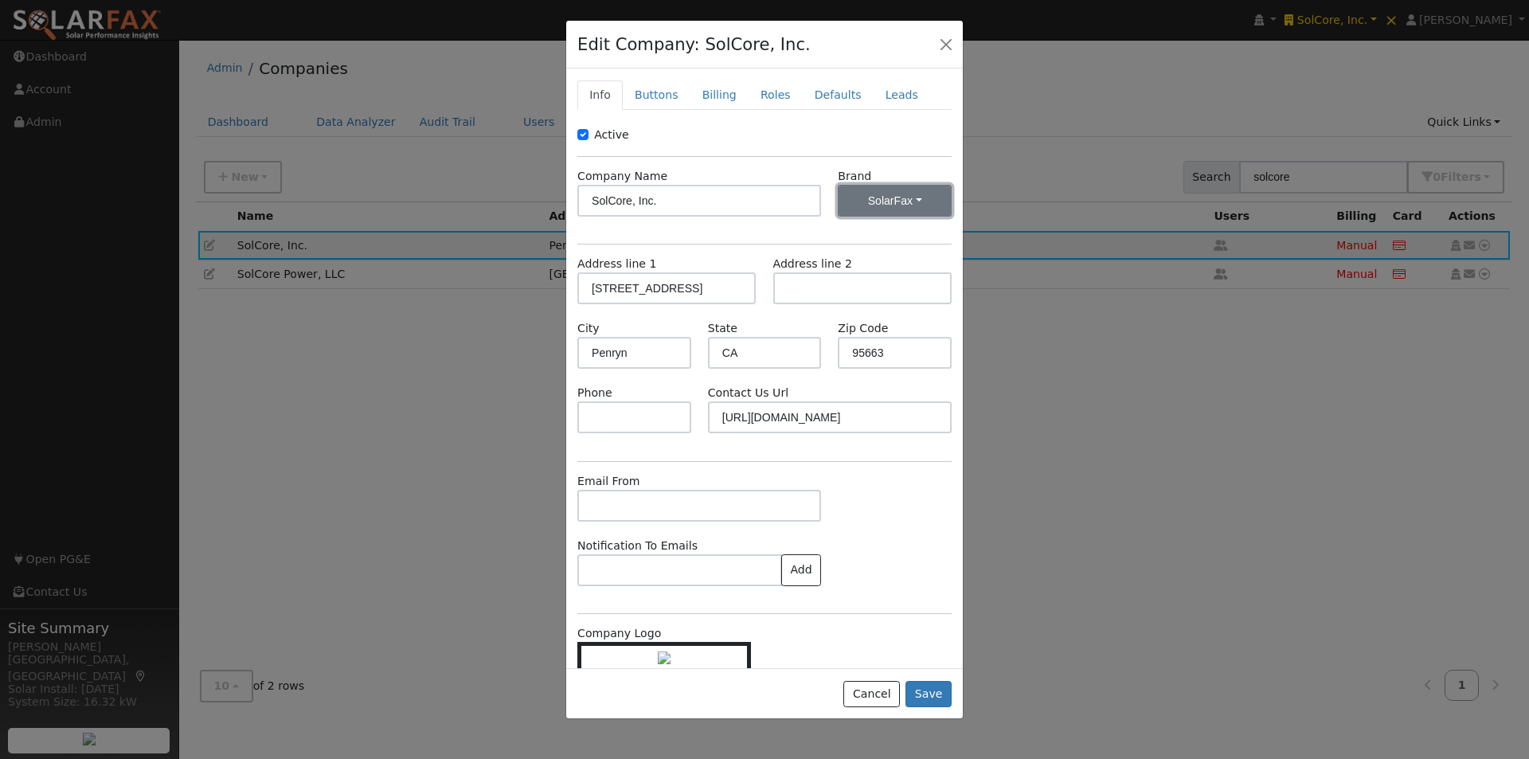
click at [901, 197] on button "SolarFax" at bounding box center [895, 201] width 114 height 32
click at [866, 258] on link "WattsTrue" at bounding box center [886, 258] width 111 height 22
drag, startPoint x: 938, startPoint y: 691, endPoint x: 973, endPoint y: 530, distance: 165.4
click at [938, 690] on button "Save" at bounding box center [928, 694] width 46 height 27
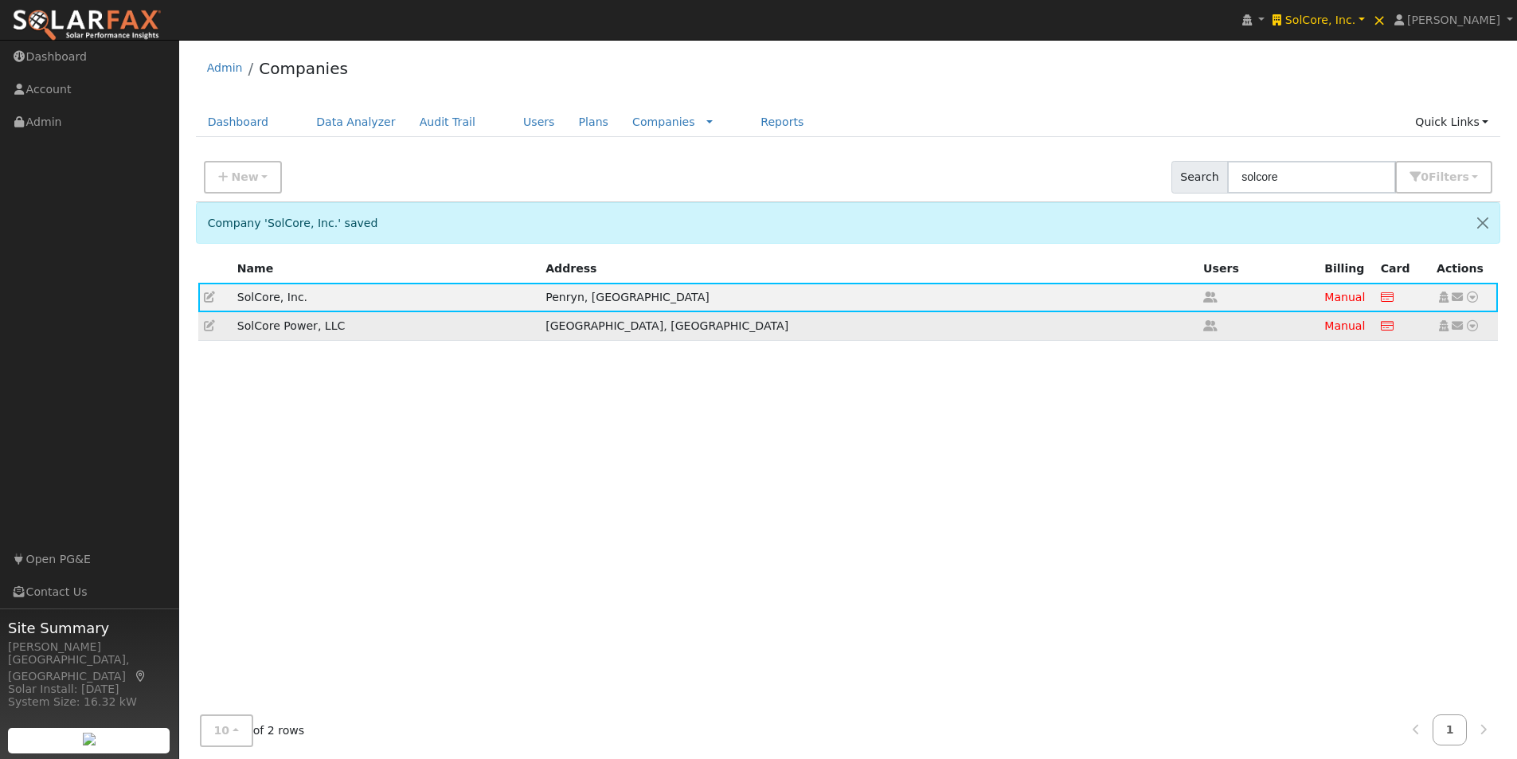
click at [207, 326] on icon at bounding box center [209, 325] width 11 height 11
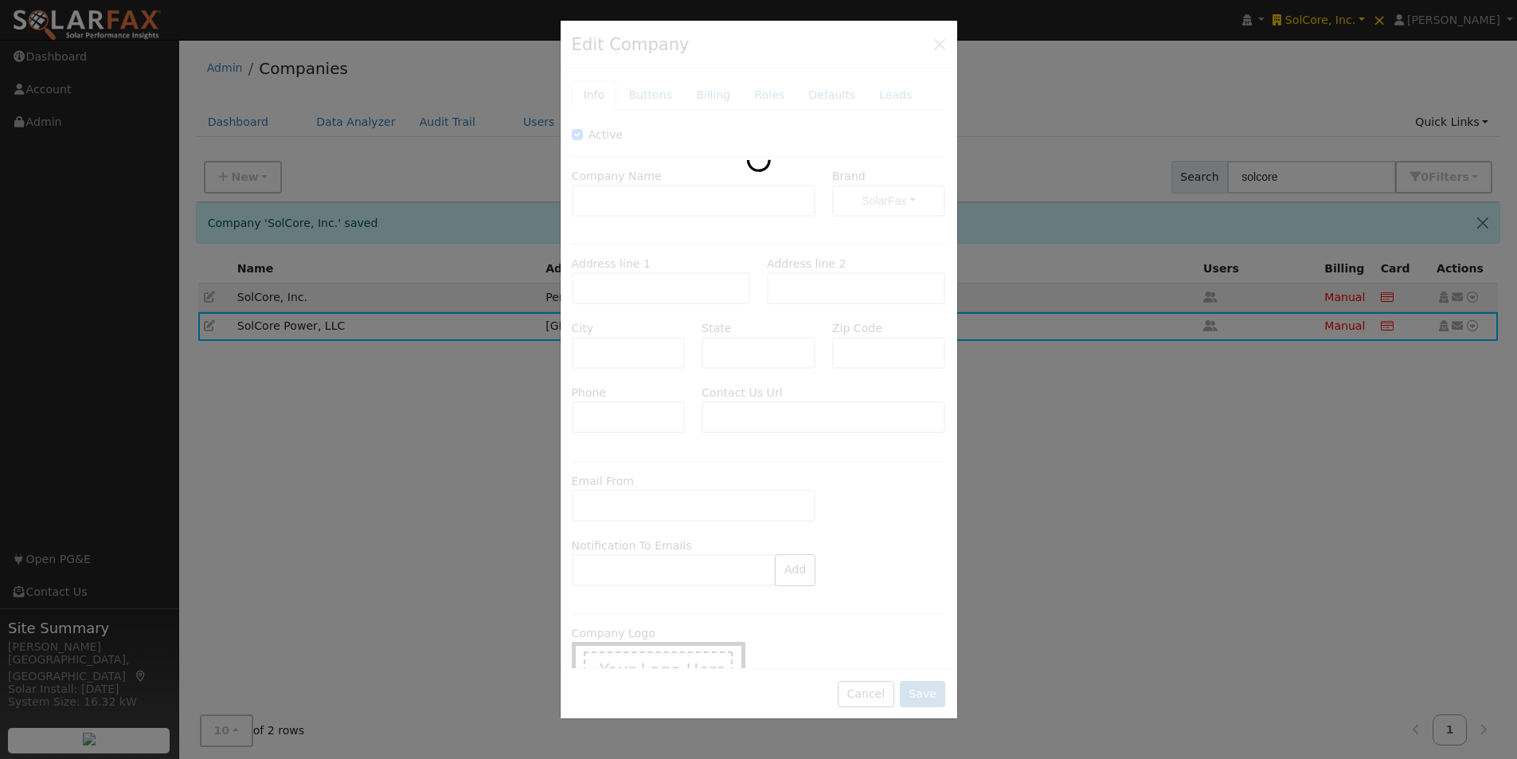
type input "SolCore Power, LLC"
type input "3421 Cedar Lane"
type input "Melissa"
type input "[GEOGRAPHIC_DATA]"
type input "75454"
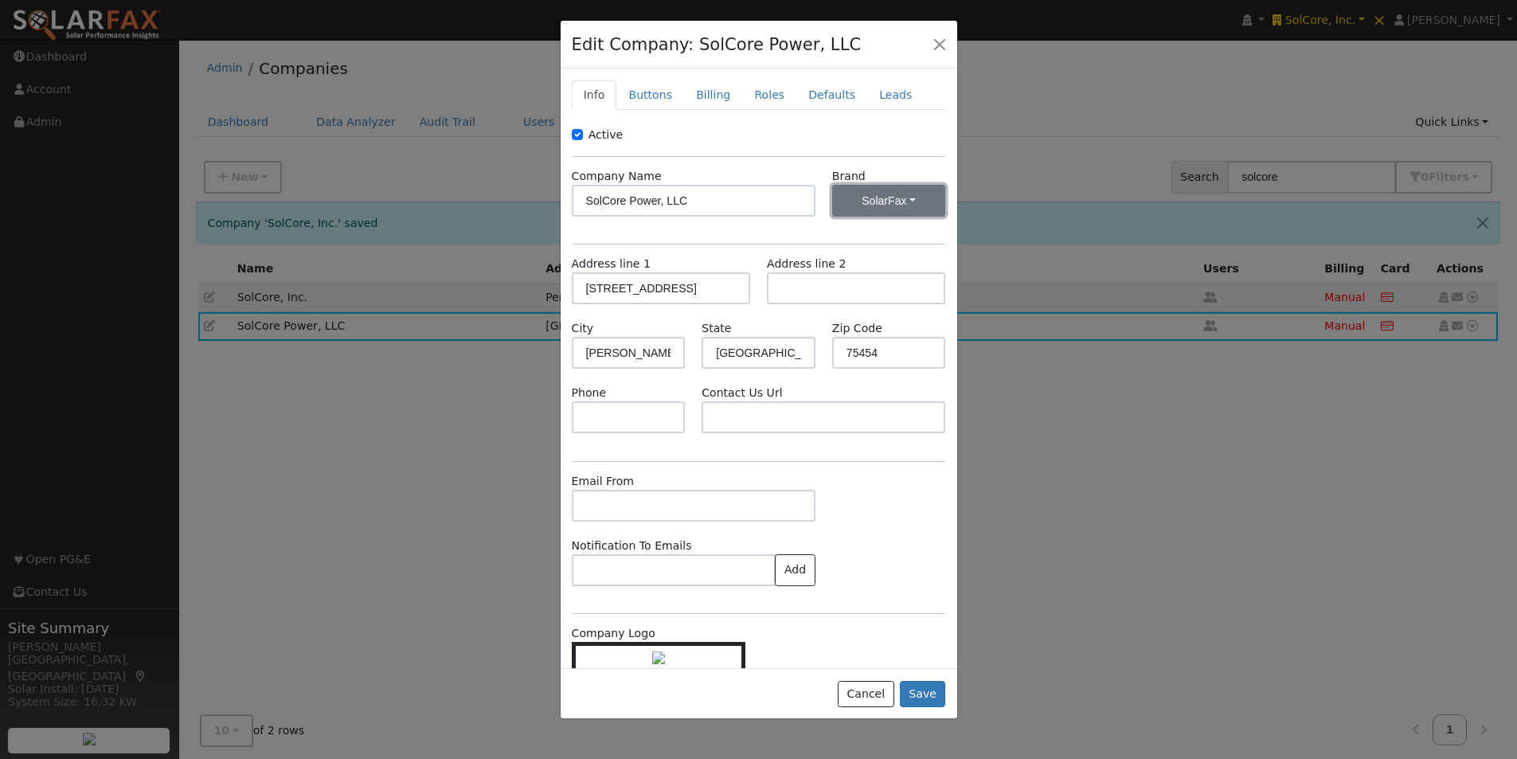
click at [881, 201] on button "SolarFax" at bounding box center [889, 201] width 114 height 32
click at [866, 261] on link "WattsTrue" at bounding box center [880, 258] width 111 height 22
click at [917, 689] on button "Save" at bounding box center [923, 694] width 46 height 27
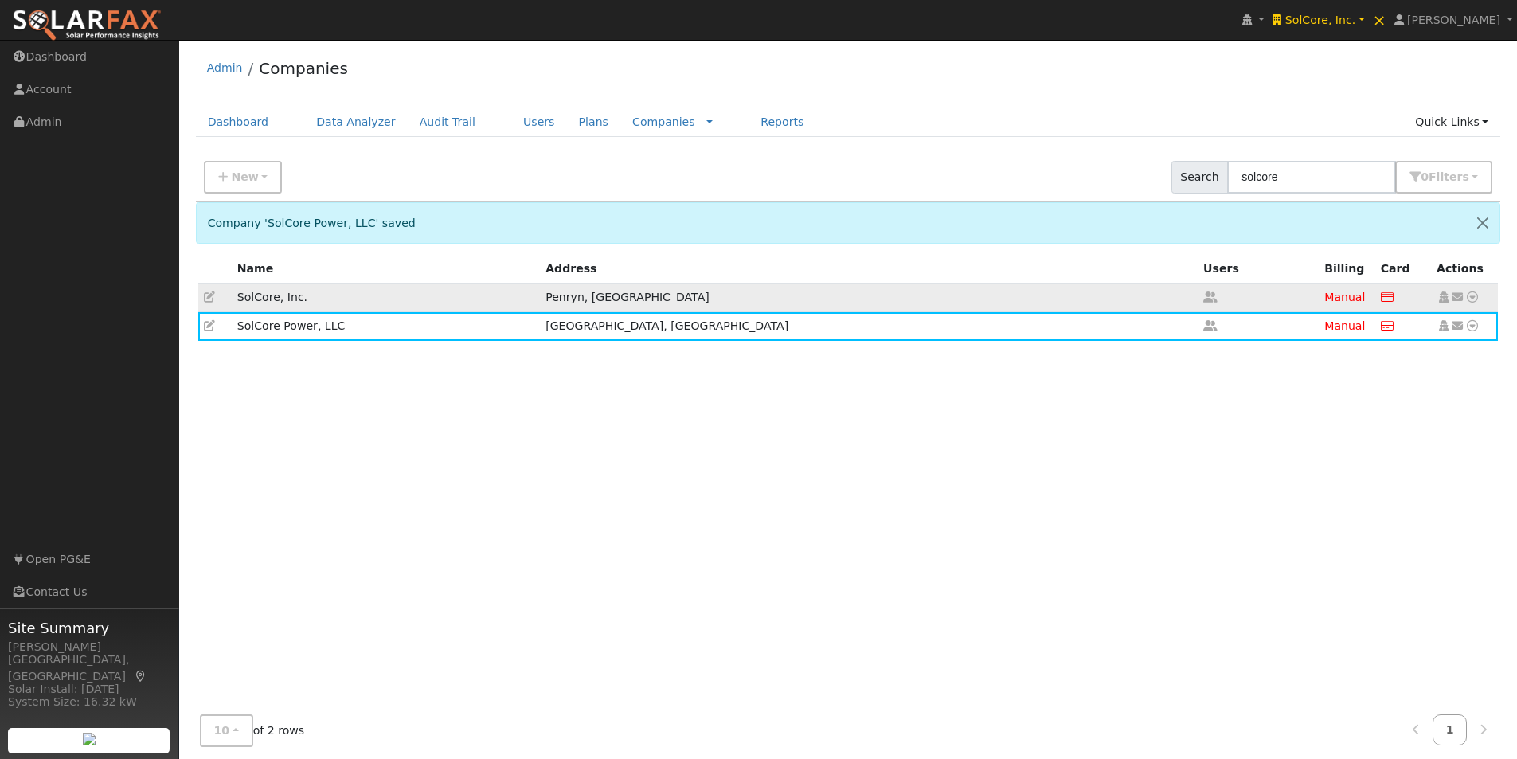
click at [361, 292] on td "SolCore, Inc." at bounding box center [386, 297] width 308 height 29
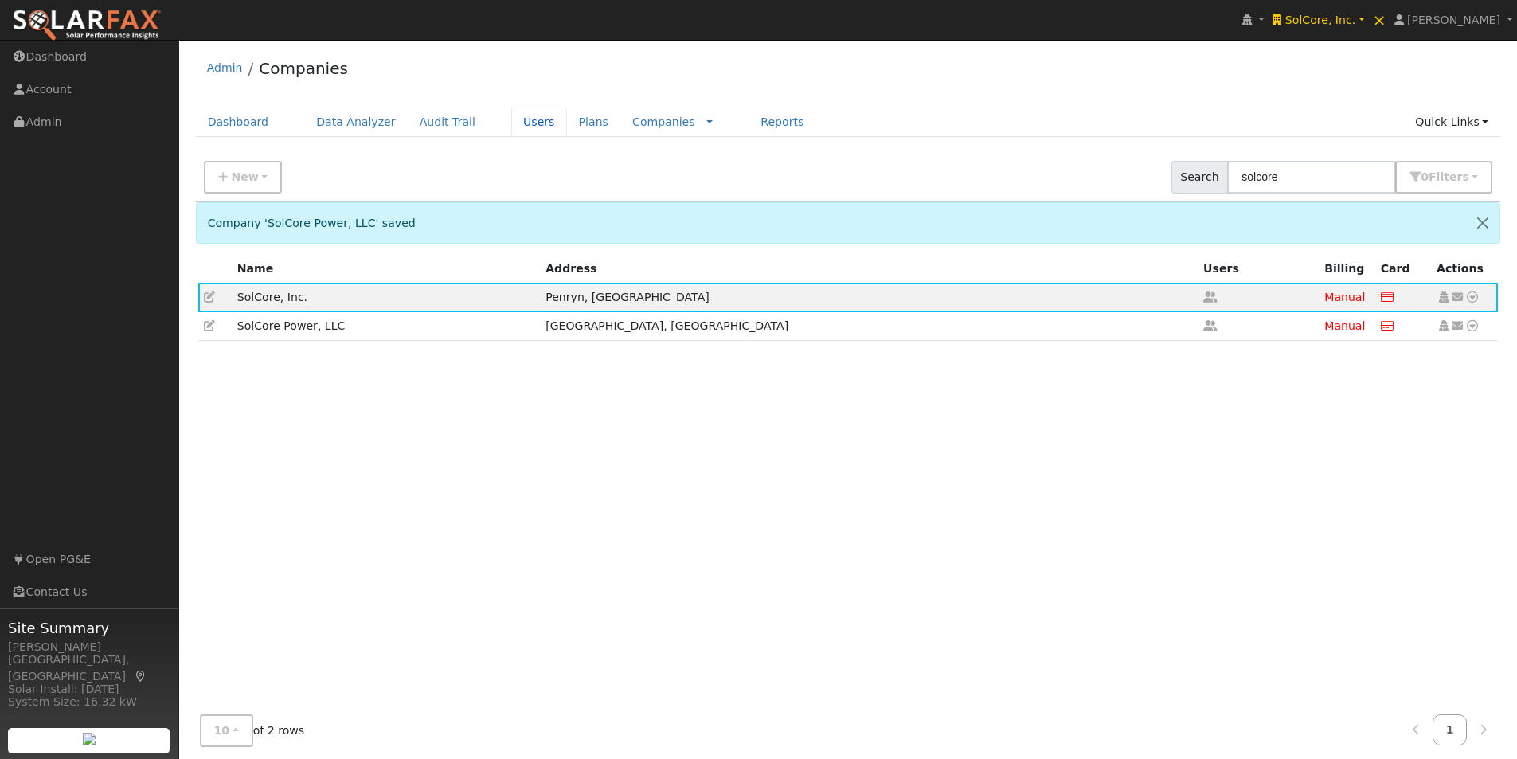
click at [511, 124] on link "Users" at bounding box center [539, 122] width 56 height 29
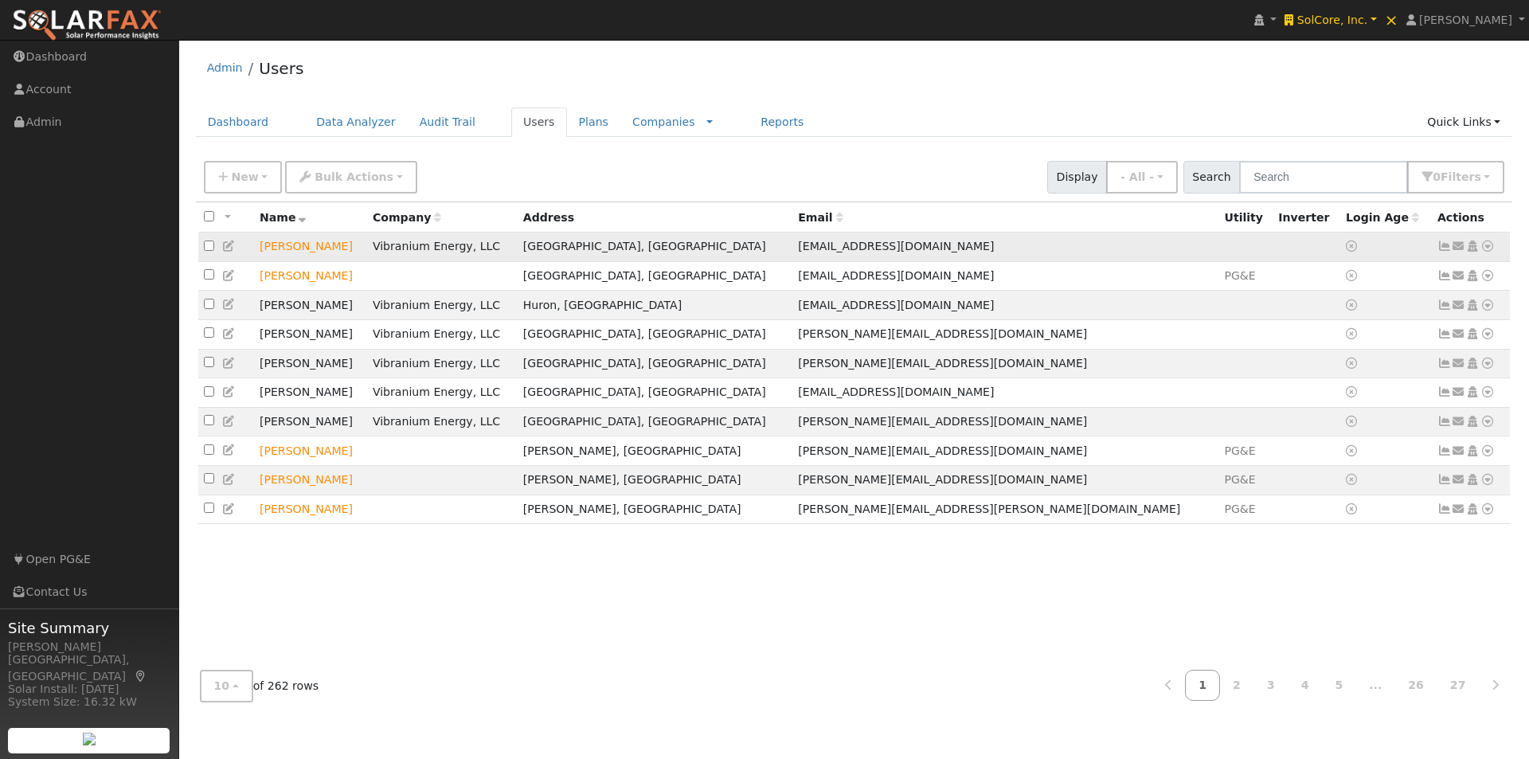
click at [208, 250] on input "checkbox" at bounding box center [209, 245] width 10 height 10
checkbox input "true"
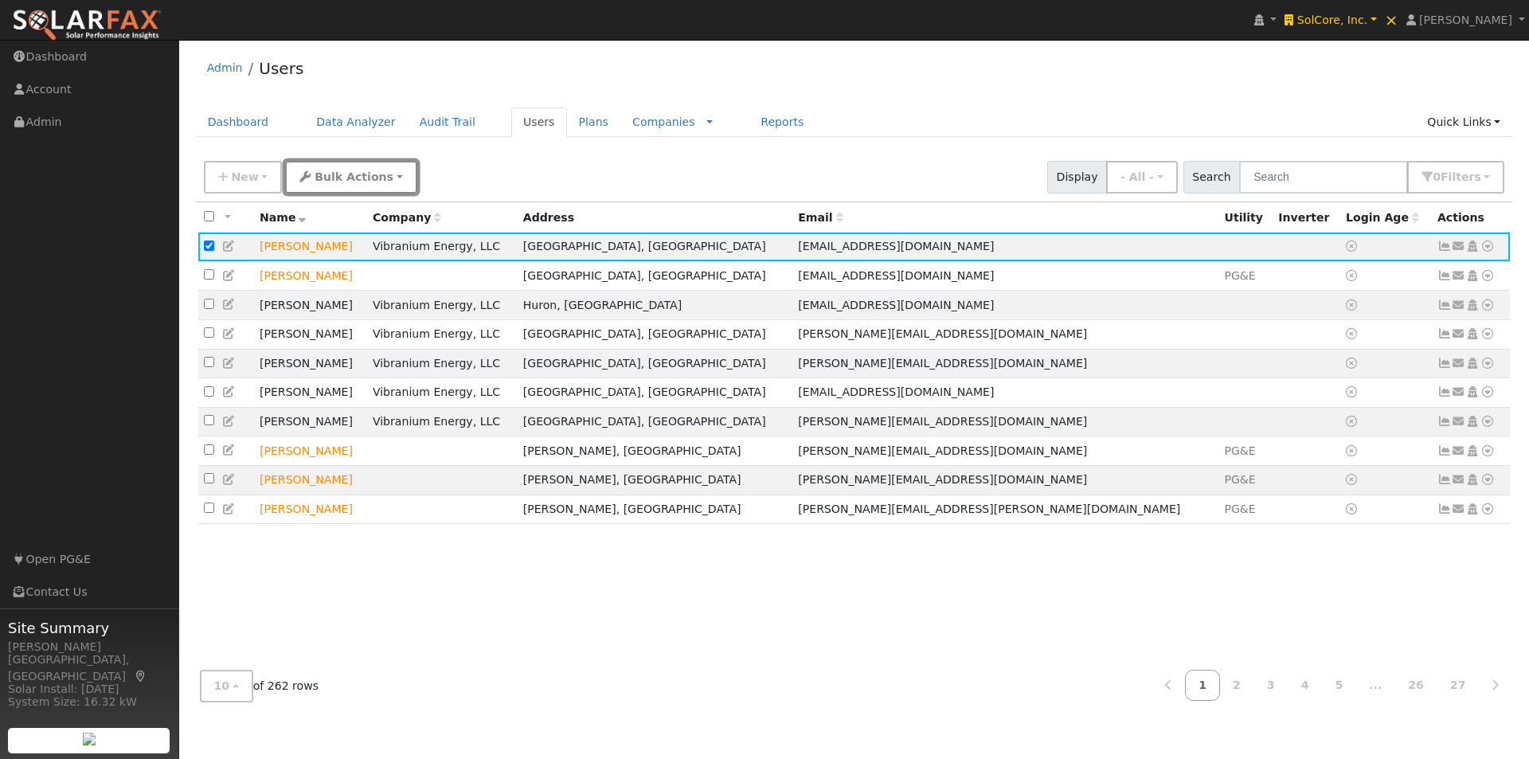
click at [315, 179] on span "Bulk Actions" at bounding box center [354, 176] width 79 height 13
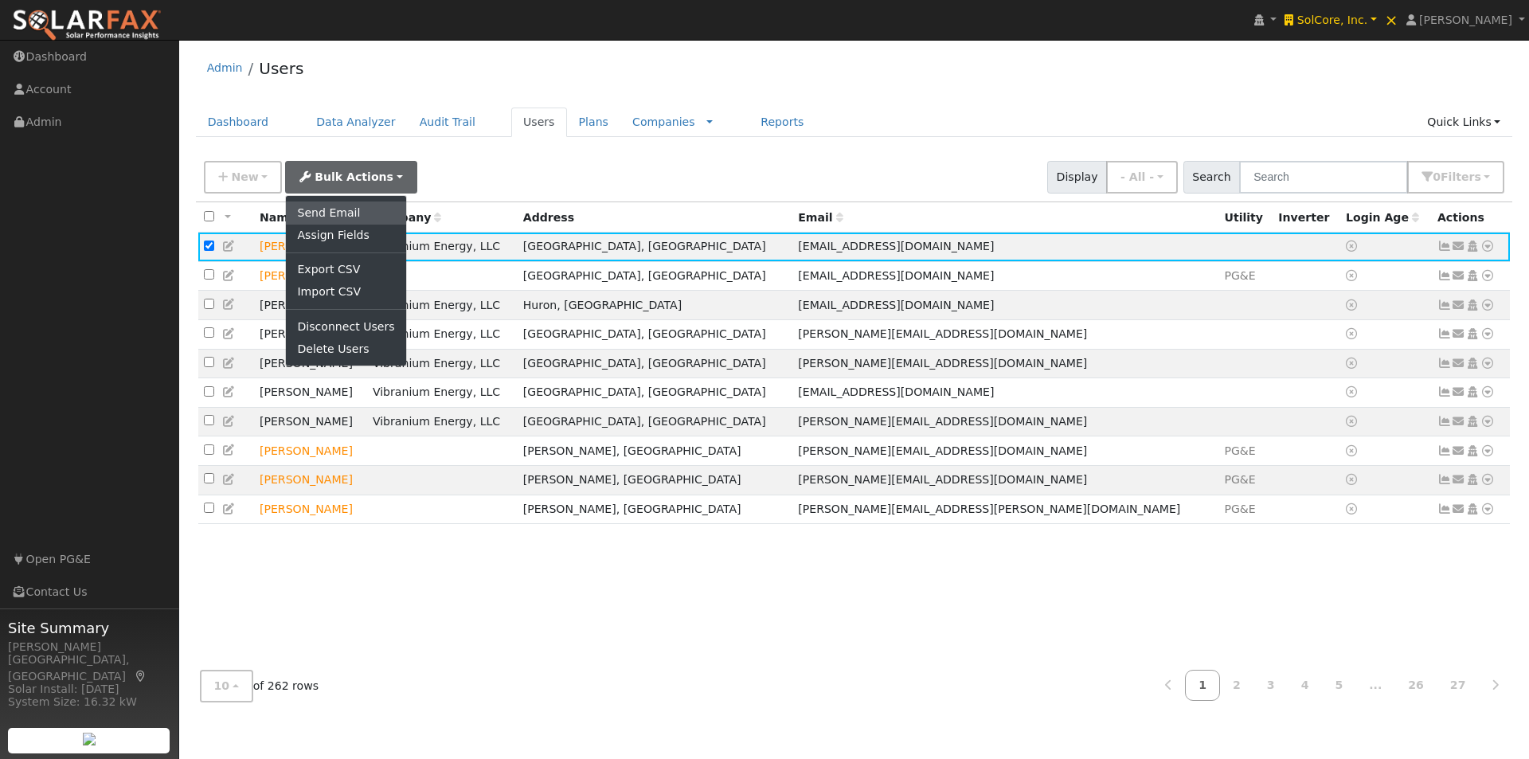
click at [307, 214] on link "Send Email" at bounding box center [345, 212] width 119 height 22
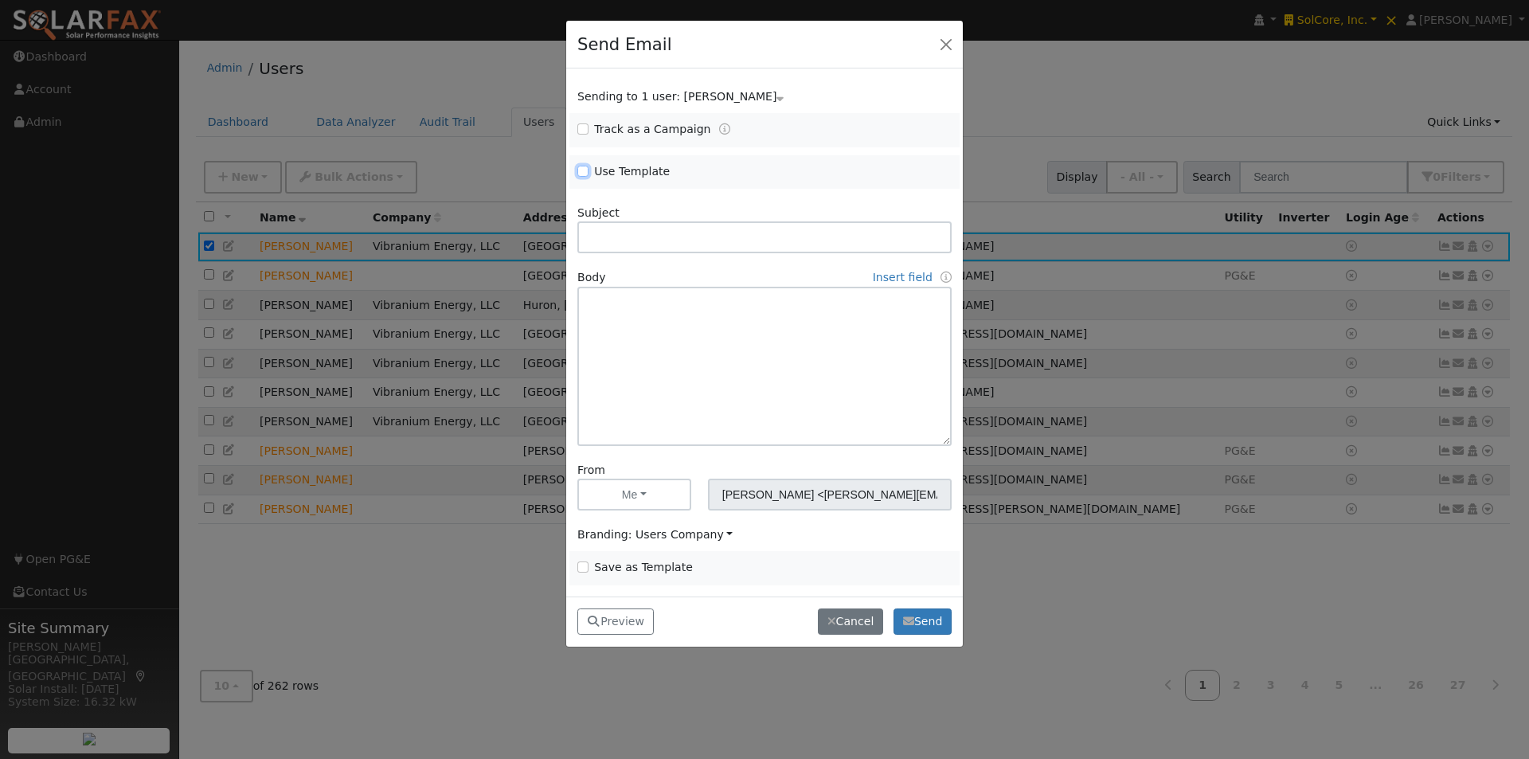
click at [586, 172] on input "Use Template" at bounding box center [582, 171] width 11 height 11
checkbox input "true"
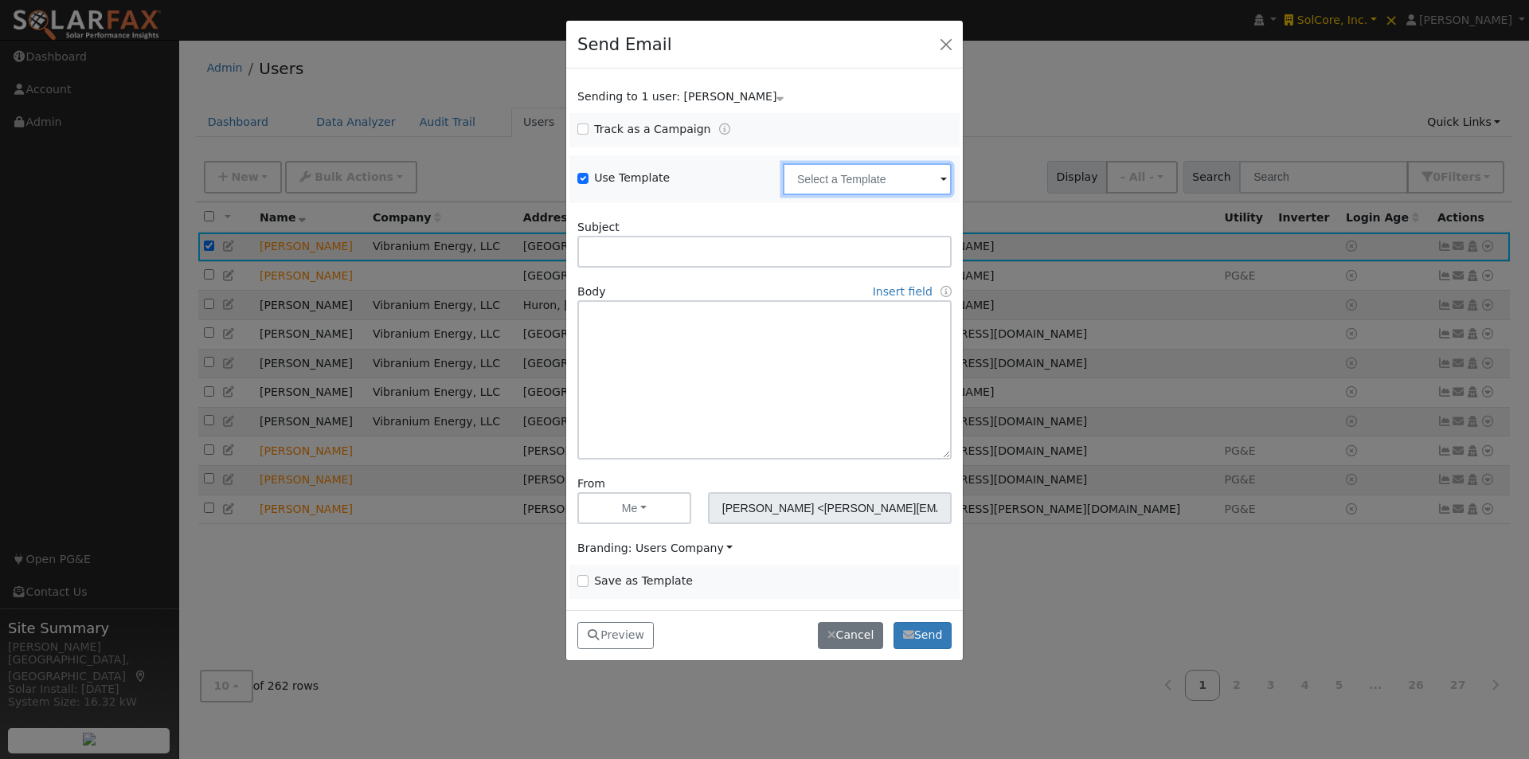
click at [866, 172] on input "text" at bounding box center [867, 179] width 169 height 32
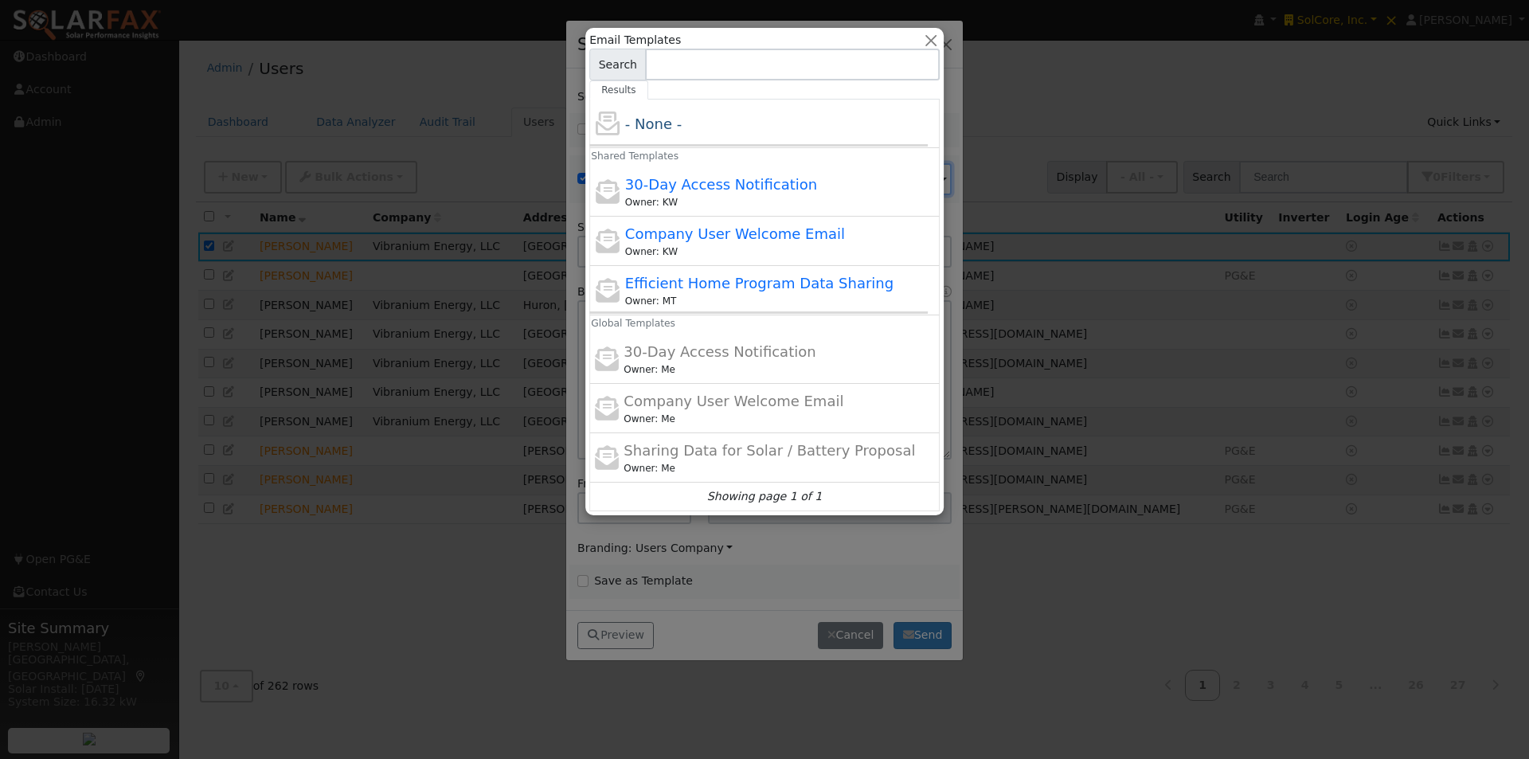
drag, startPoint x: 672, startPoint y: 182, endPoint x: 764, endPoint y: 311, distance: 158.7
click at [673, 187] on span "30-Day Access Notification" at bounding box center [721, 184] width 192 height 17
type input "30-Day Access Notification"
type input "30-Day Access to SolarFax"
type textarea "Hi {user_fname}, {company_name} is giving you 30-days of access to the SolarFax…"
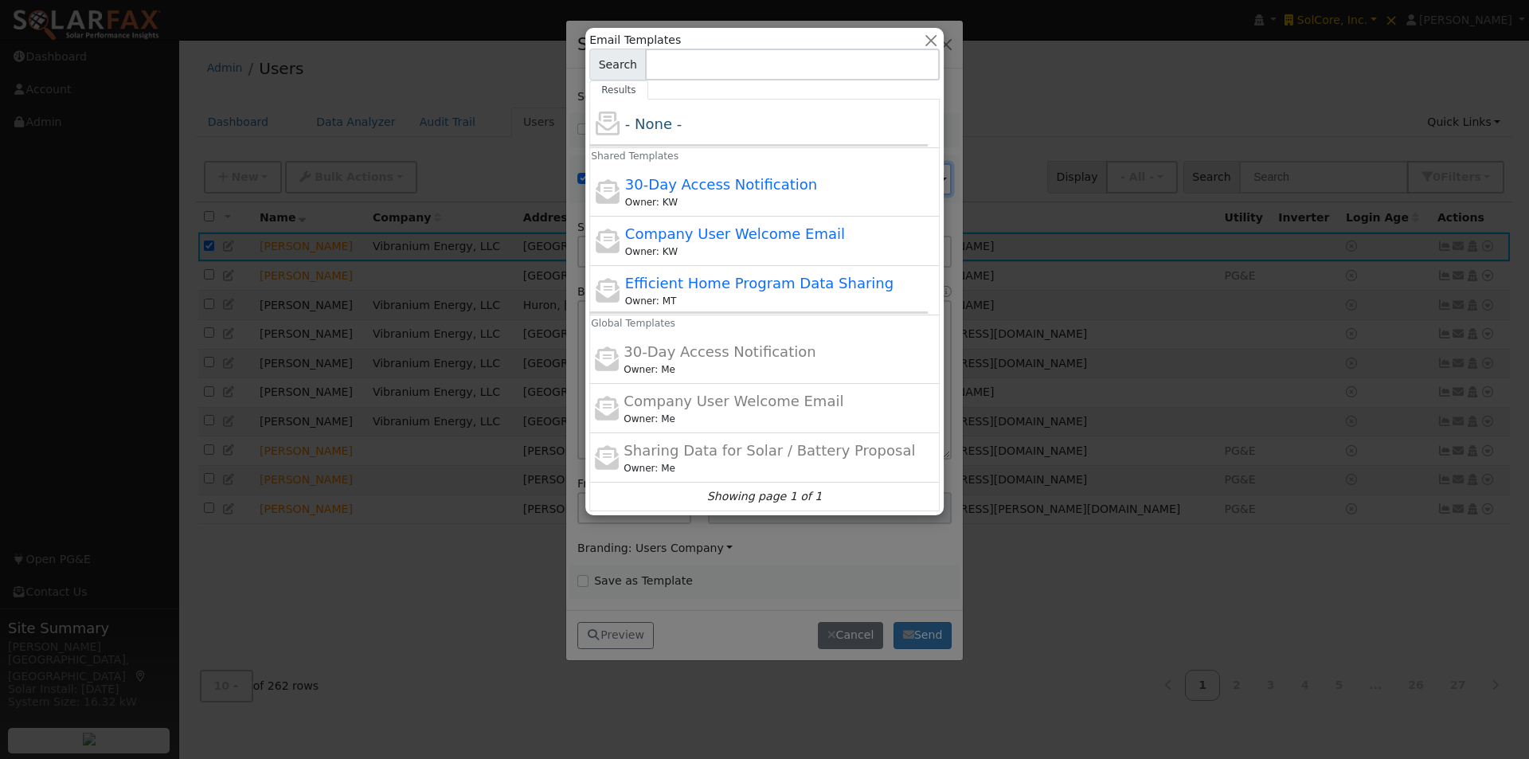
type input "SolarFax <[EMAIL_ADDRESS][DOMAIN_NAME]>"
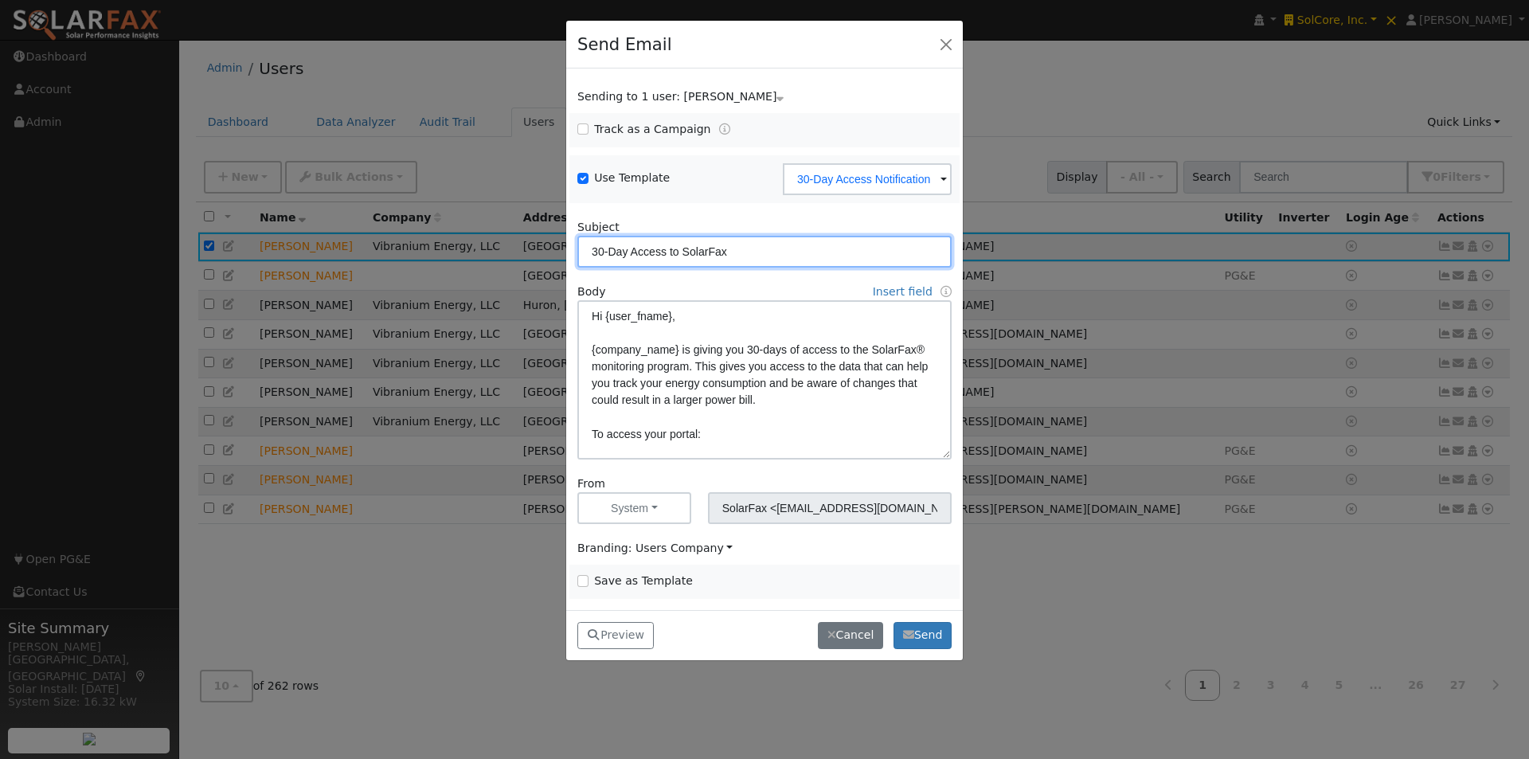
click at [747, 254] on input "30-Day Access to SolarFax" at bounding box center [764, 252] width 374 height 32
type input "30-Day Access to WattsTrue"
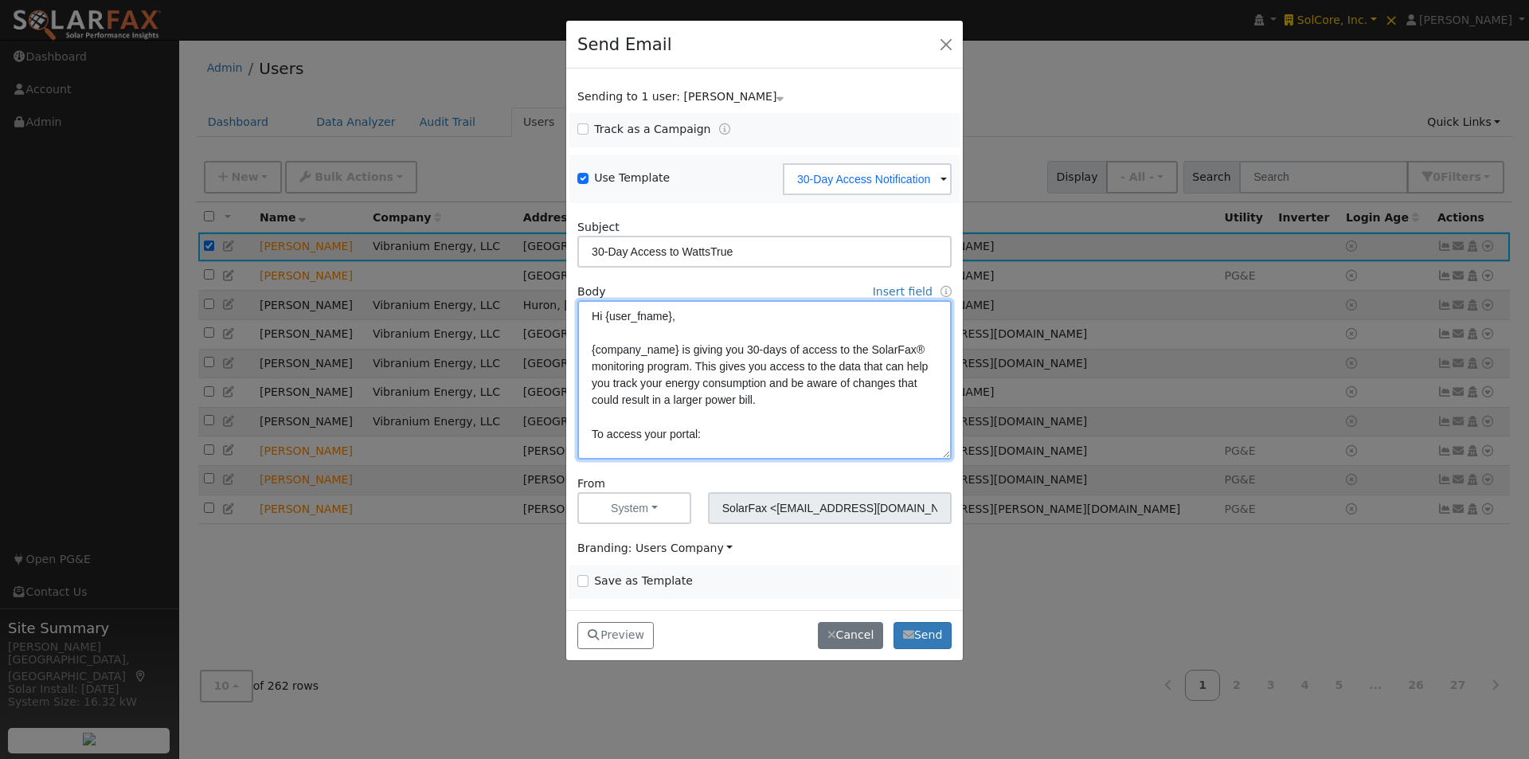
click at [926, 351] on textarea "Hi {user_fname}, {company_name} is giving you 30-days of access to the SolarFax…" at bounding box center [764, 379] width 374 height 159
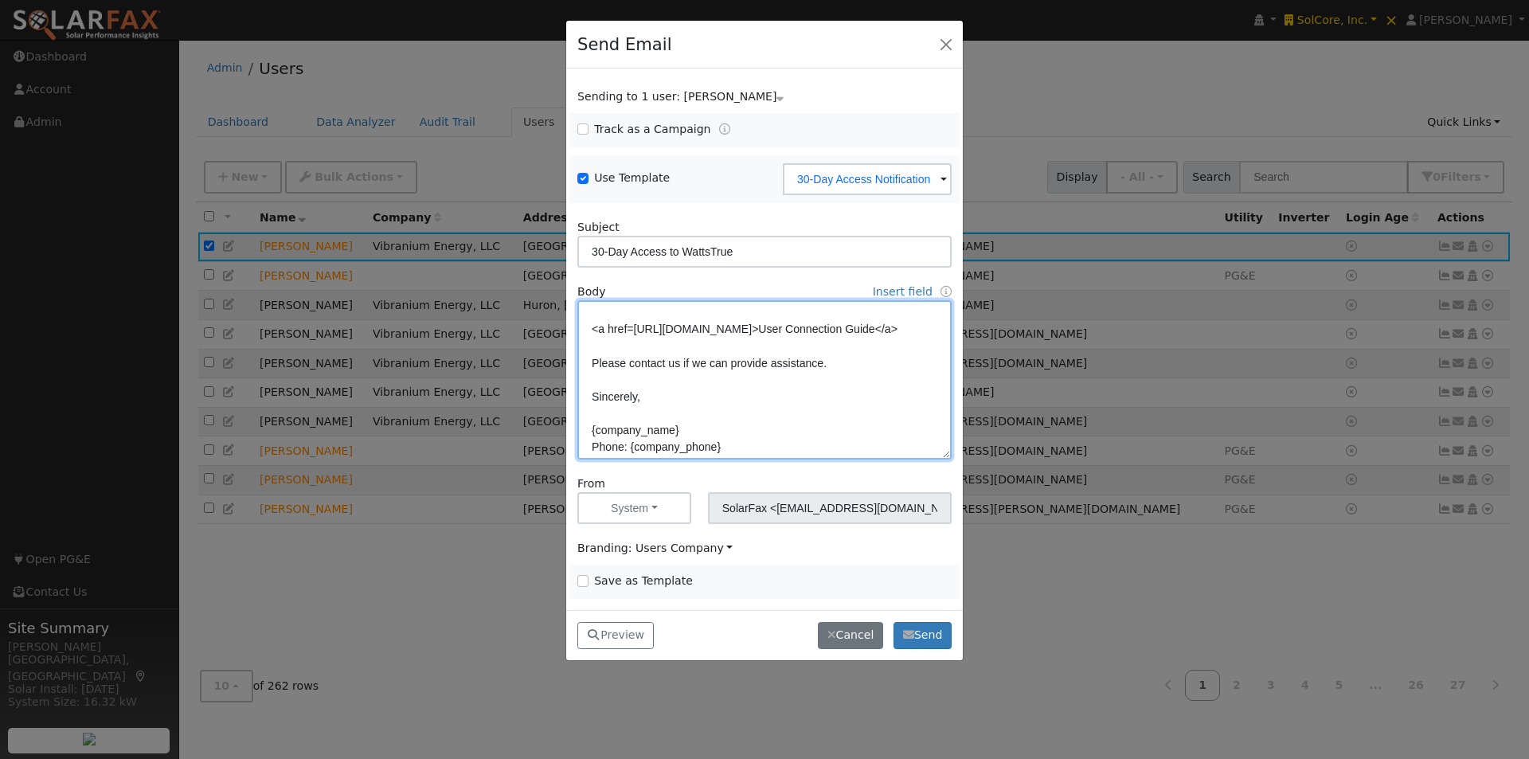
scroll to position [260, 0]
type textarea "Hi {user_fname}, {company_name} is giving you 30-days of access to the WattsTru…"
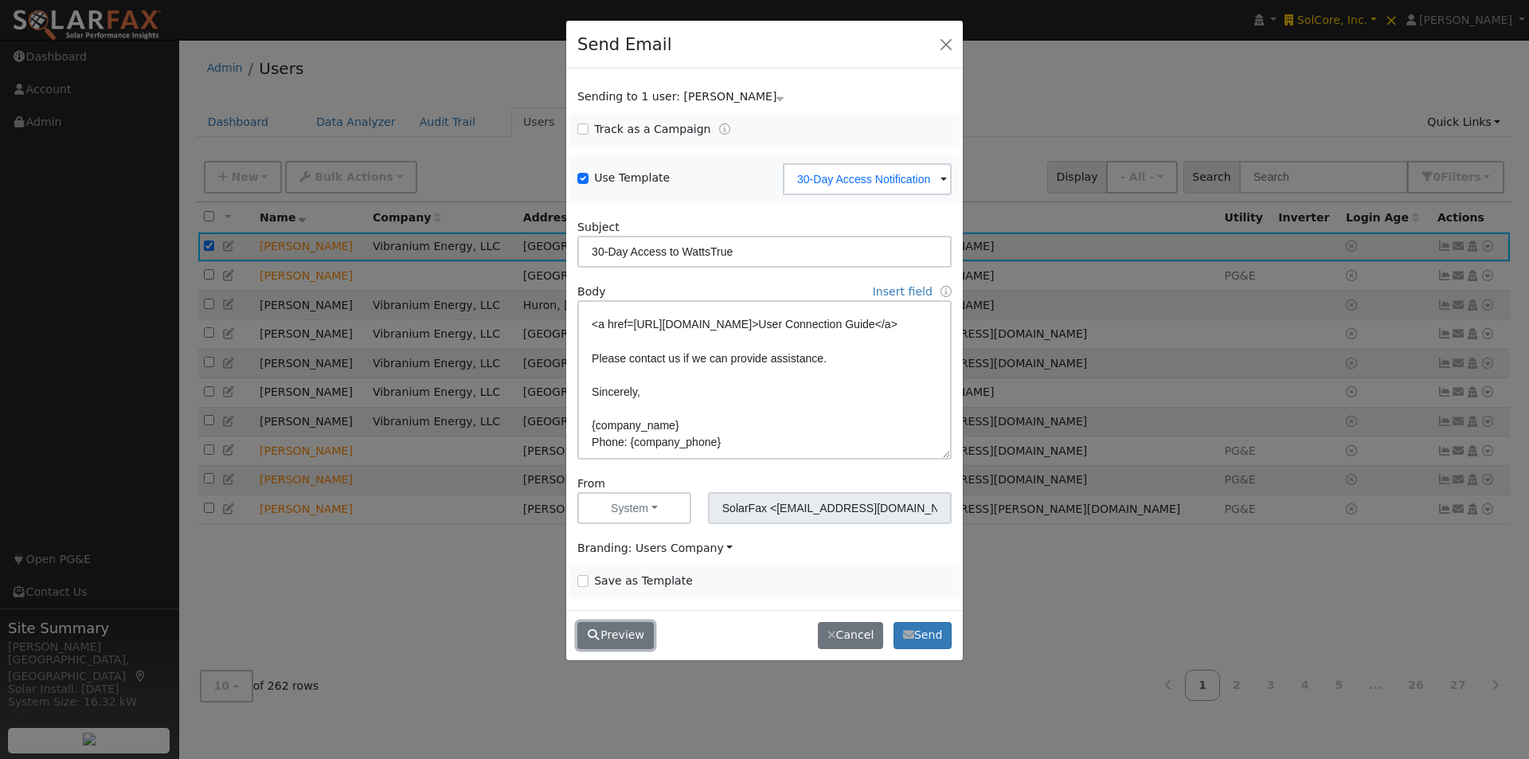
click at [608, 636] on button "Preview" at bounding box center [615, 635] width 76 height 27
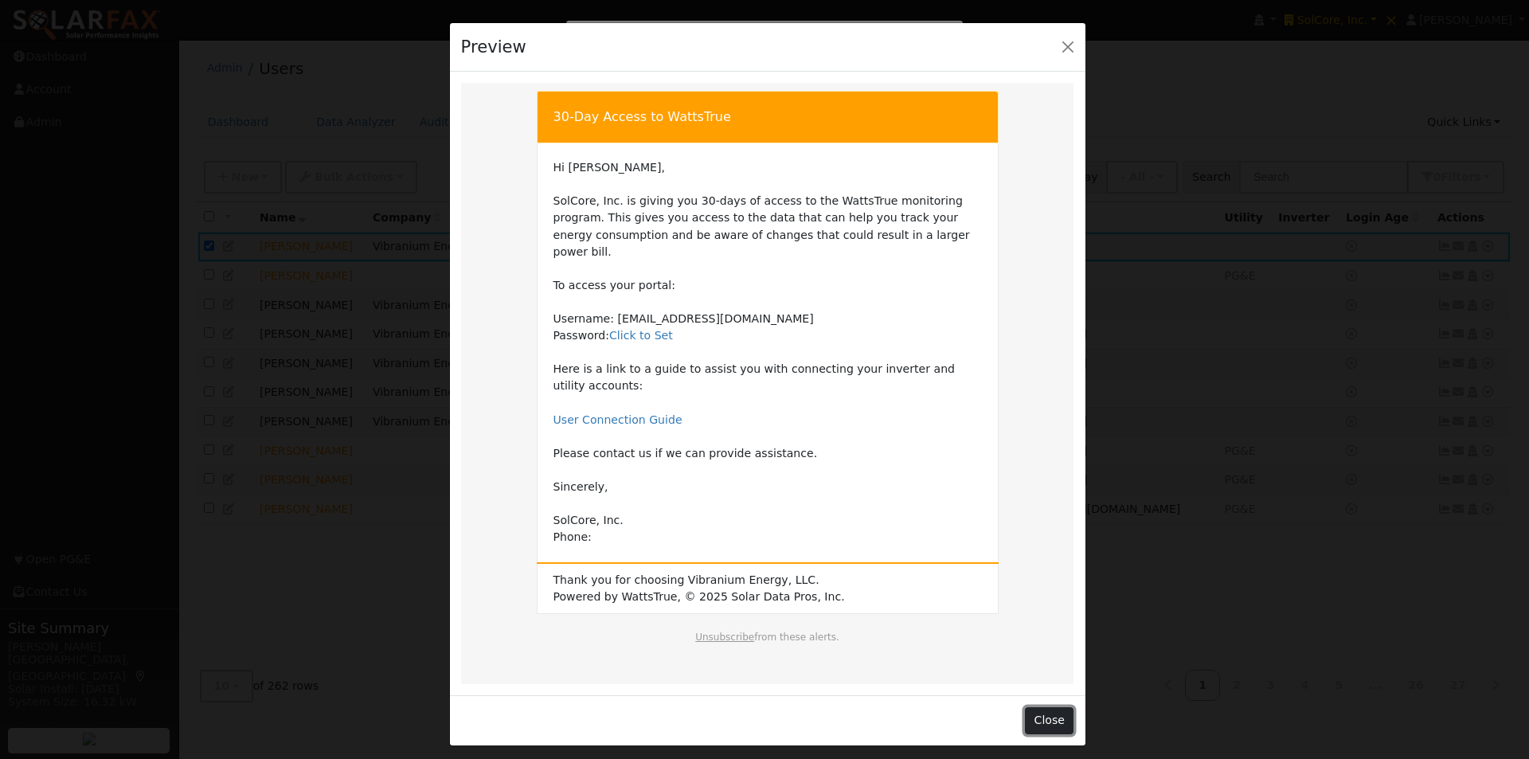
drag, startPoint x: 1044, startPoint y: 710, endPoint x: 980, endPoint y: 609, distance: 119.5
click at [1042, 708] on button "Close" at bounding box center [1049, 720] width 49 height 27
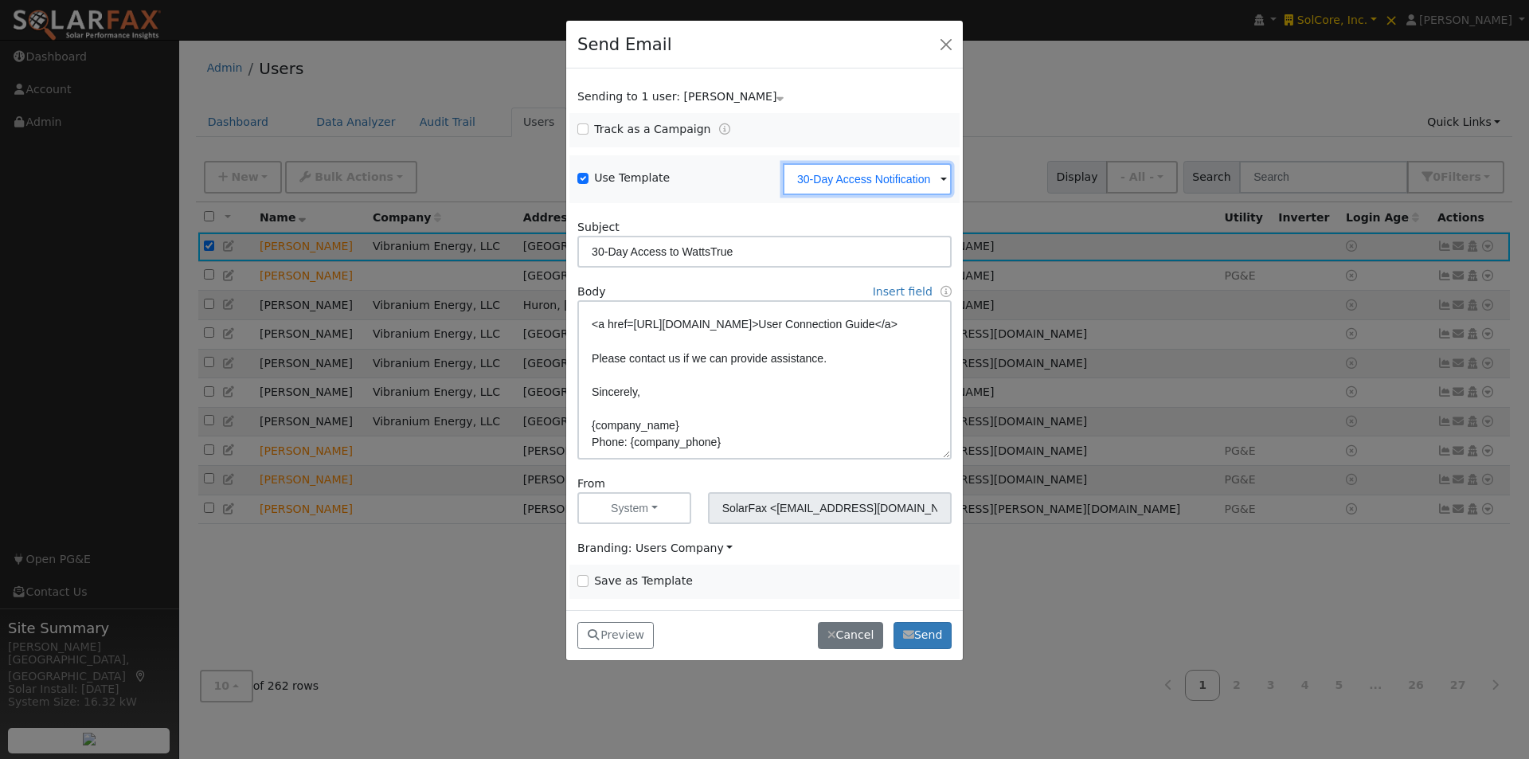
click at [923, 174] on input "30-Day Access Notification" at bounding box center [867, 179] width 169 height 32
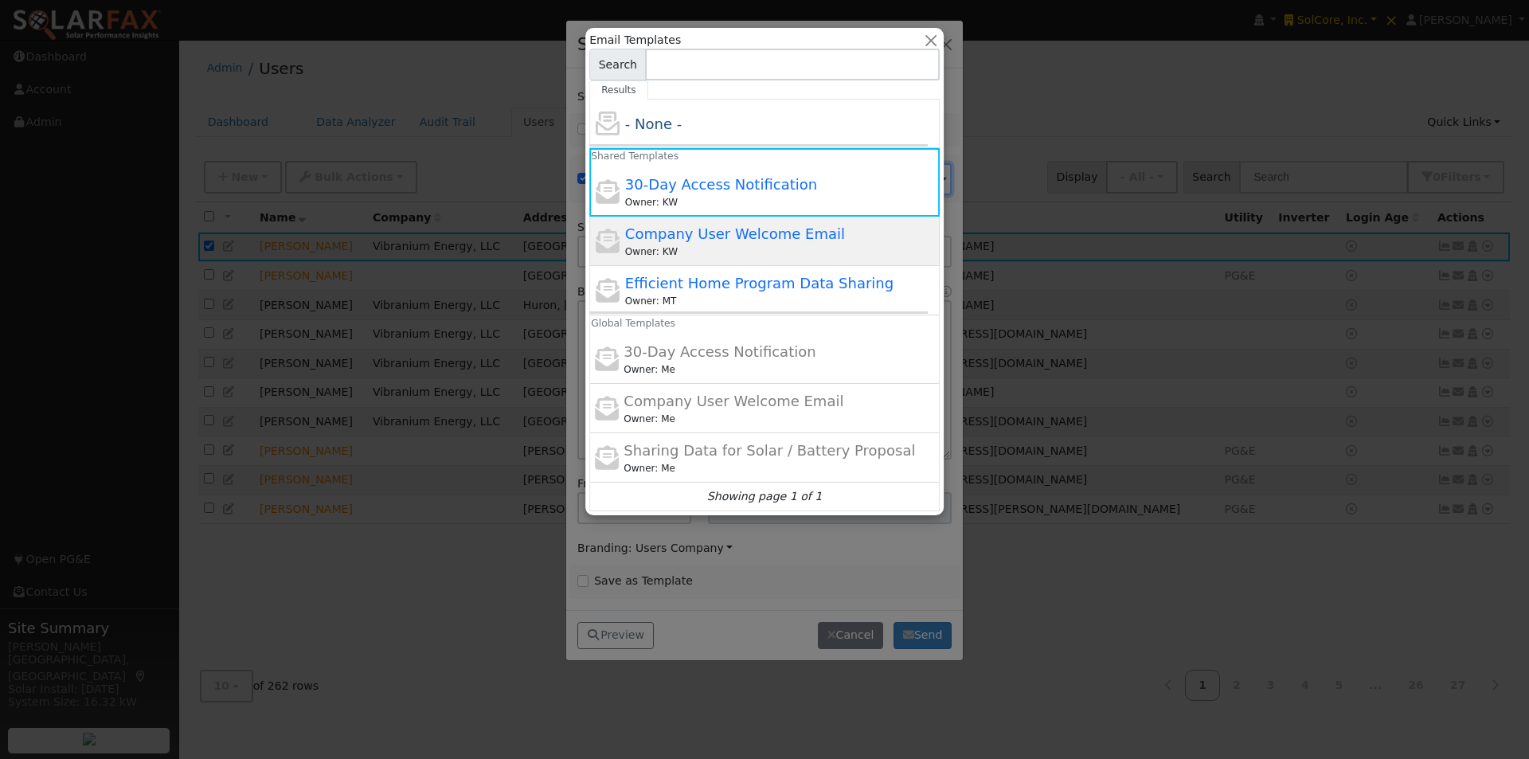
click at [673, 232] on span "Company User Welcome Email" at bounding box center [735, 233] width 220 height 17
type input "Company User Welcome Email"
type input "SolarFax Program Access"
type textarea "Hi {user_fname}, You now have access to SolarFax®. This tool helps you better u…"
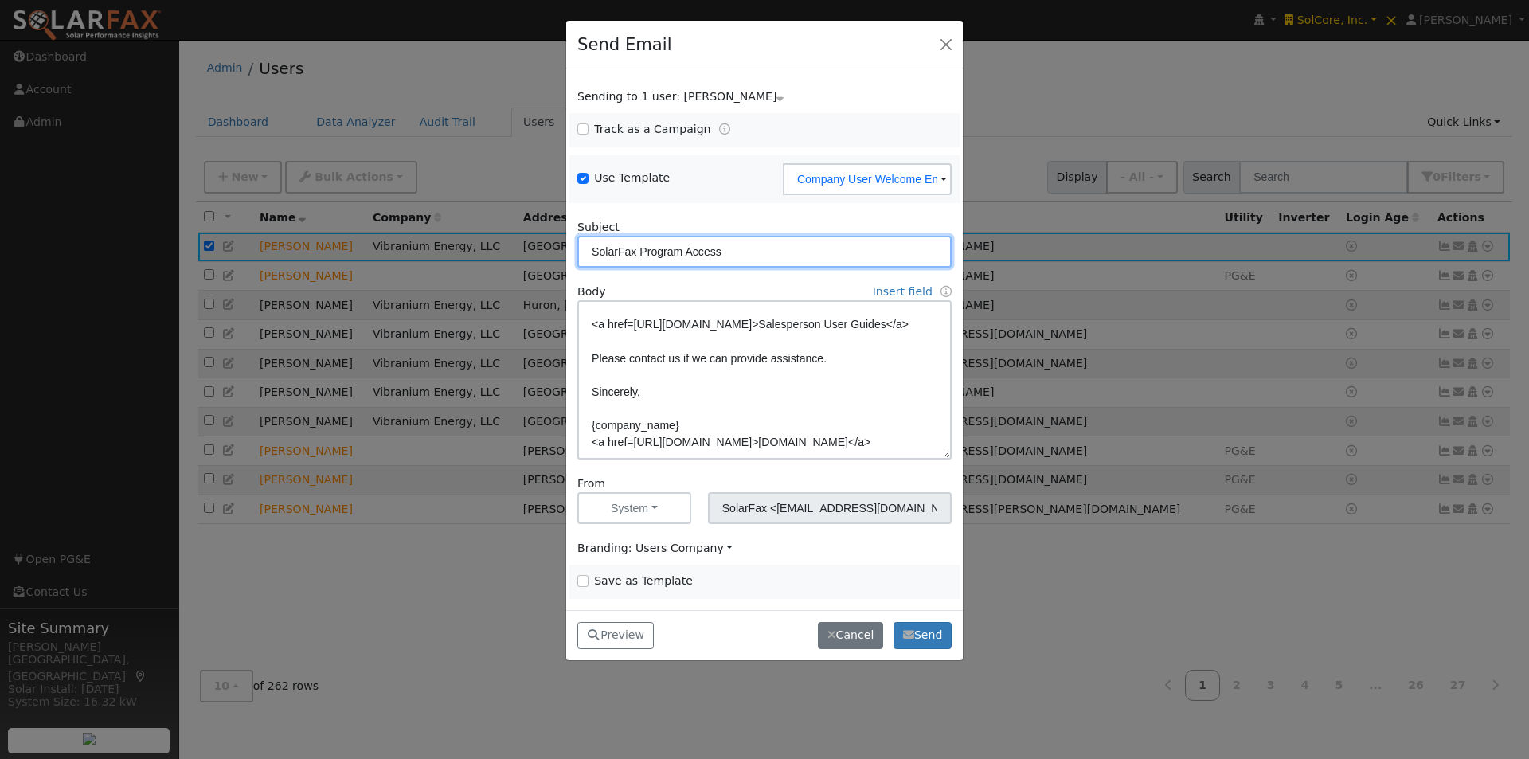
drag, startPoint x: 635, startPoint y: 248, endPoint x: 385, endPoint y: 253, distance: 250.1
click at [381, 246] on div "Send Email Sending to 1 user: [PERSON_NAME] Name Issue [PERSON_NAME] Track as a…" at bounding box center [764, 379] width 1529 height 759
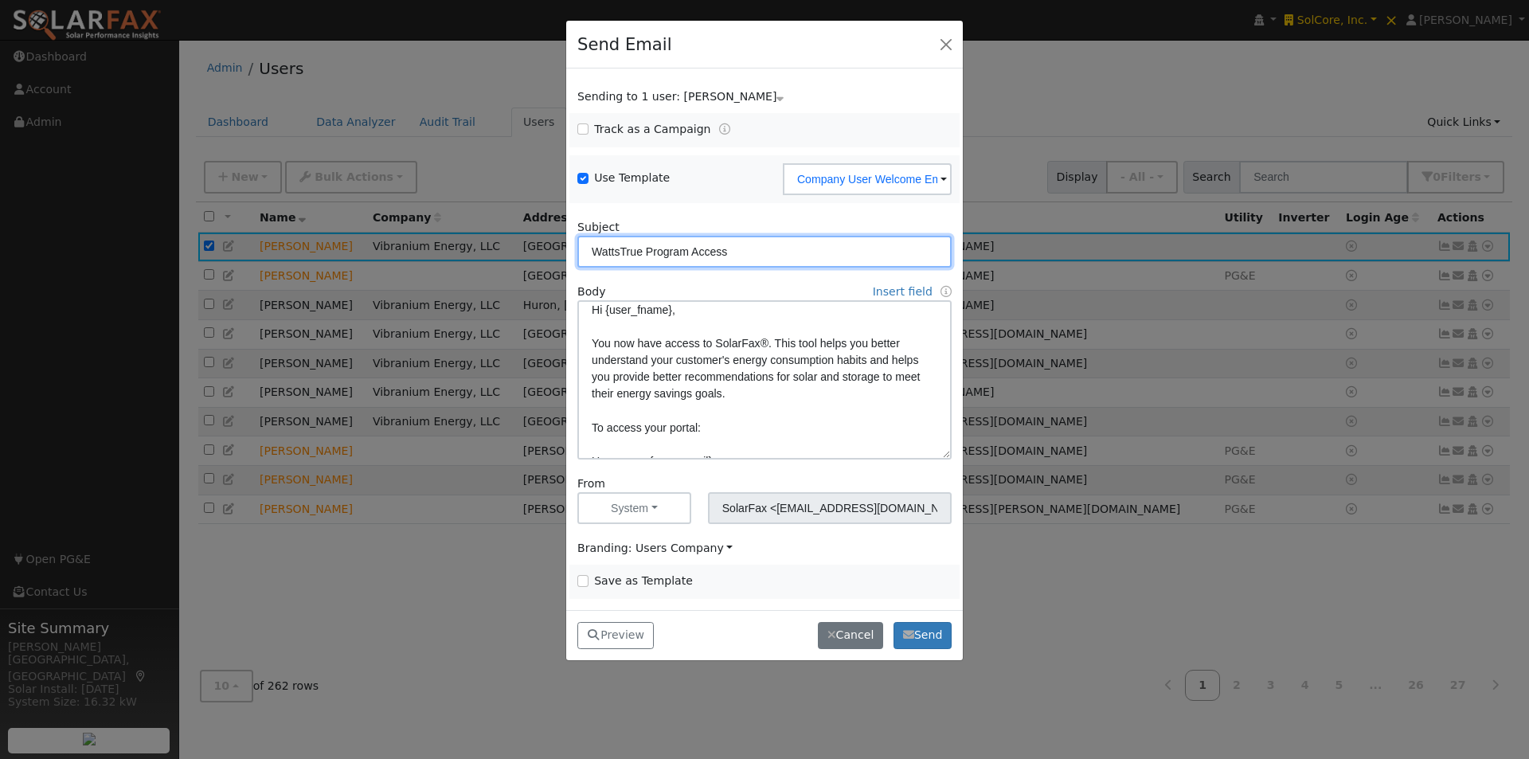
scroll to position [0, 0]
type input "WattsTrue Program Access"
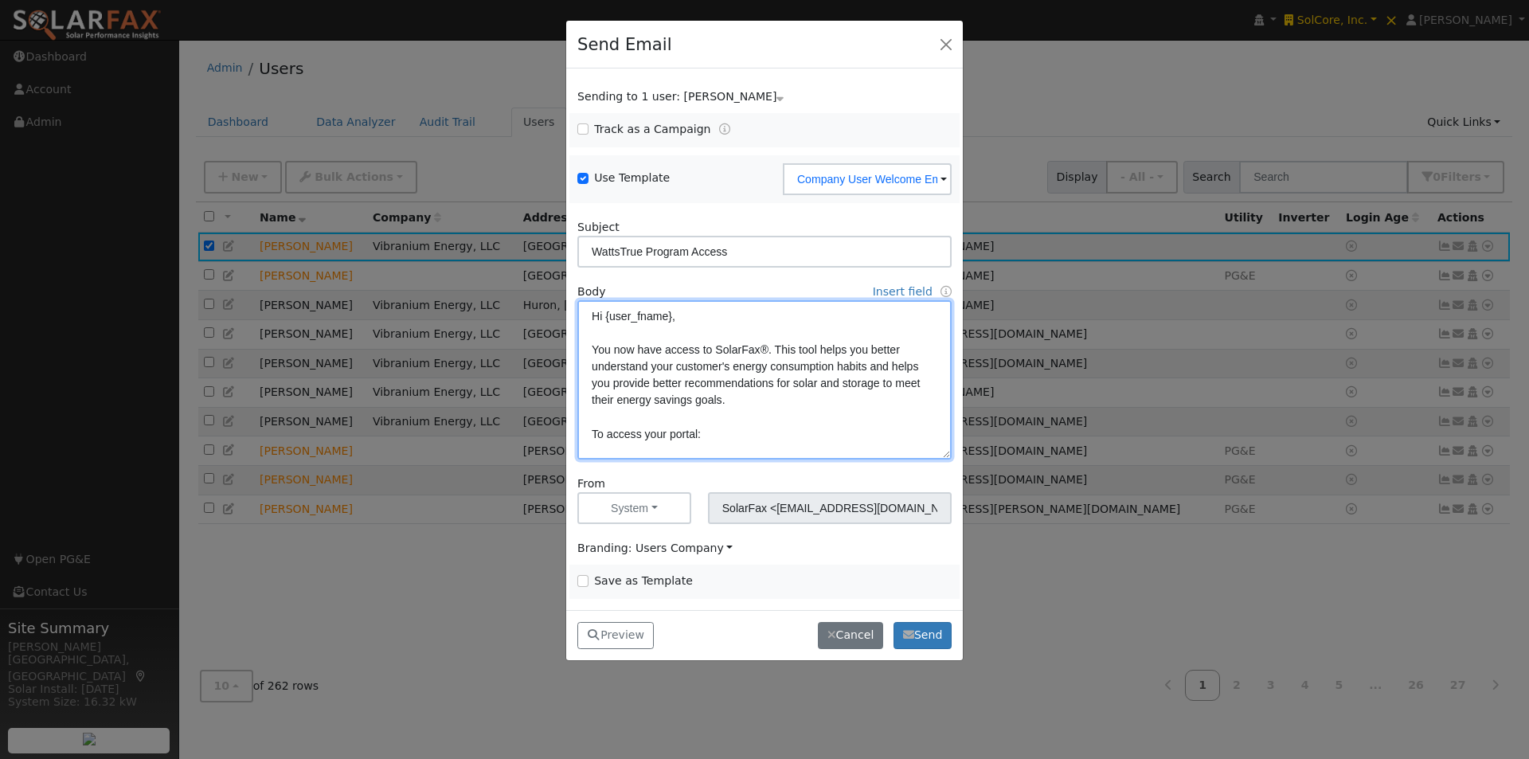
click at [768, 347] on textarea "Hi {user_fname}, You now have access to SolarFax®. This tool helps you better u…" at bounding box center [764, 379] width 374 height 159
click at [882, 385] on textarea "Hi {user_fname}, You now have access to [GEOGRAPHIC_DATA]. This tool helps you …" at bounding box center [764, 379] width 374 height 159
type textarea "Hi {user_fname}, You now have access to [GEOGRAPHIC_DATA]. This tool helps you …"
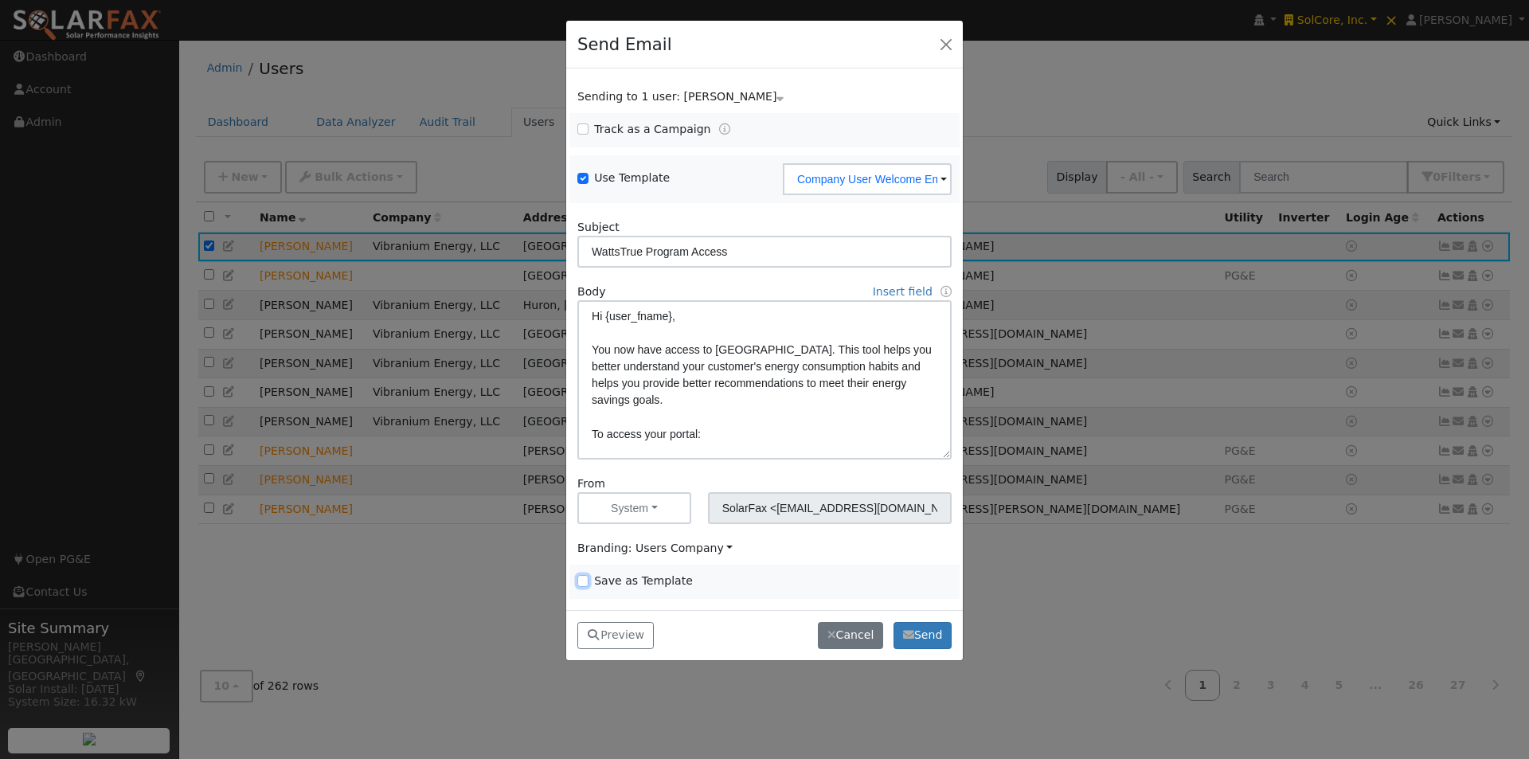
drag, startPoint x: 583, startPoint y: 578, endPoint x: 737, endPoint y: 514, distance: 166.7
click at [585, 578] on input "Save as Template" at bounding box center [582, 580] width 11 height 11
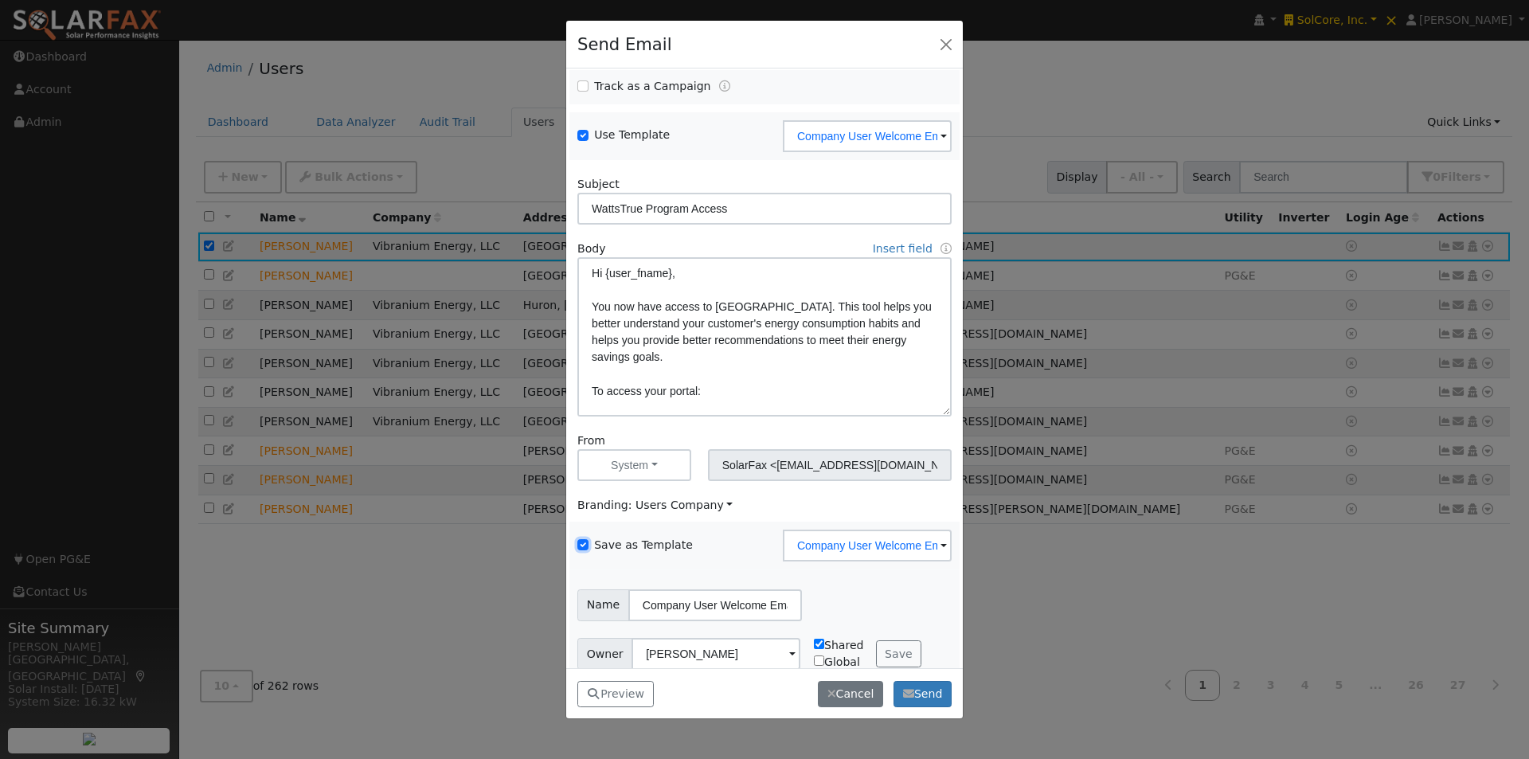
scroll to position [65, 0]
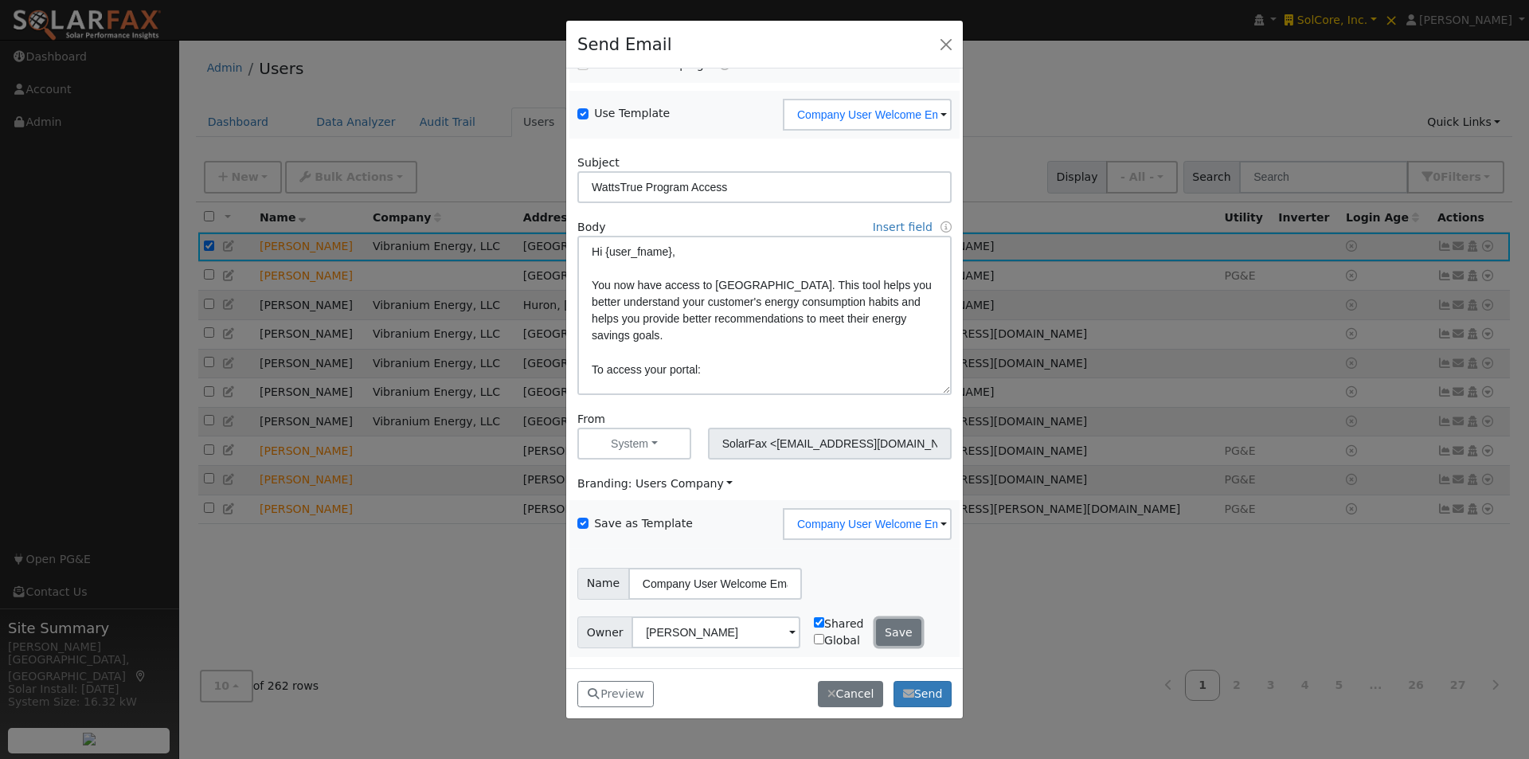
click at [886, 630] on button "Save" at bounding box center [899, 632] width 46 height 27
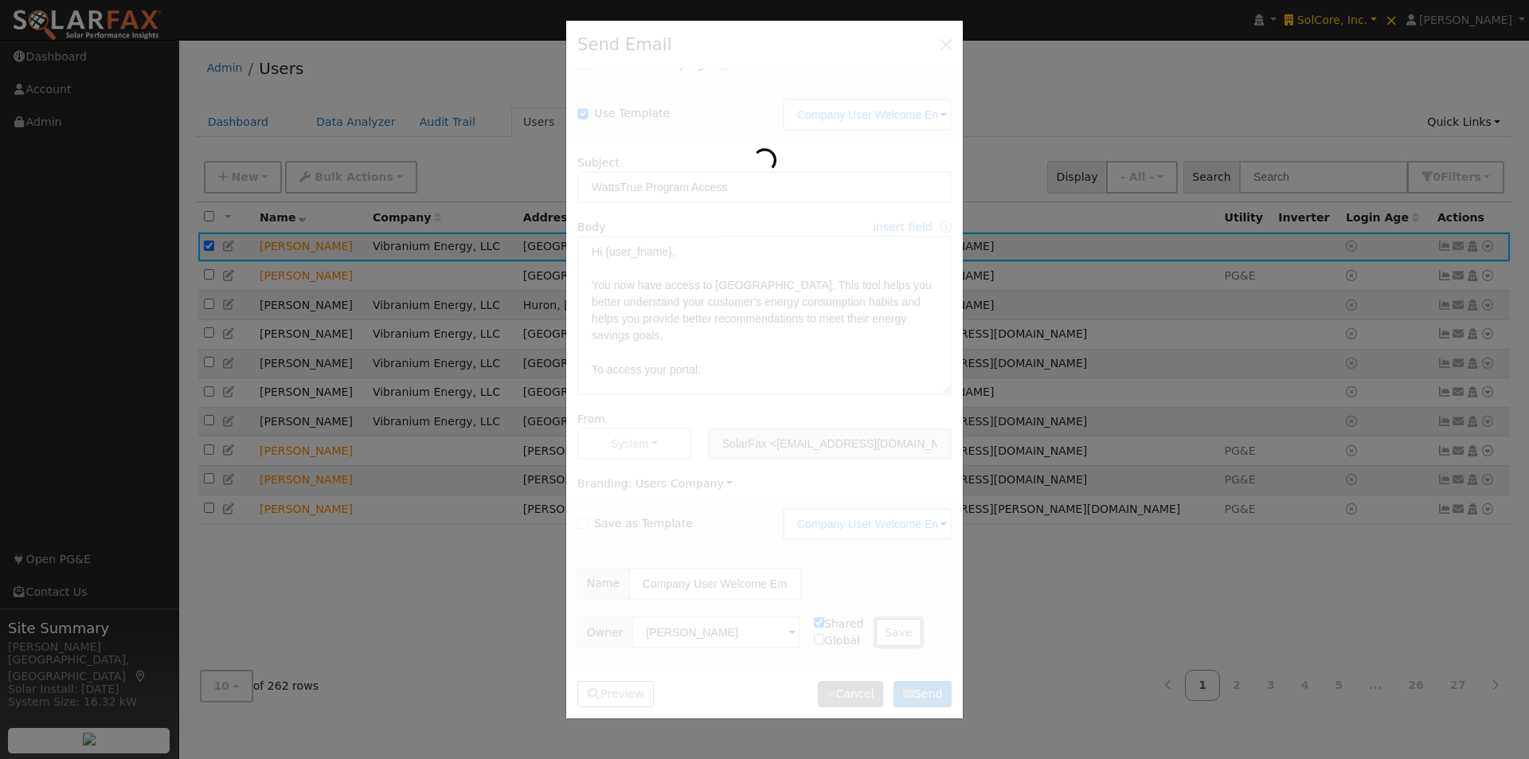
checkbox input "false"
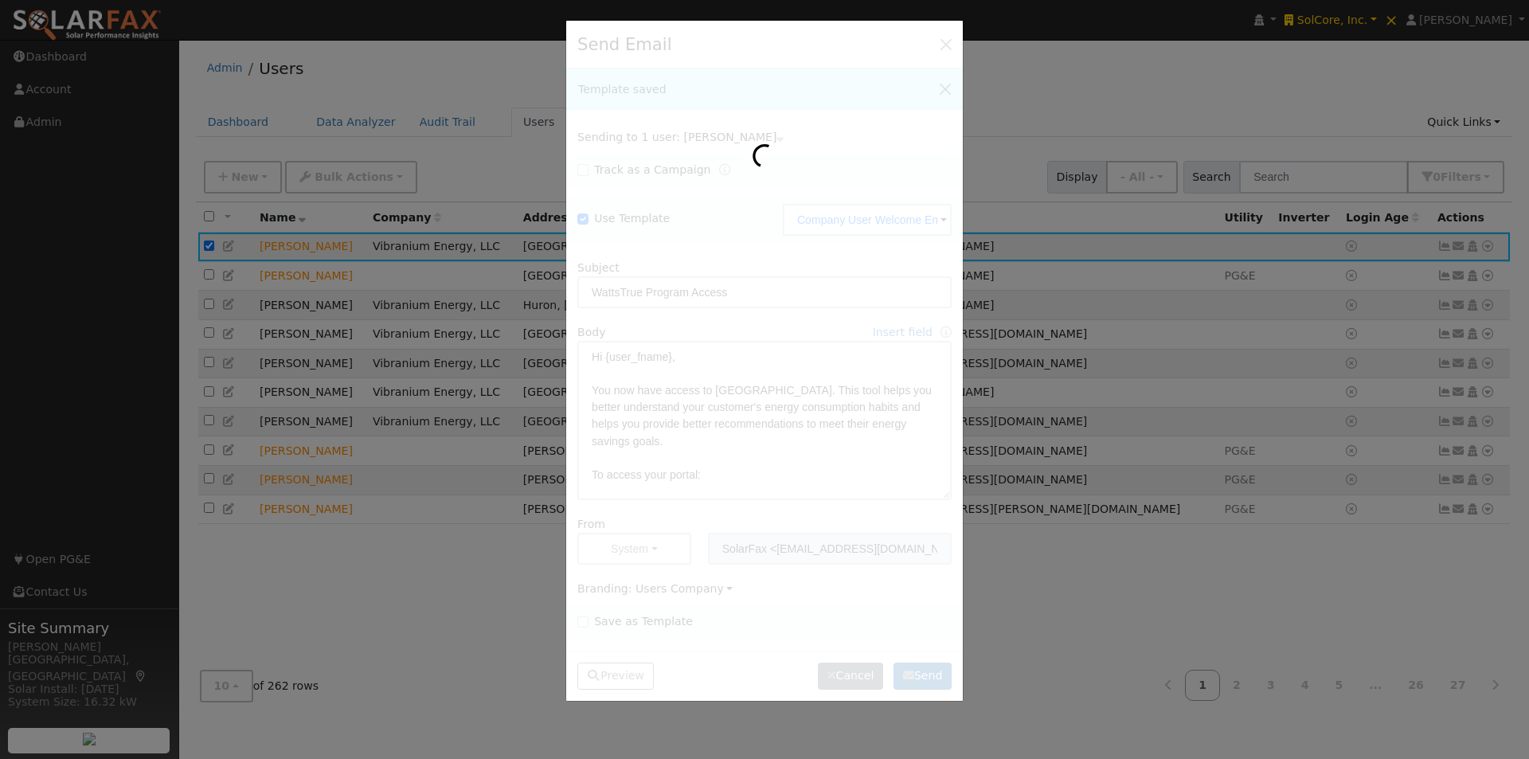
scroll to position [0, 0]
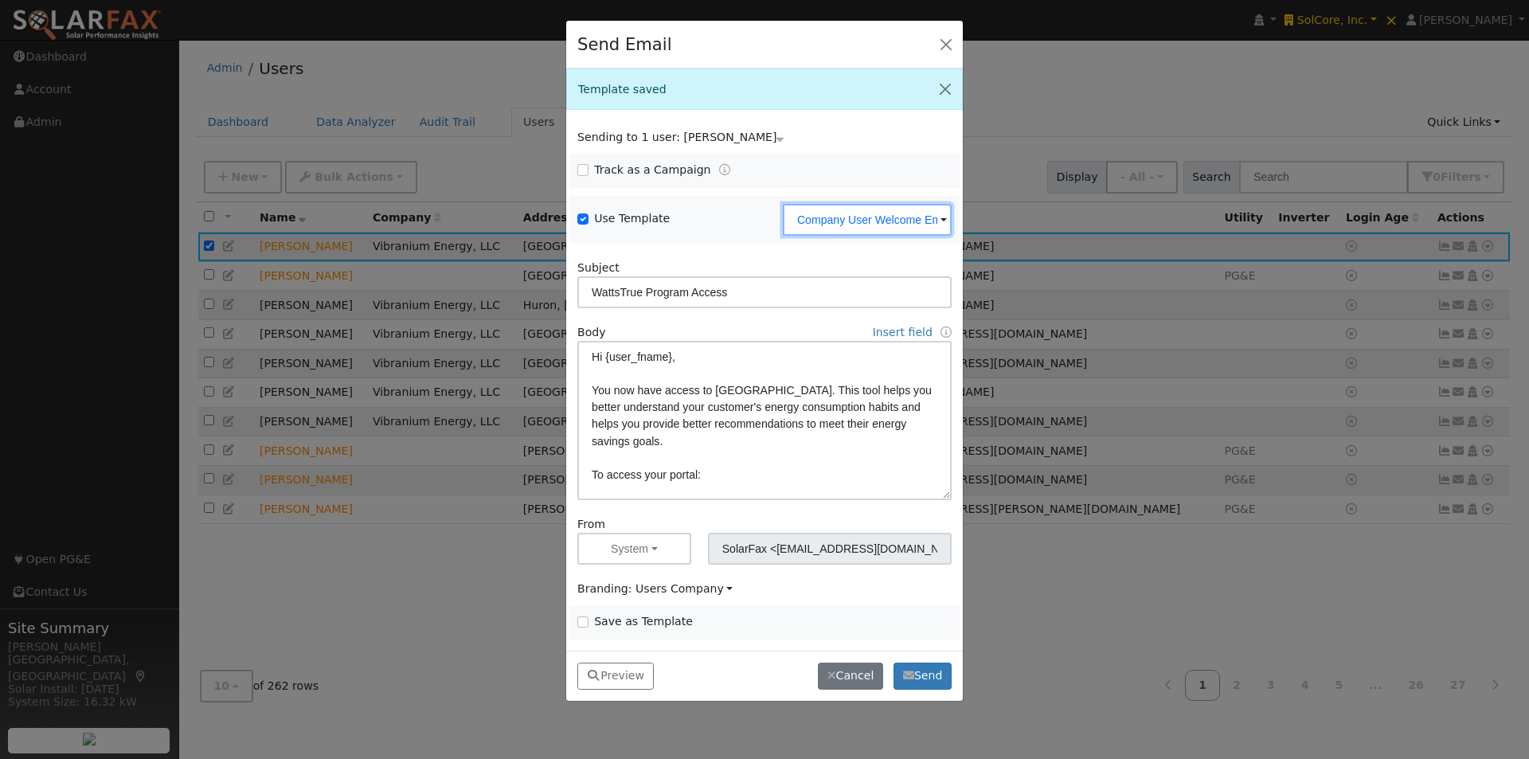
click at [874, 226] on input "Company User Welcome Email" at bounding box center [867, 220] width 169 height 32
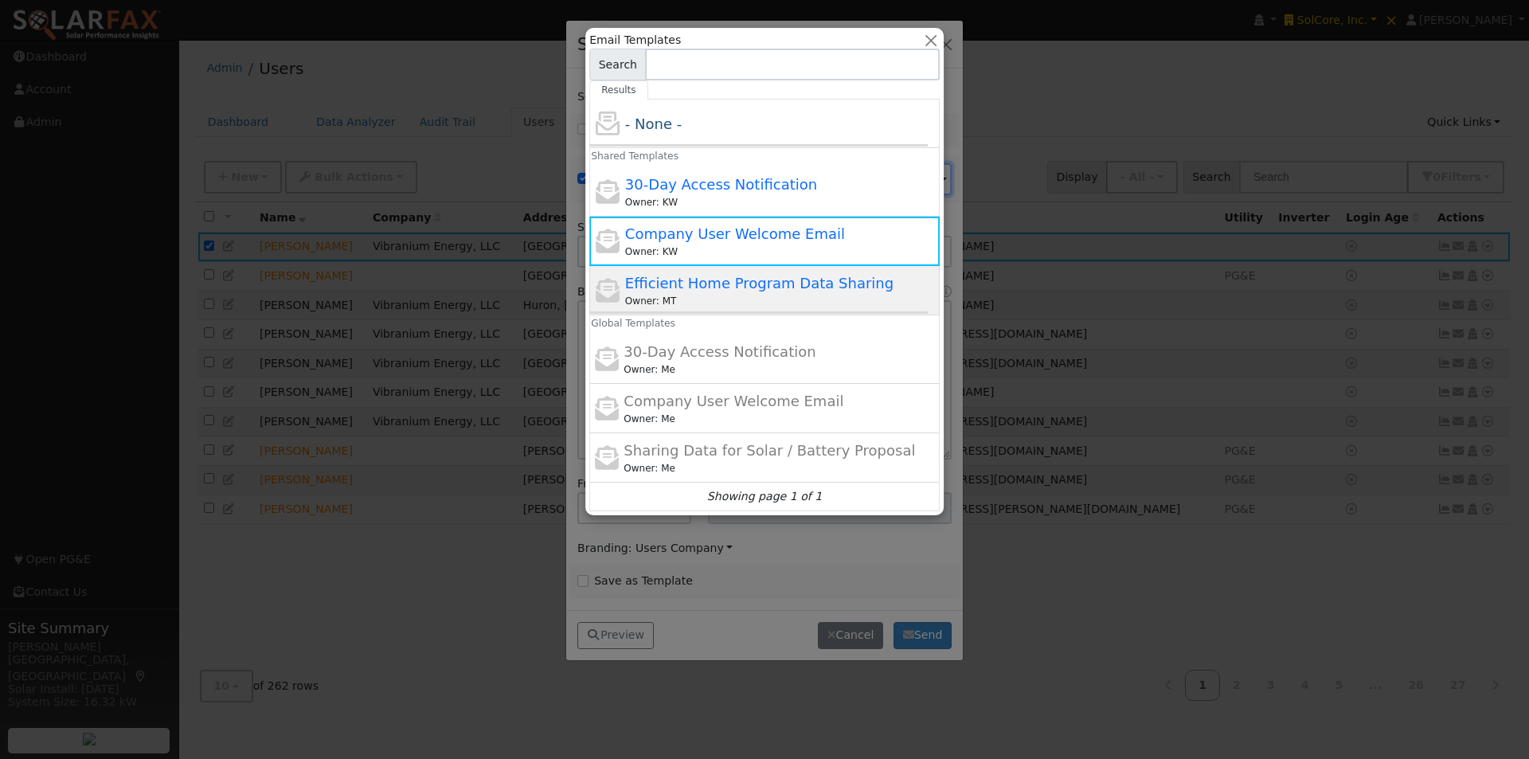
click at [706, 287] on span "Efficient Home Program Data Sharing" at bounding box center [759, 283] width 268 height 17
type input "Efficient Home Program Data Sharing"
type input "Sharing Data for Efficient Home Program"
type textarea "Dear {user_fname}, Below is a link to share your electricity consumption data w…"
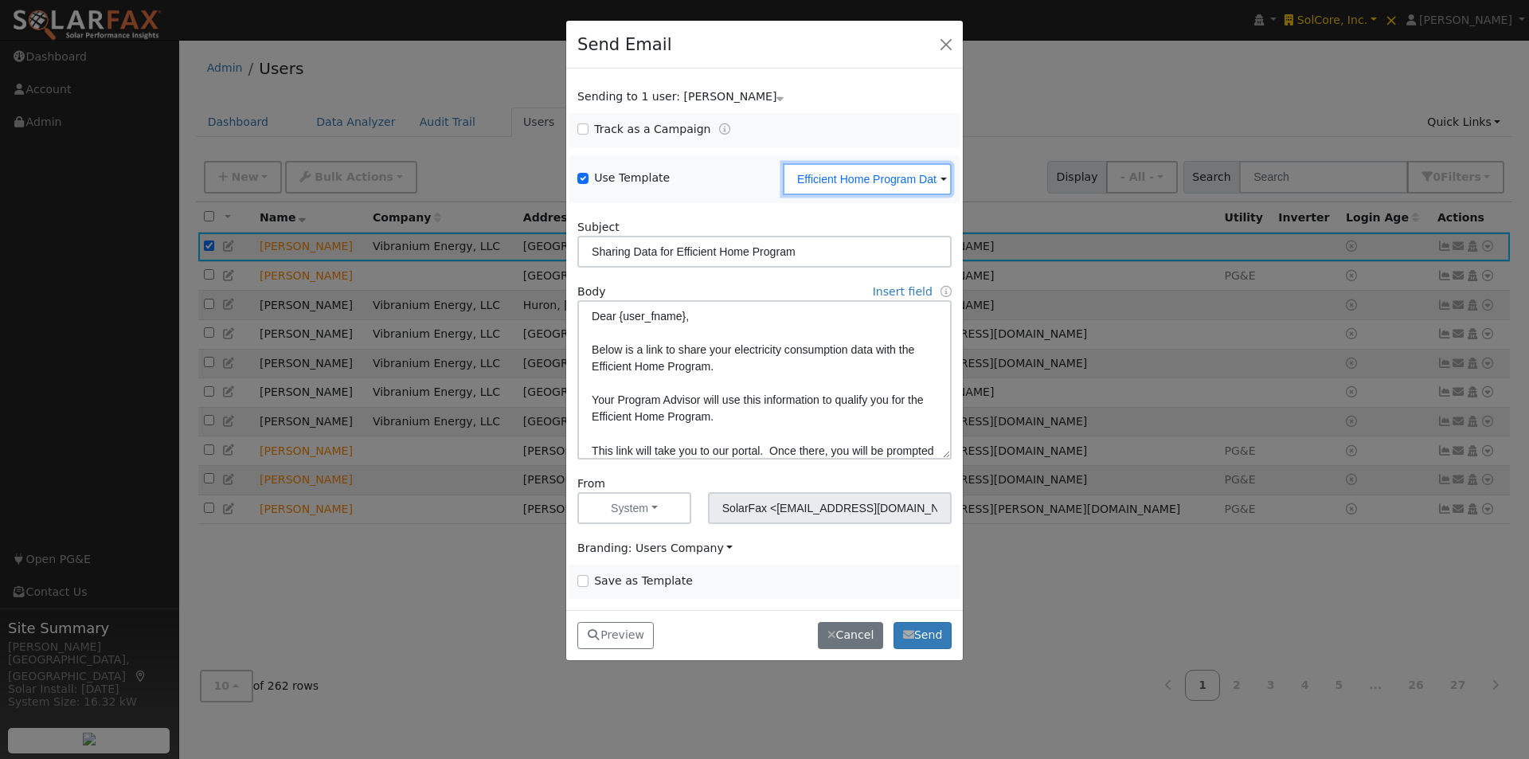
click at [880, 171] on input "Efficient Home Program Data Sharing" at bounding box center [867, 179] width 169 height 32
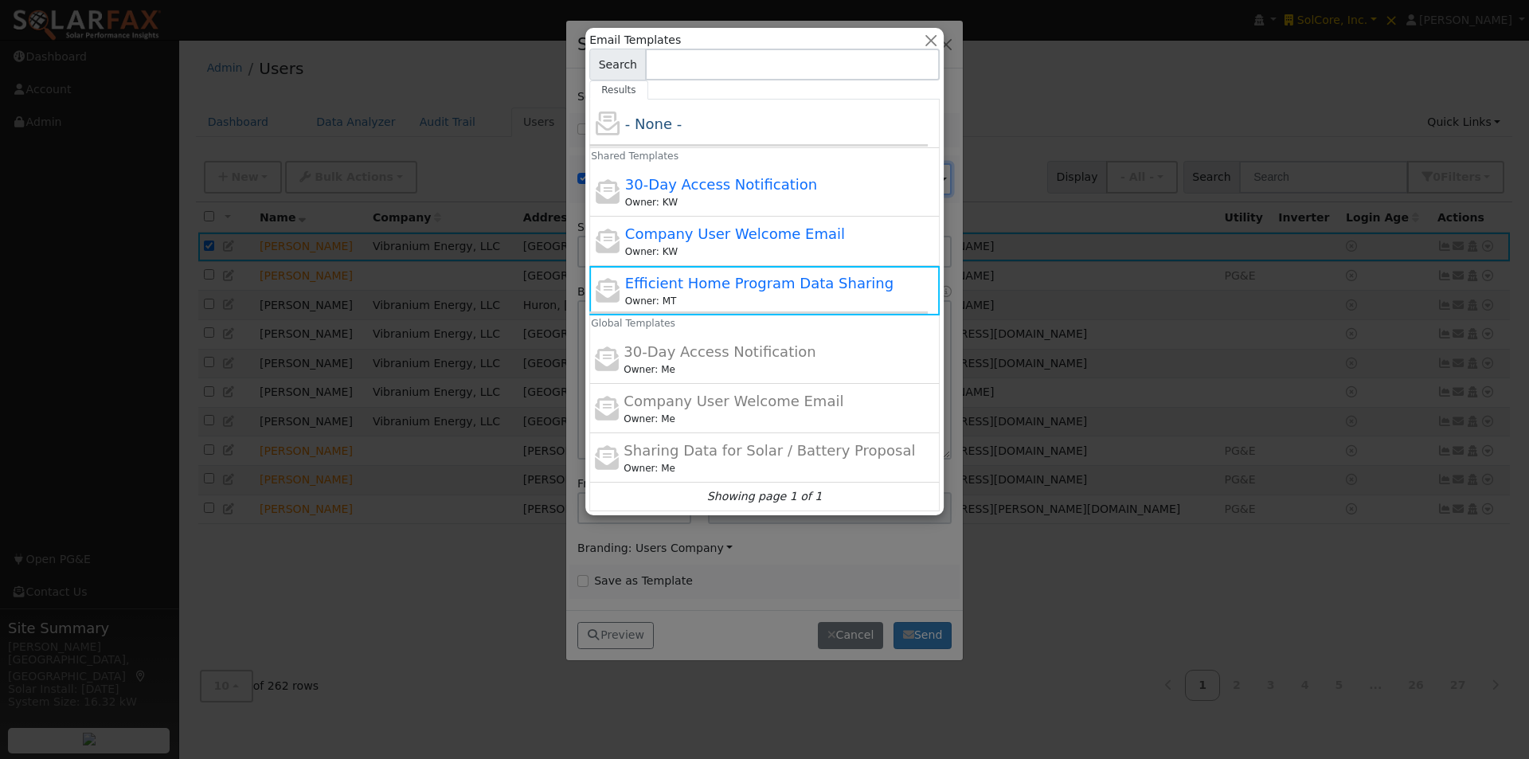
click at [703, 186] on span "30-Day Access Notification" at bounding box center [721, 184] width 192 height 17
type input "30-Day Access Notification"
type input "30-Day Access to SolarFax"
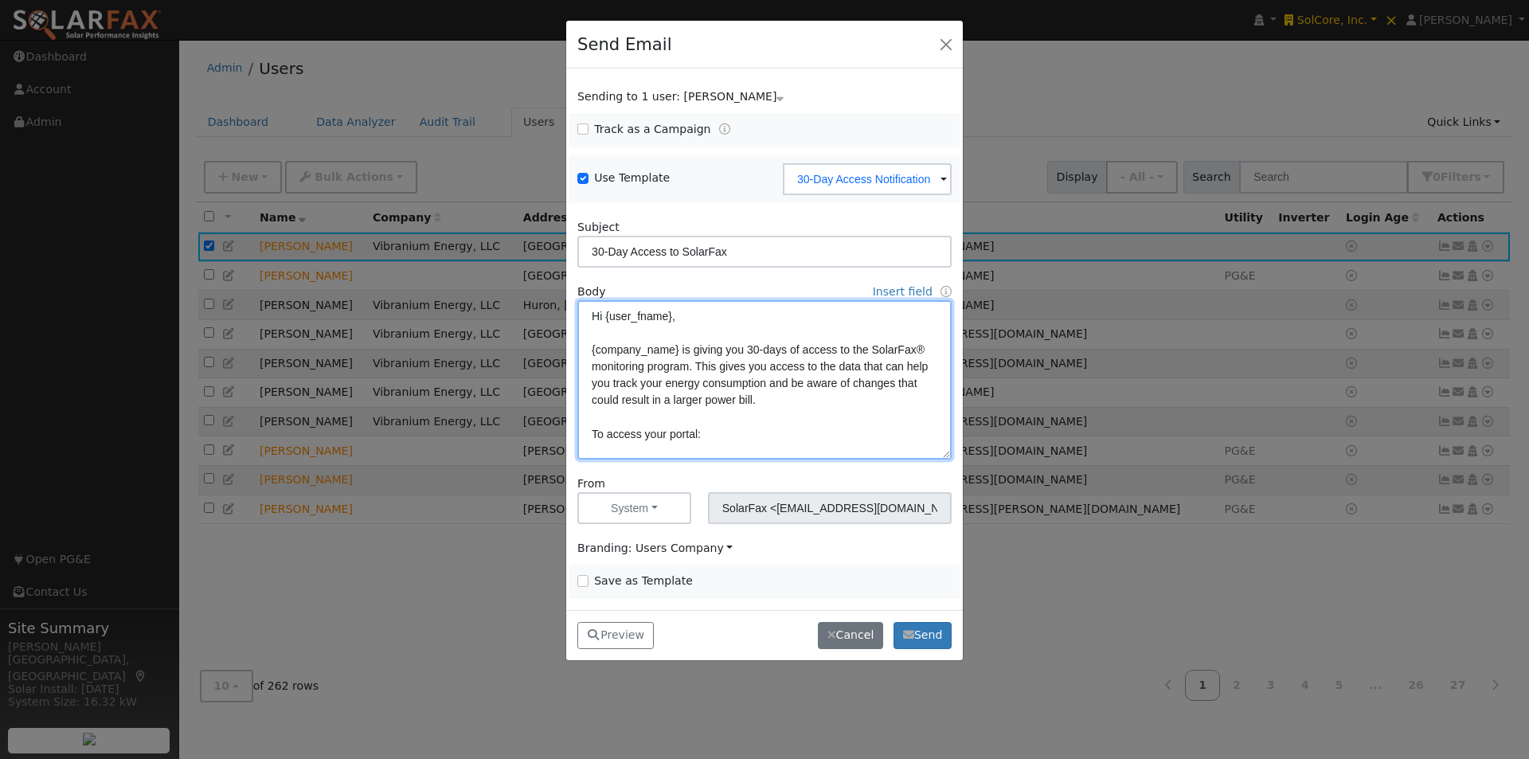
drag, startPoint x: 923, startPoint y: 348, endPoint x: 914, endPoint y: 358, distance: 13.0
click at [924, 349] on textarea "Hi {user_fname}, {company_name} is giving you 30-days of access to the SolarFax…" at bounding box center [764, 379] width 374 height 159
type textarea "Hi {user_fname}, {company_name} is giving you 30-days of access to the WattsTru…"
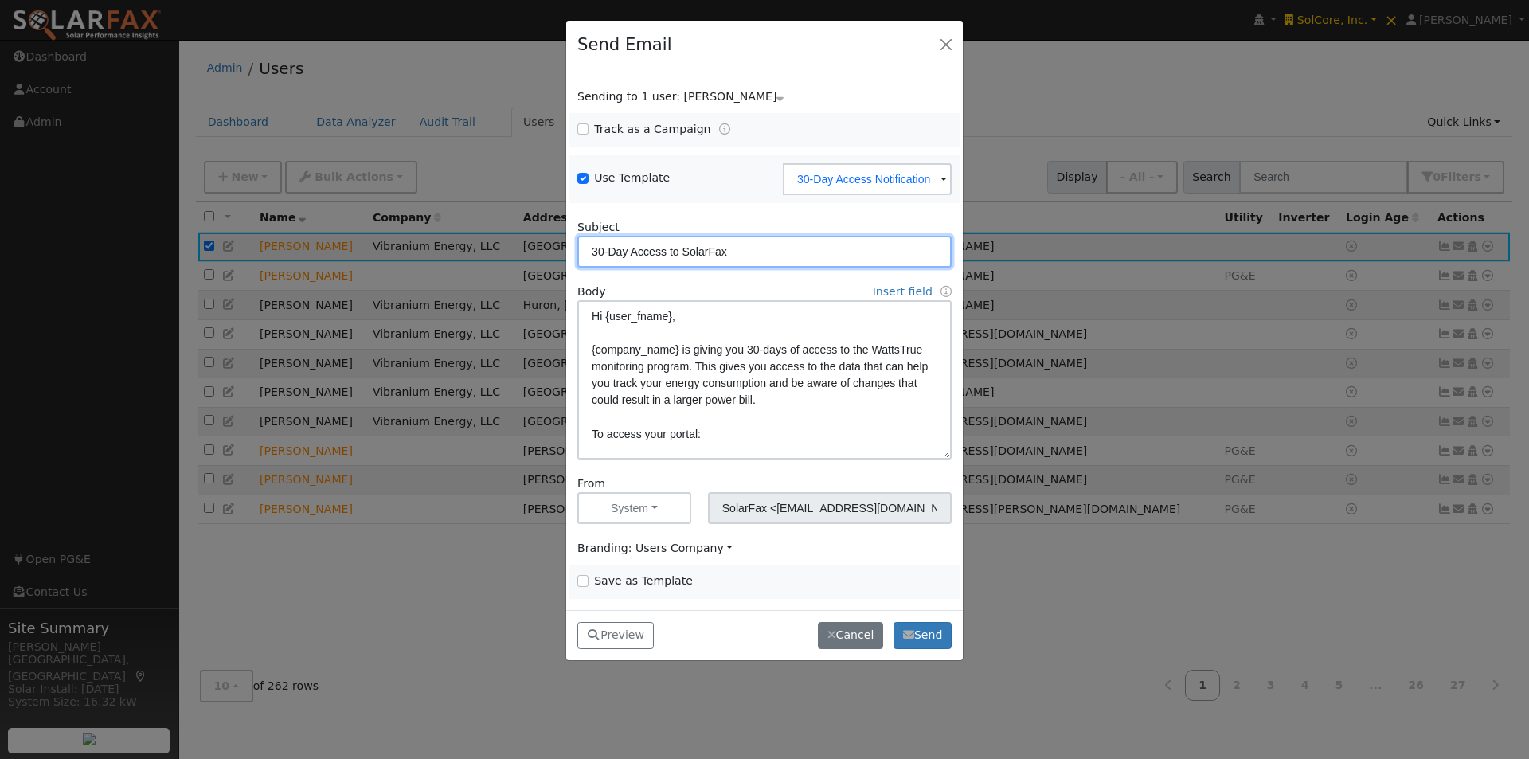
click at [776, 249] on input "30-Day Access to SolarFax" at bounding box center [764, 252] width 374 height 32
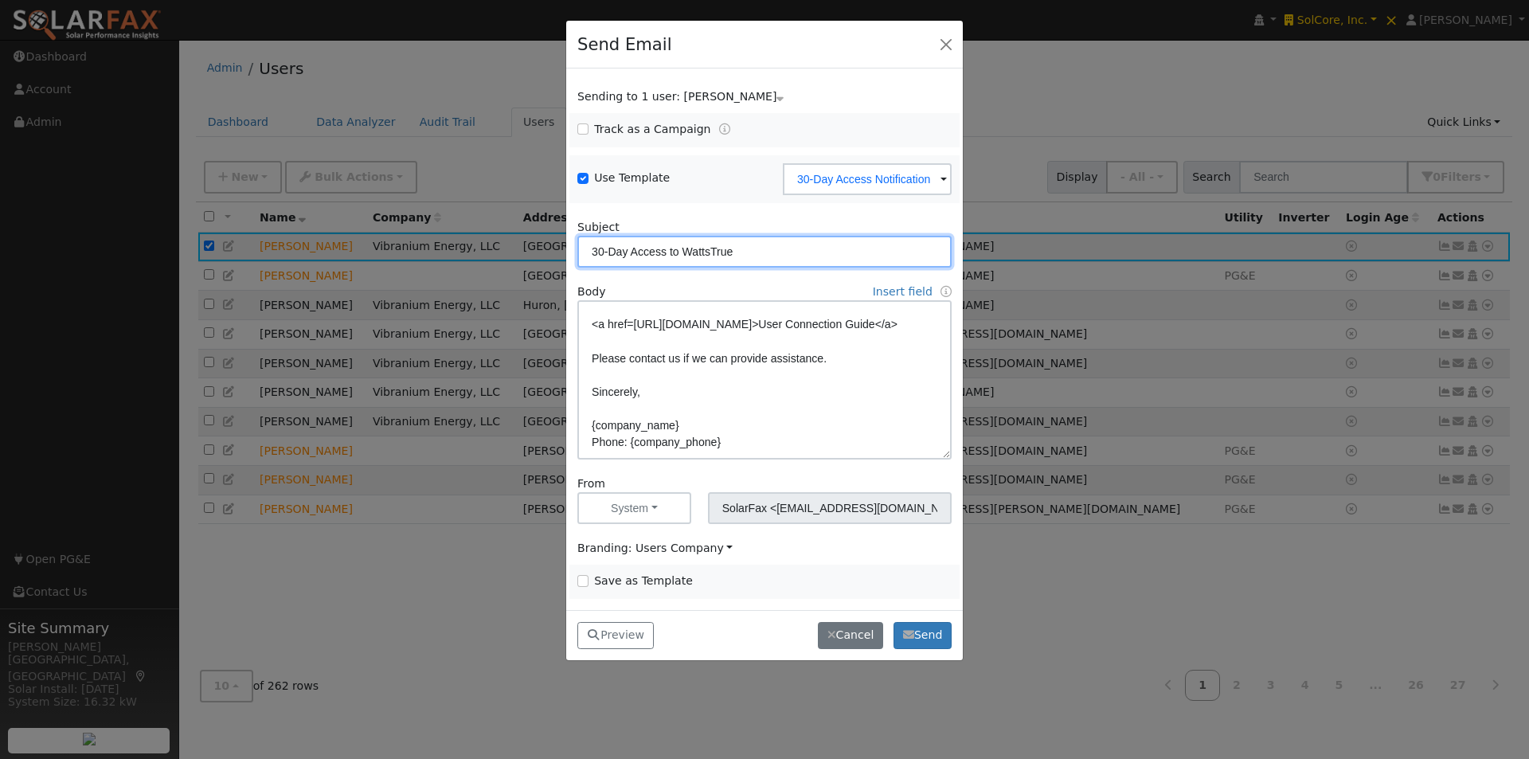
scroll to position [260, 0]
type input "30-Day Access to WattsTrue"
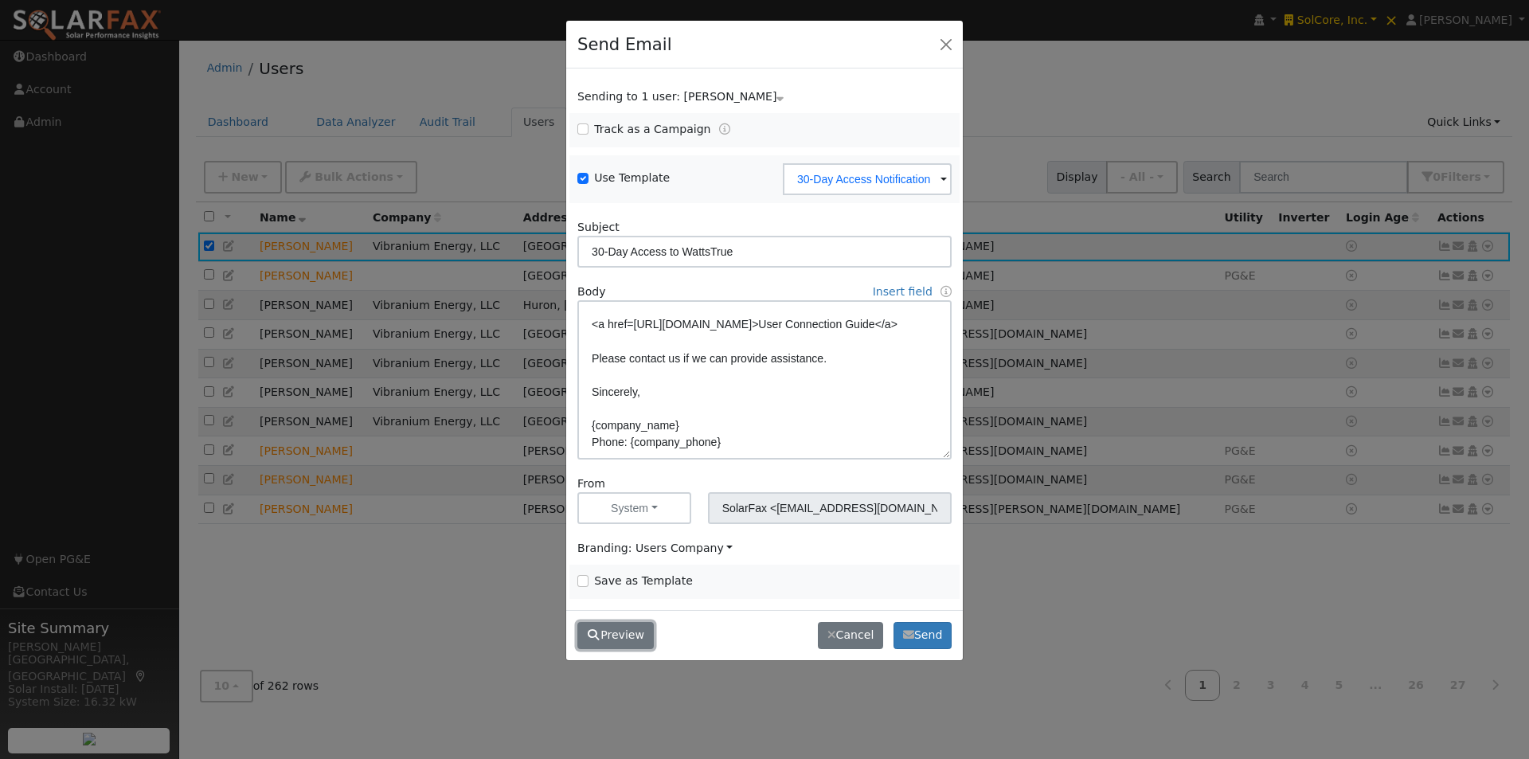
click at [601, 632] on button "Preview" at bounding box center [615, 635] width 76 height 27
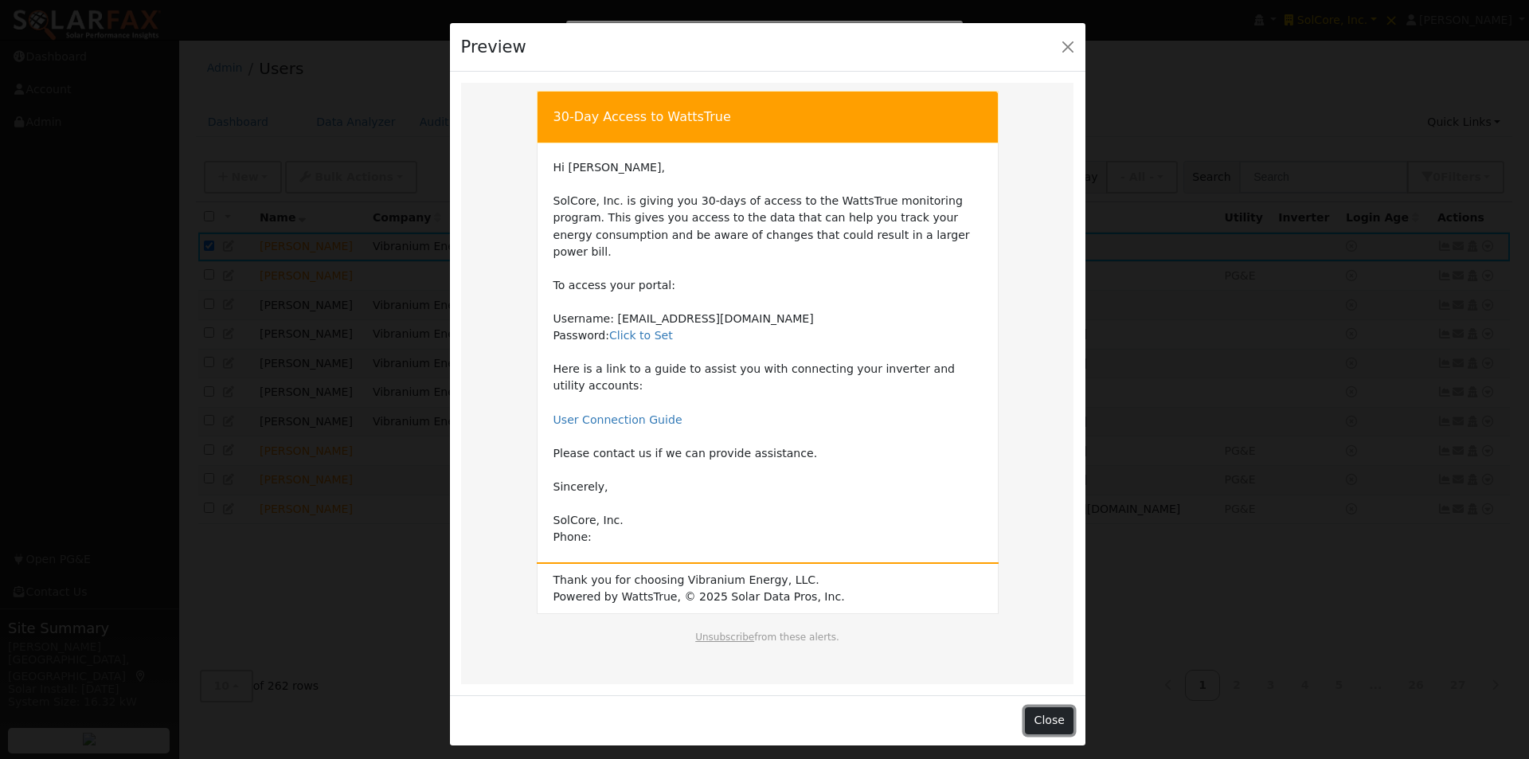
click at [1055, 707] on button "Close" at bounding box center [1049, 720] width 49 height 27
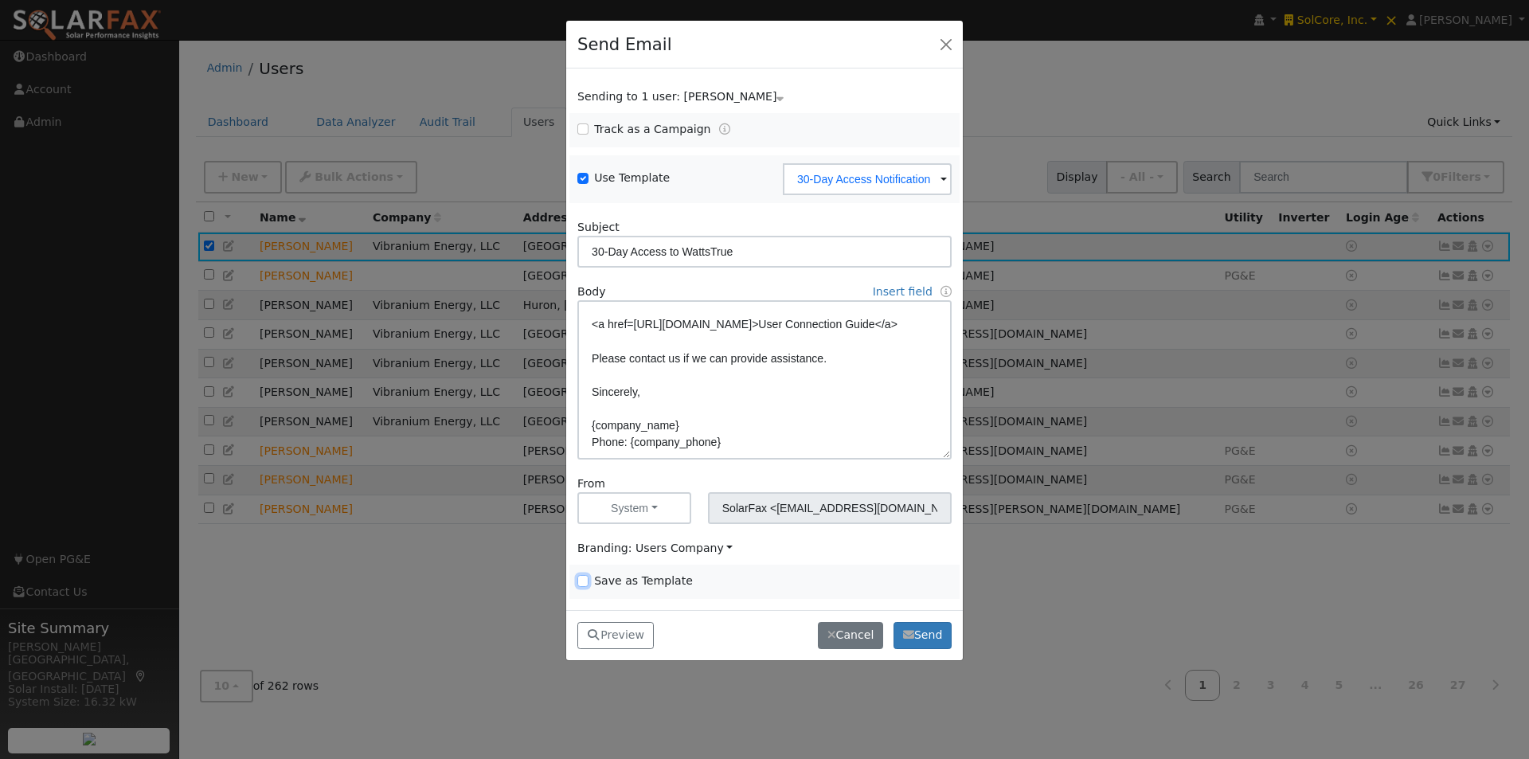
click at [583, 579] on input "Save as Template" at bounding box center [582, 580] width 11 height 11
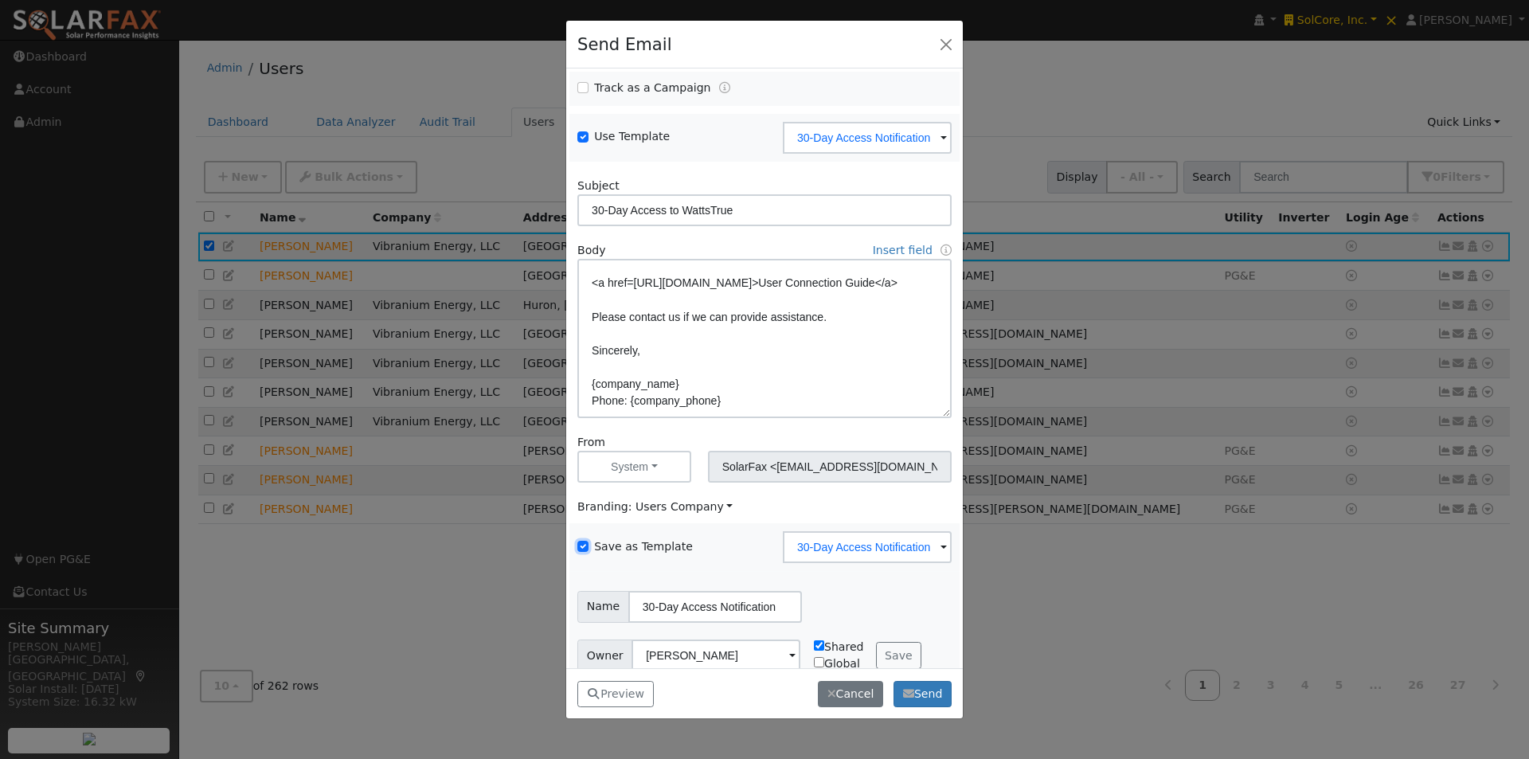
scroll to position [65, 0]
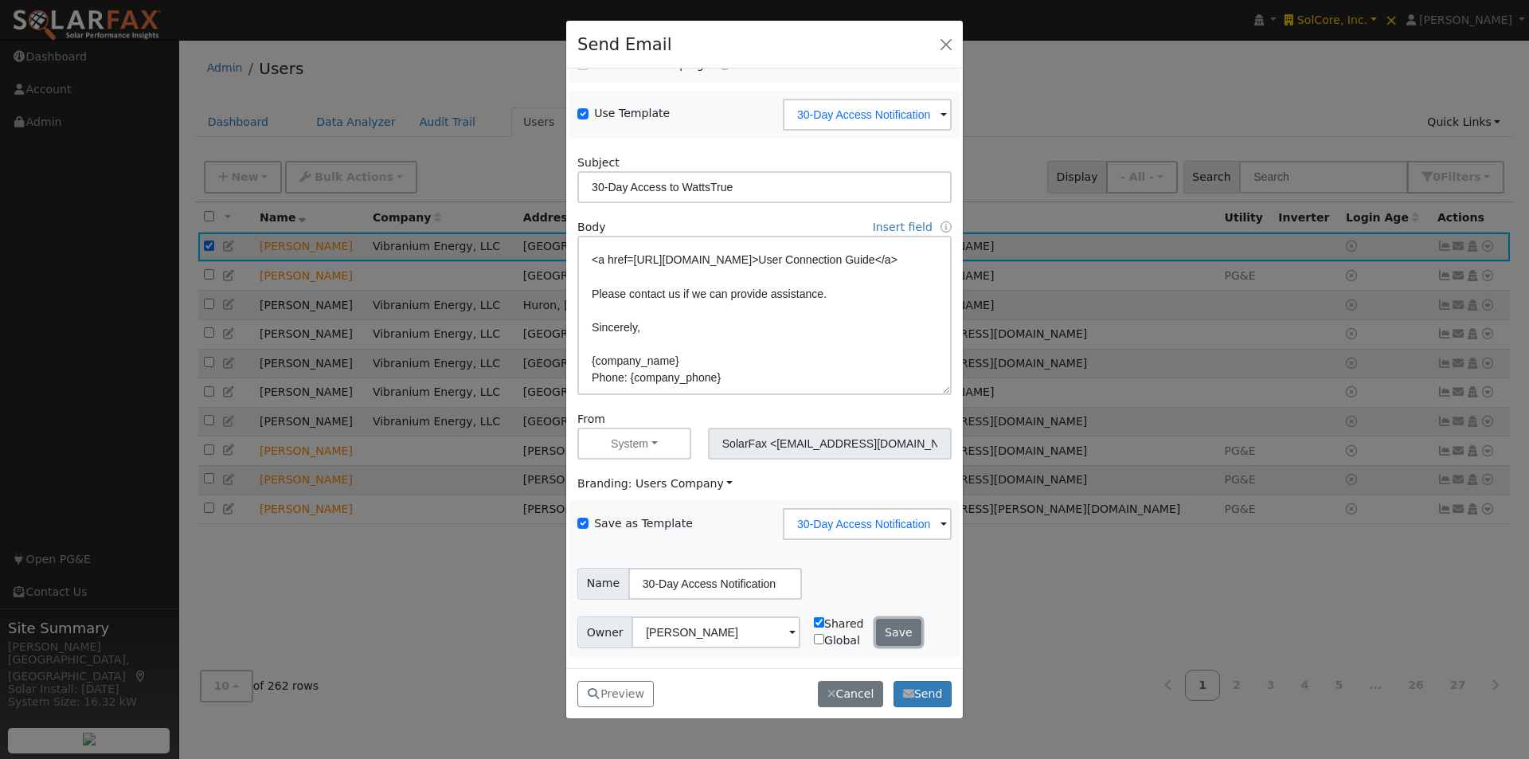
click at [881, 631] on button "Save" at bounding box center [899, 632] width 46 height 27
checkbox input "false"
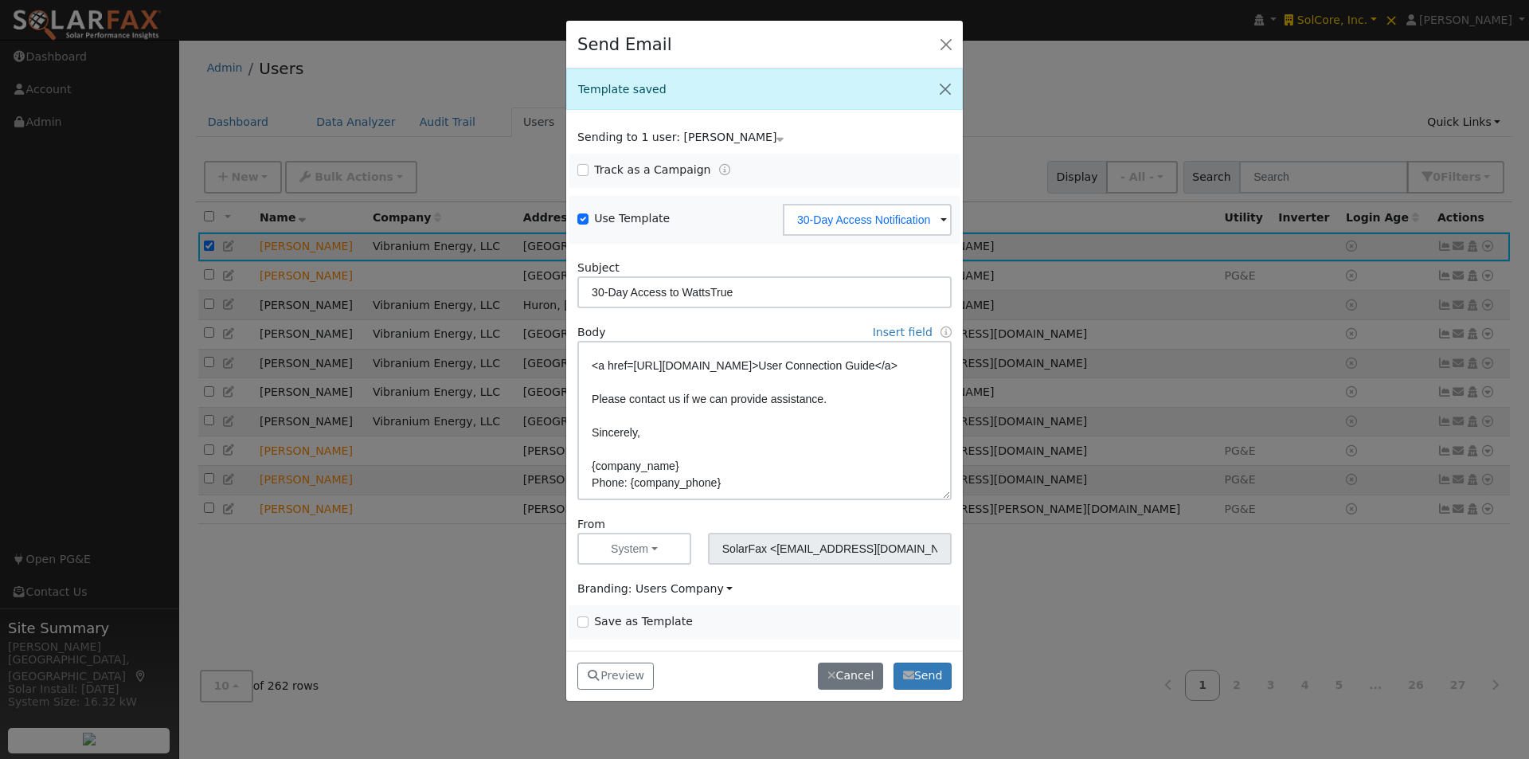
scroll to position [0, 0]
click at [851, 674] on button "Cancel" at bounding box center [850, 676] width 65 height 27
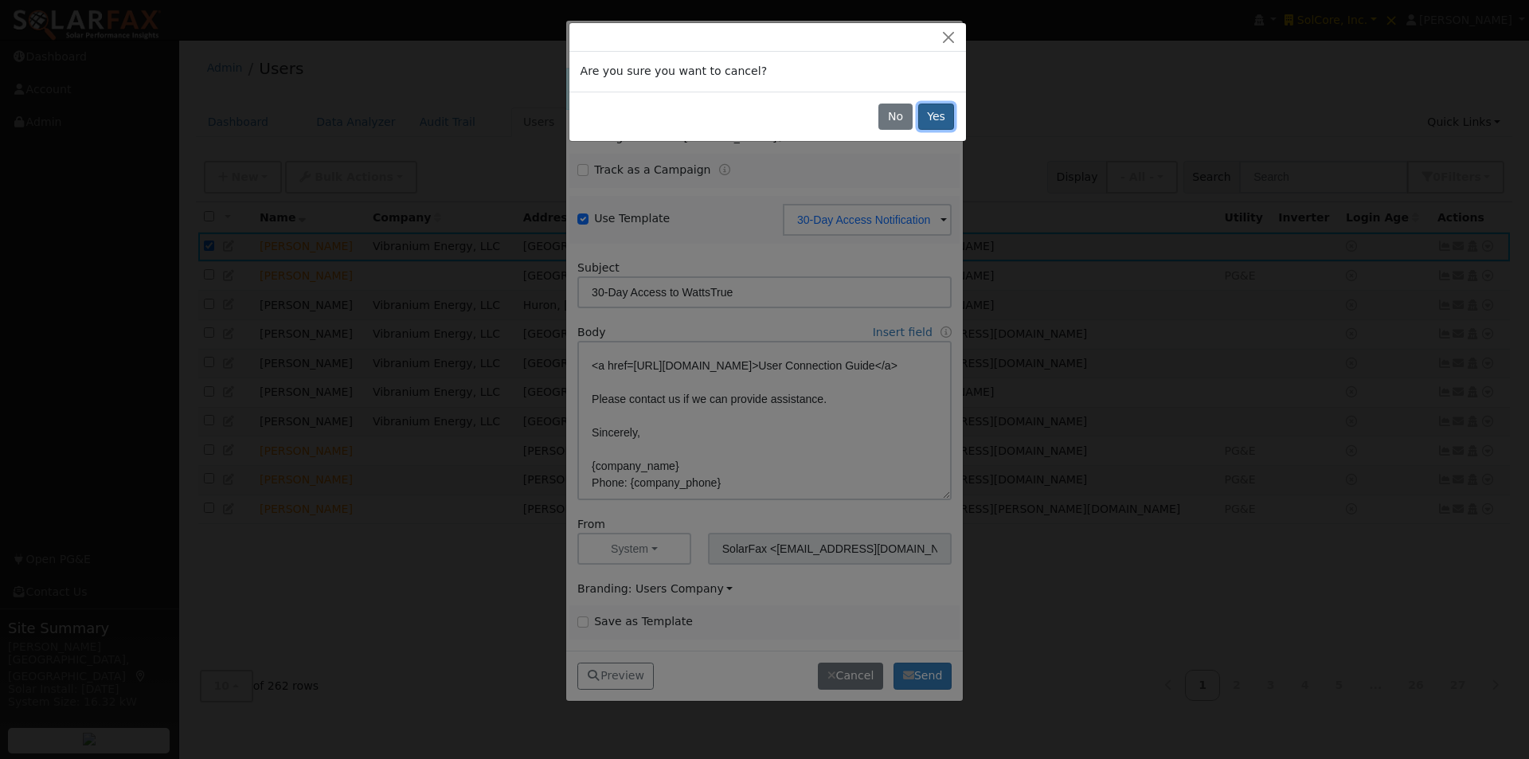
click at [938, 113] on button "Yes" at bounding box center [936, 117] width 37 height 27
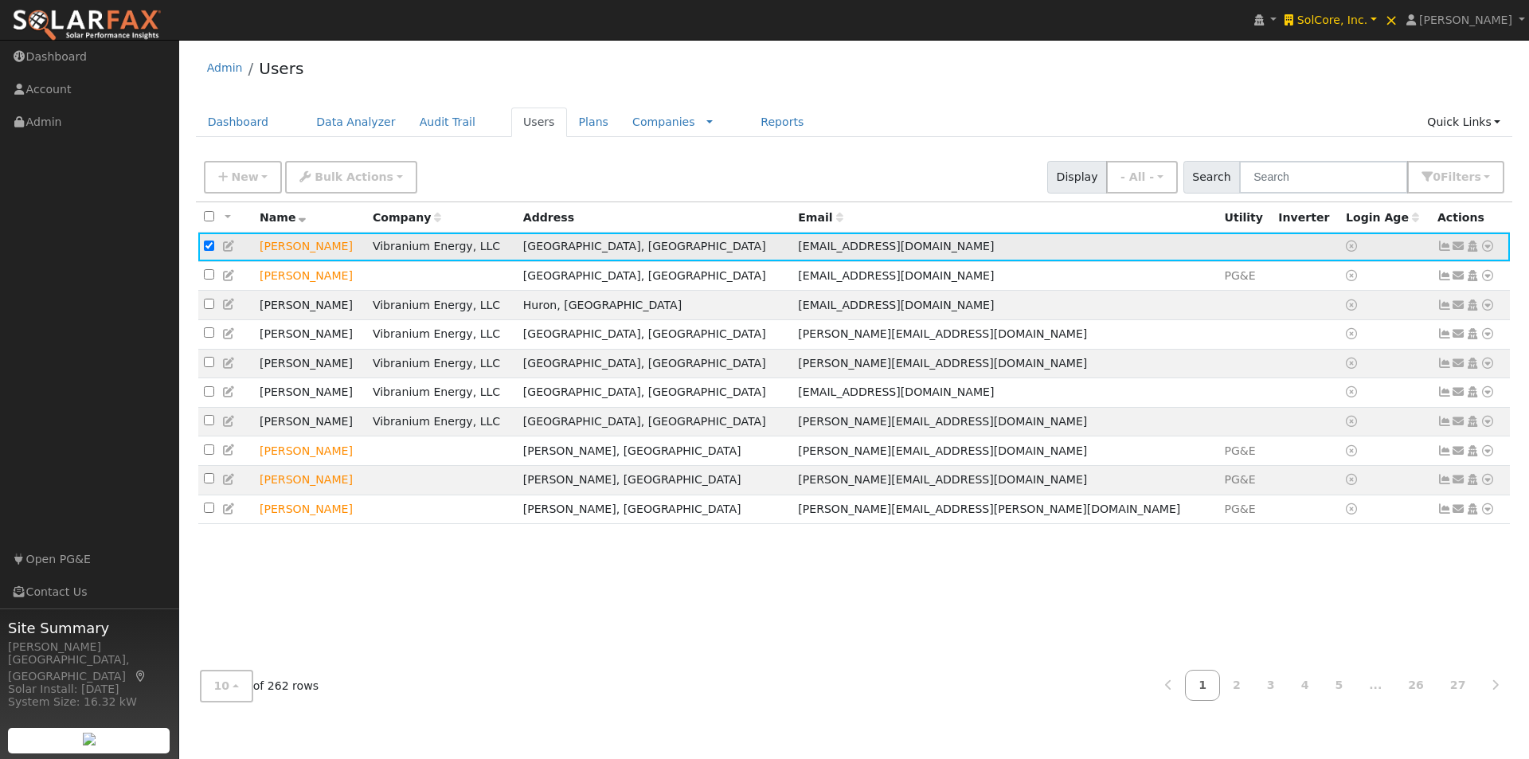
click at [209, 251] on input "checkbox" at bounding box center [209, 245] width 10 height 10
checkbox input "false"
